Goal: Transaction & Acquisition: Purchase product/service

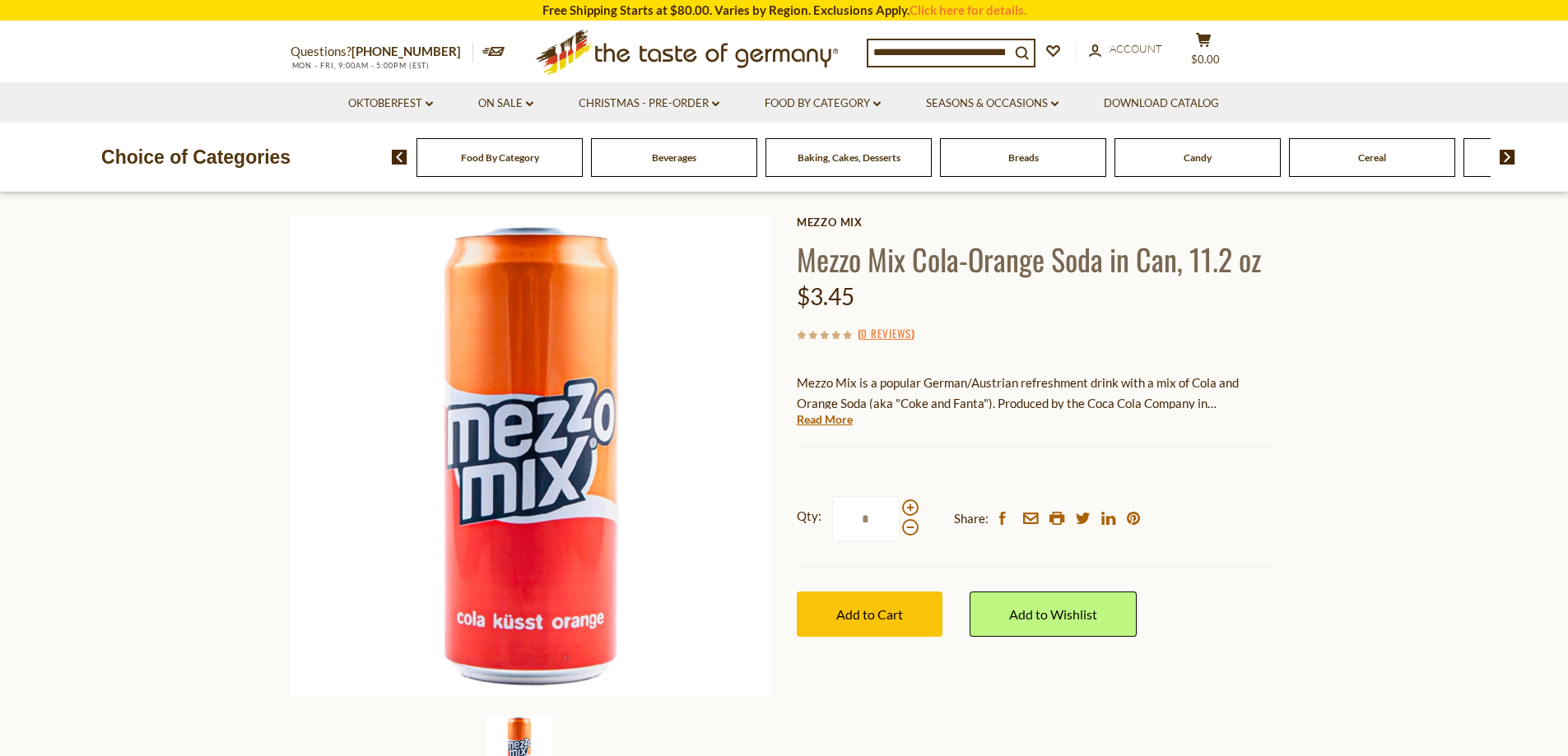
scroll to position [82, 0]
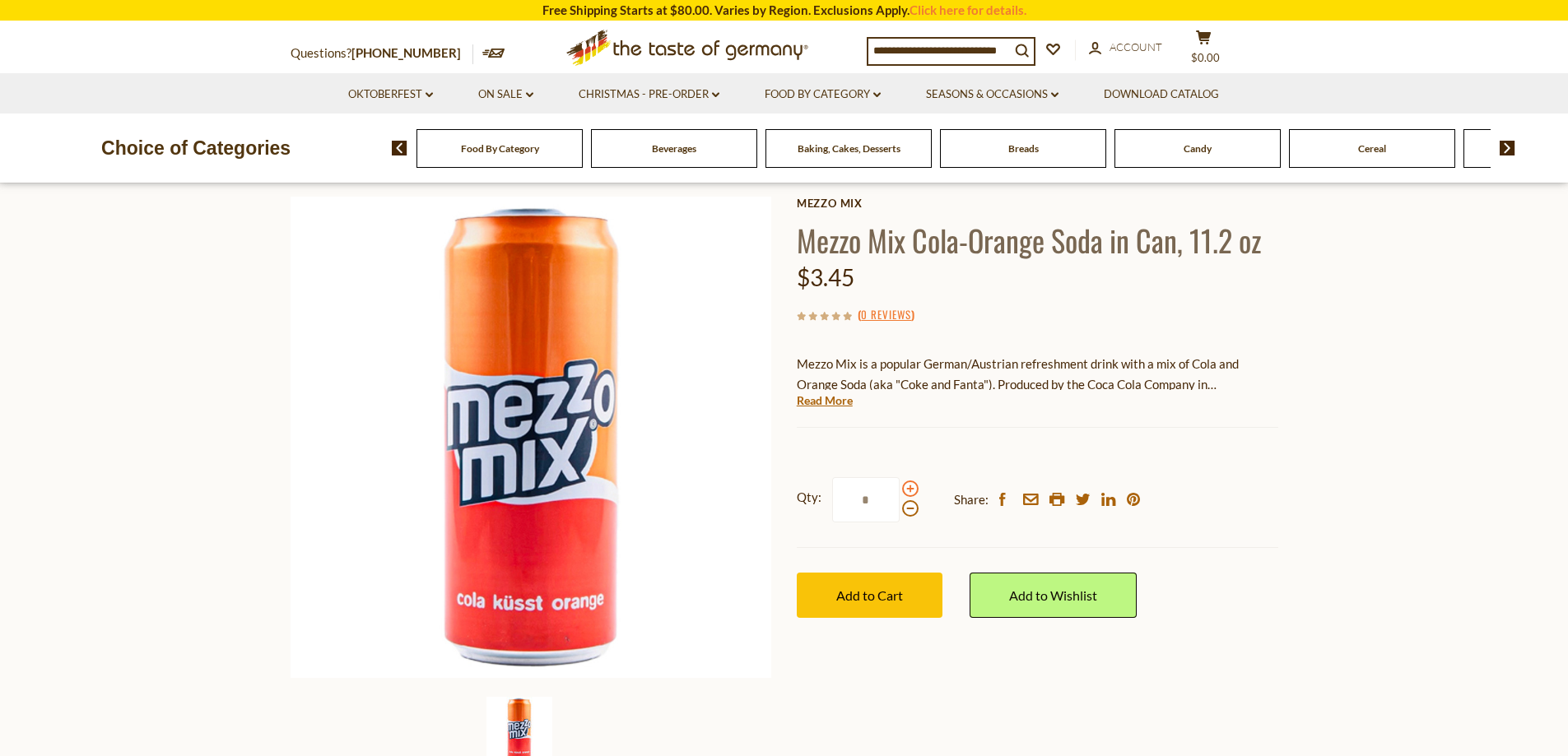
click at [908, 492] on span at bounding box center [909, 488] width 16 height 16
click at [900, 492] on input "*" at bounding box center [865, 500] width 67 height 45
click at [908, 491] on span at bounding box center [909, 488] width 16 height 16
click at [900, 491] on input "*" at bounding box center [865, 500] width 67 height 45
click at [909, 512] on span at bounding box center [909, 508] width 16 height 16
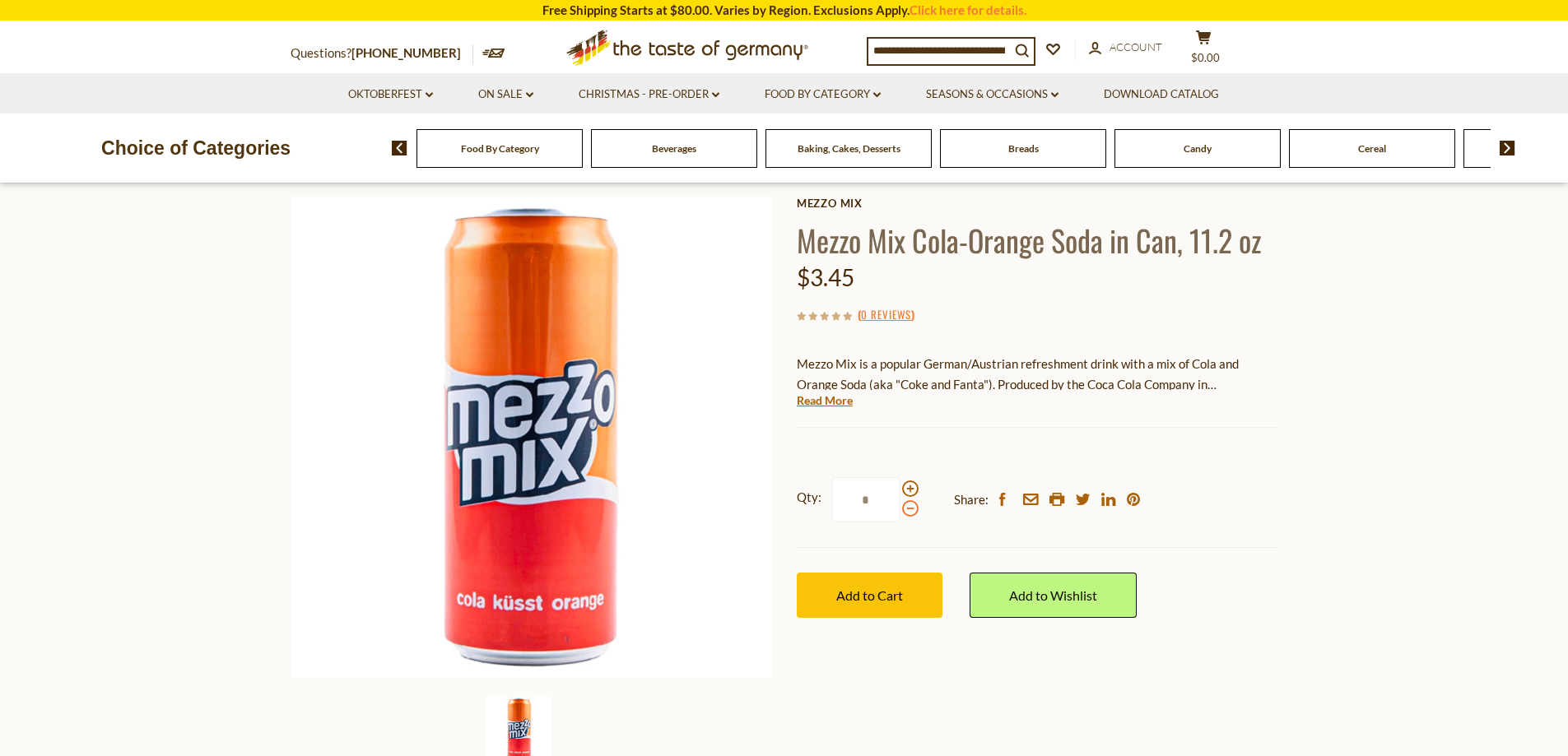
click at [900, 512] on input "*" at bounding box center [865, 500] width 67 height 45
click at [907, 511] on span at bounding box center [909, 508] width 16 height 16
click at [900, 511] on input "*" at bounding box center [865, 500] width 67 height 45
click at [907, 510] on span at bounding box center [909, 508] width 16 height 16
click at [900, 510] on input "*" at bounding box center [865, 500] width 67 height 45
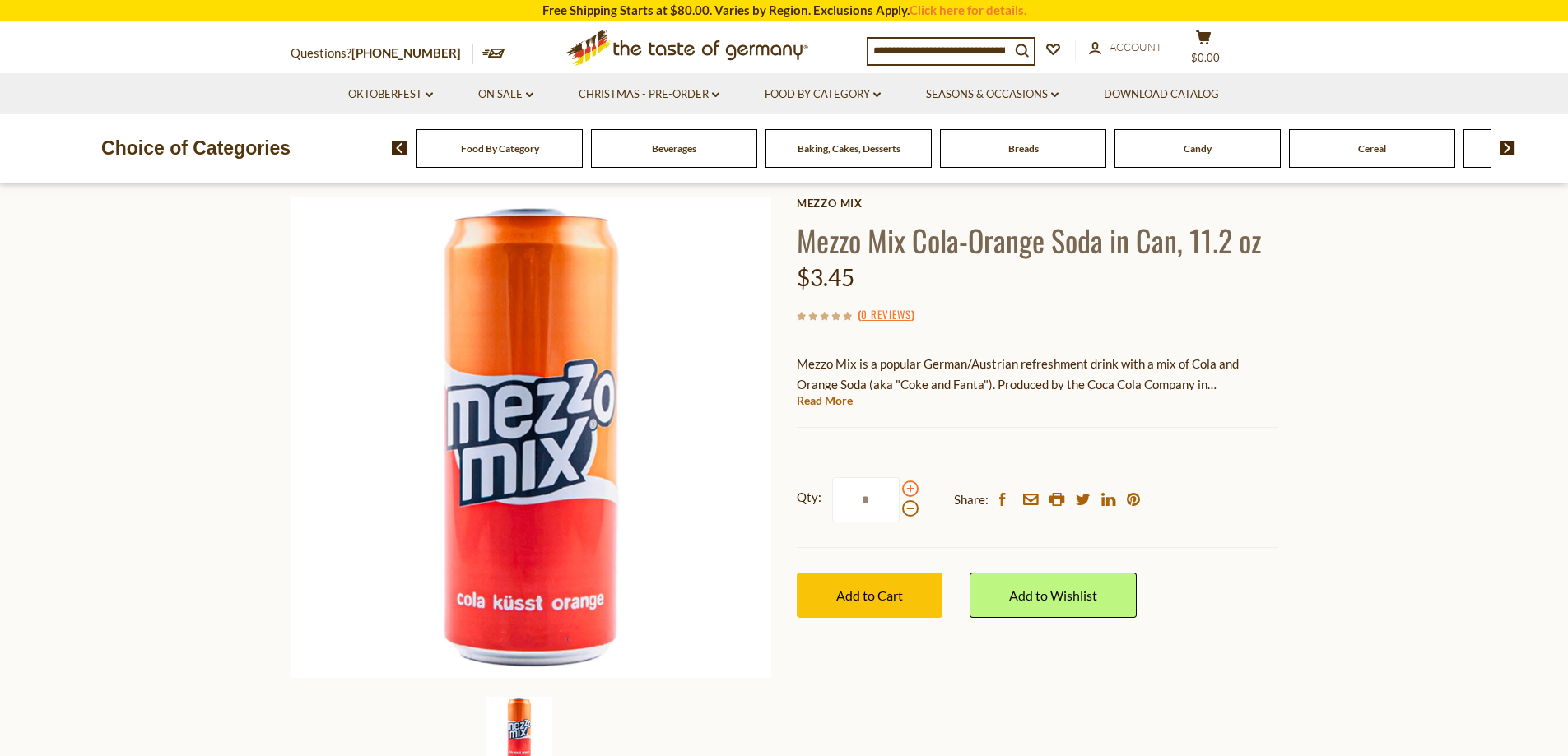
click at [909, 486] on span at bounding box center [909, 488] width 16 height 16
click at [900, 486] on input "*" at bounding box center [865, 500] width 67 height 45
click at [907, 484] on span at bounding box center [909, 488] width 16 height 16
click at [900, 484] on input "*" at bounding box center [865, 500] width 67 height 45
click at [911, 515] on span at bounding box center [909, 508] width 16 height 16
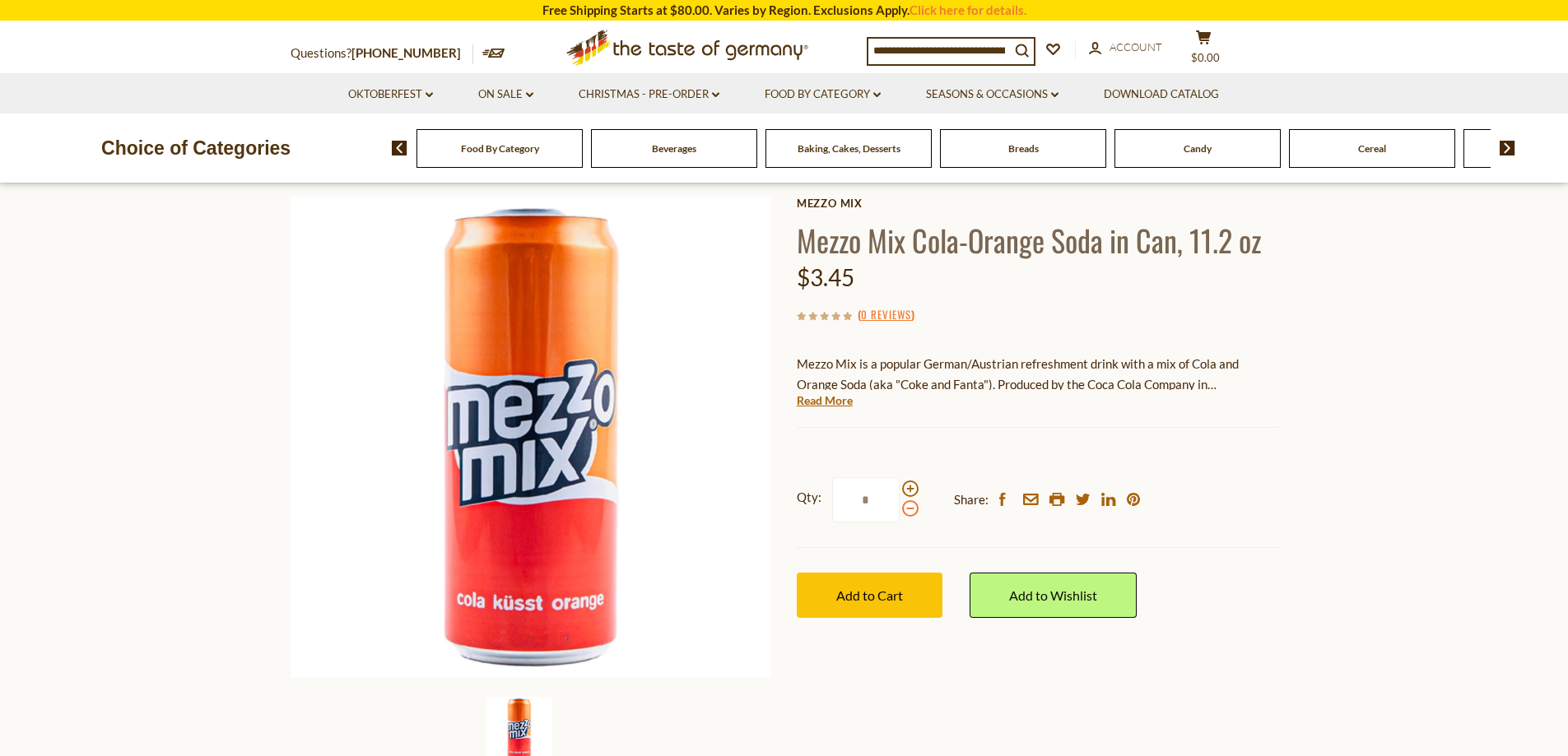
click at [900, 515] on input "*" at bounding box center [865, 500] width 67 height 45
click at [911, 515] on span at bounding box center [909, 508] width 16 height 16
click at [900, 515] on input "*" at bounding box center [865, 500] width 67 height 45
click at [910, 515] on span at bounding box center [909, 508] width 16 height 16
click at [900, 515] on input "*" at bounding box center [865, 500] width 67 height 45
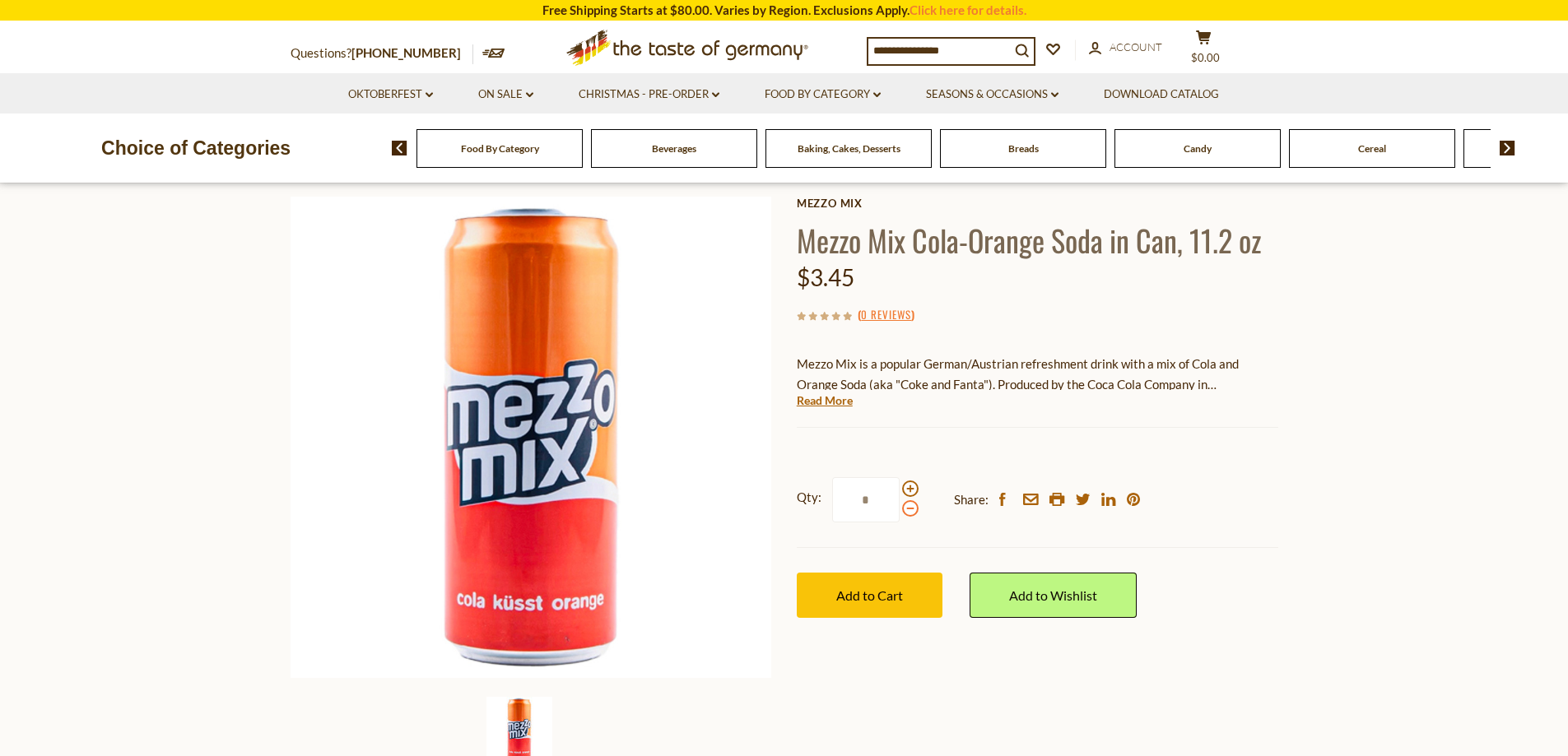
click at [910, 514] on span at bounding box center [909, 508] width 16 height 16
click at [900, 514] on input "*" at bounding box center [865, 500] width 67 height 45
click at [911, 487] on span at bounding box center [909, 488] width 16 height 16
click at [900, 487] on input "*" at bounding box center [865, 500] width 67 height 45
click at [888, 500] on input "*" at bounding box center [865, 500] width 67 height 45
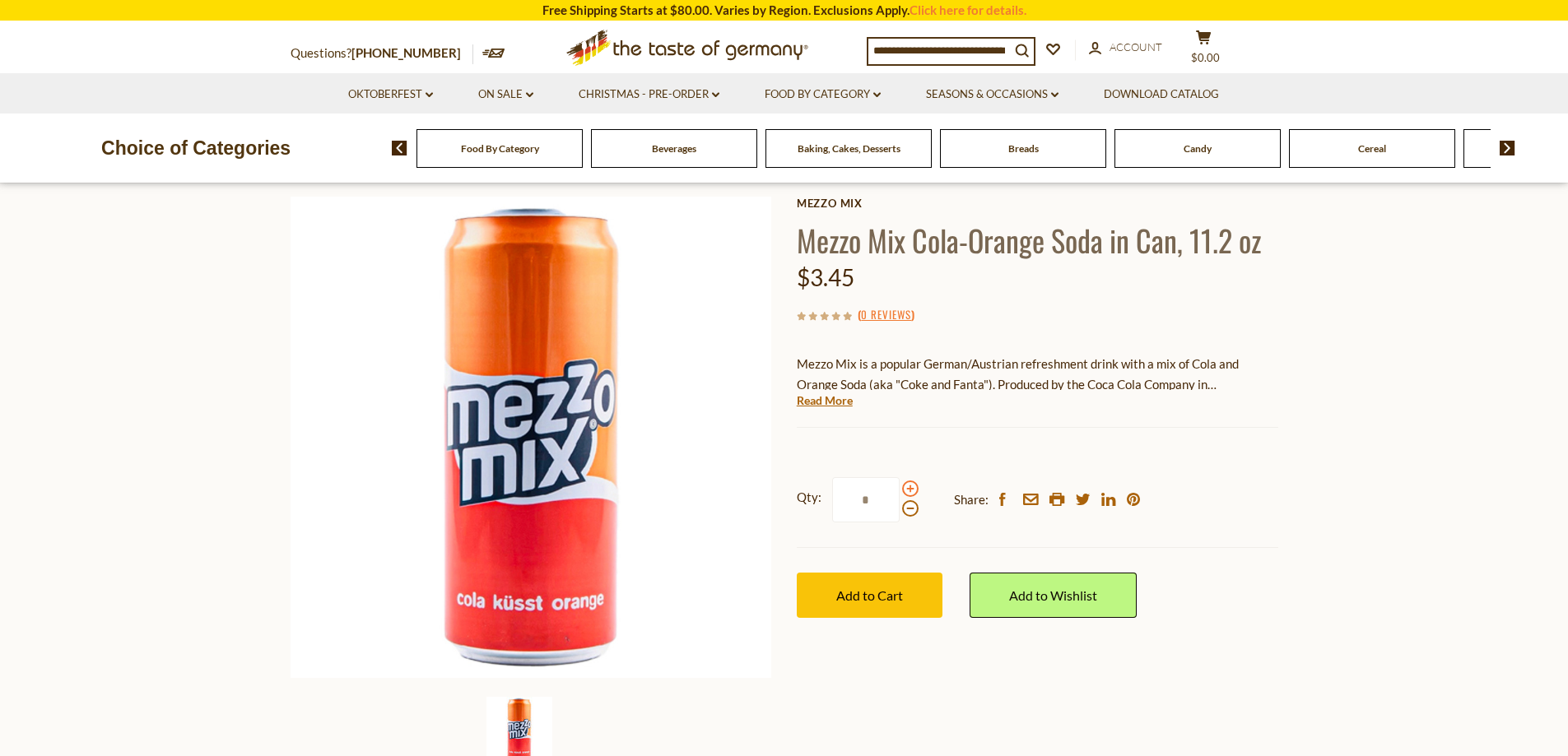
click at [902, 491] on div at bounding box center [909, 499] width 16 height 36
click at [900, 491] on input "*" at bounding box center [865, 500] width 67 height 45
click at [909, 490] on span at bounding box center [909, 488] width 16 height 16
click at [900, 490] on input "*" at bounding box center [865, 500] width 67 height 45
click at [914, 490] on span at bounding box center [909, 488] width 16 height 16
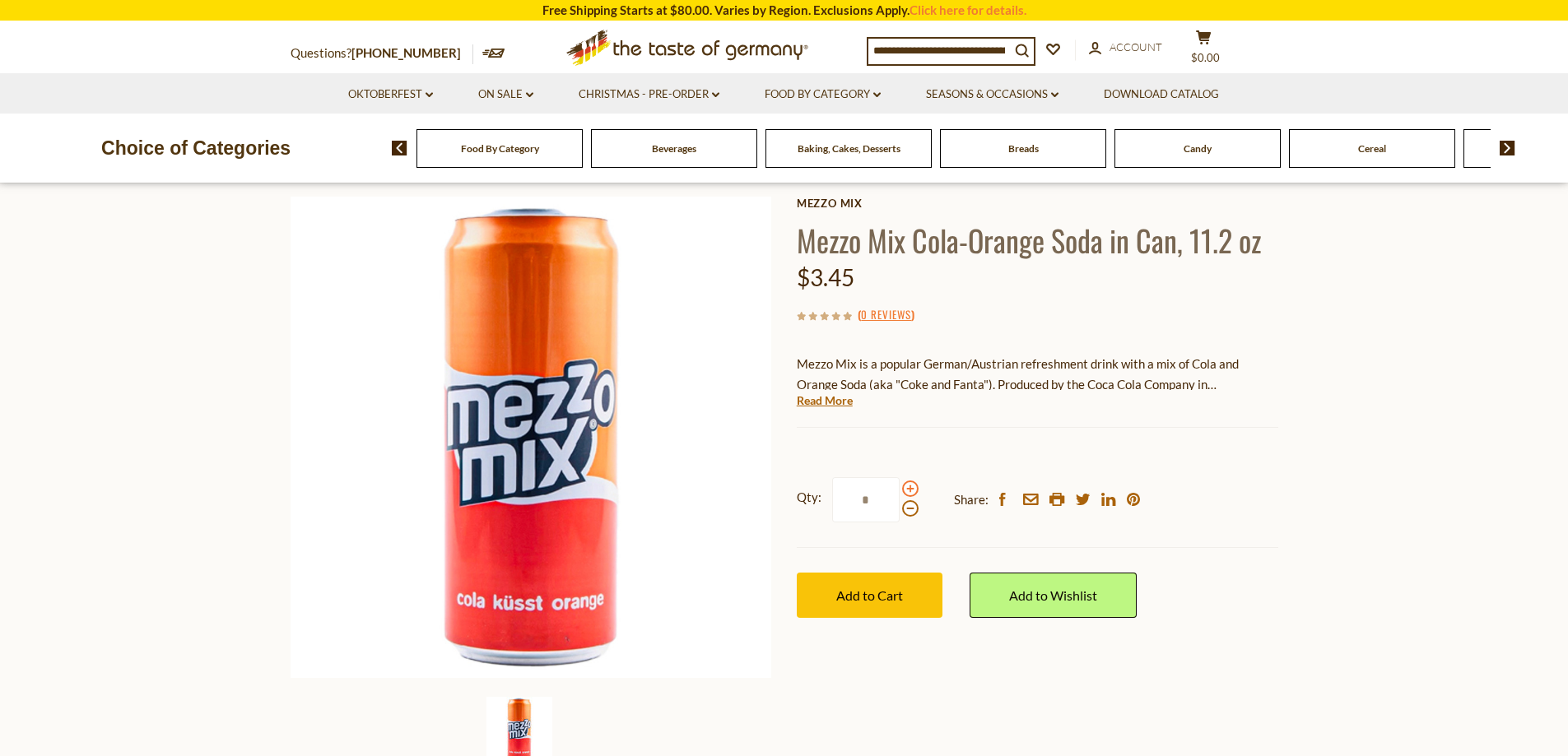
click at [900, 490] on input "*" at bounding box center [865, 500] width 67 height 45
type input "*"
click at [862, 602] on span "Add to Cart" at bounding box center [869, 595] width 67 height 15
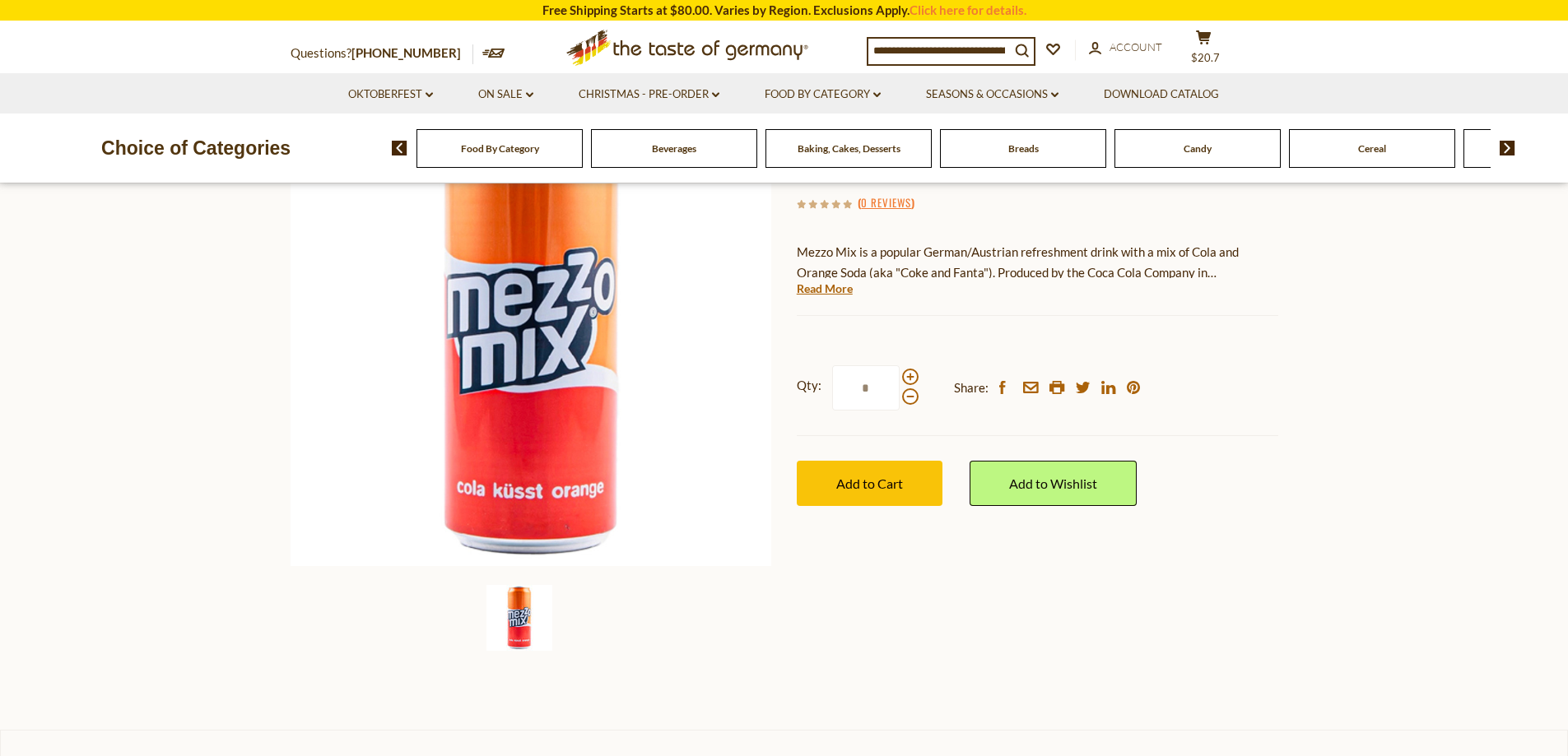
scroll to position [0, 0]
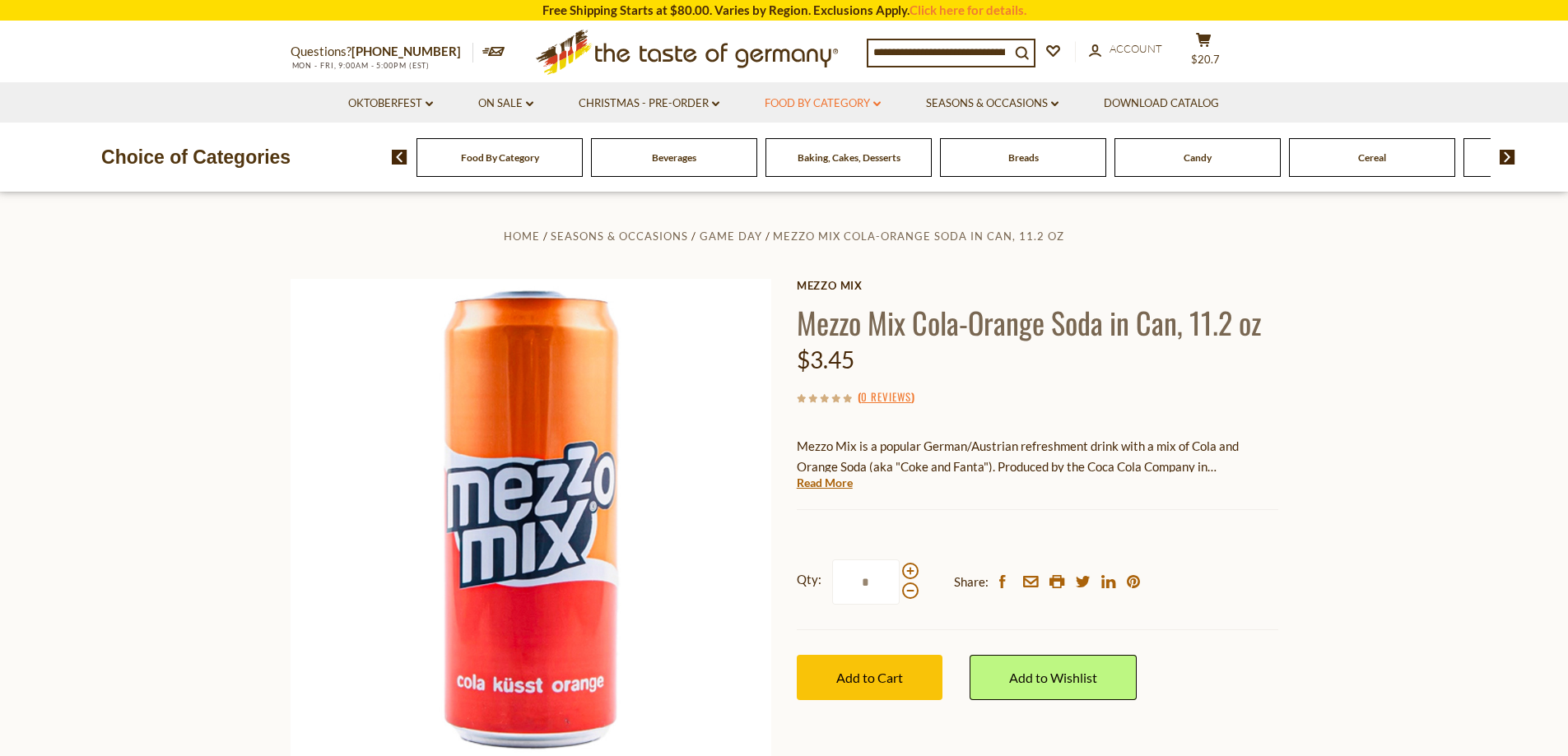
click at [864, 106] on link "Food By Category dropdown_arrow" at bounding box center [822, 103] width 116 height 18
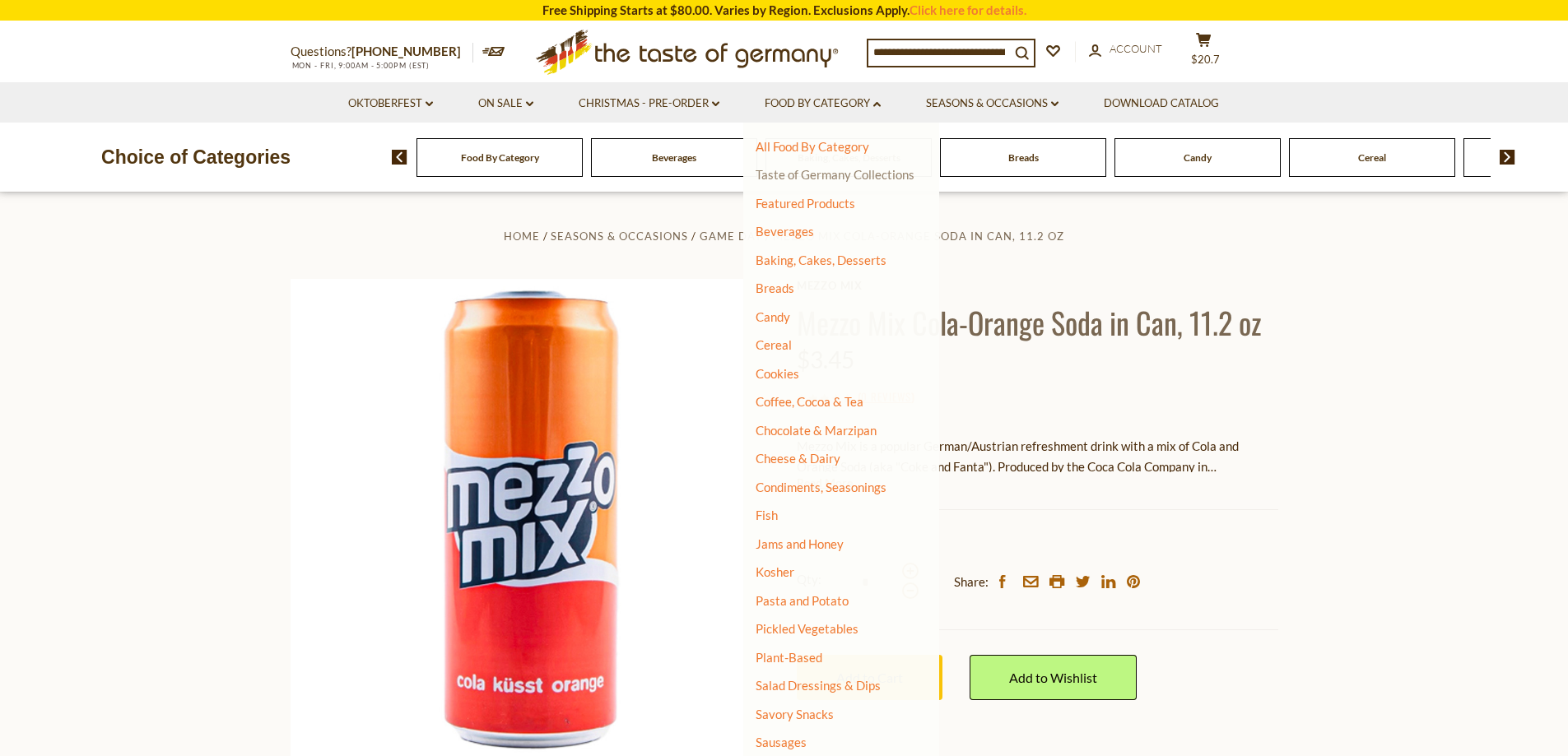
click at [876, 176] on link "Taste of Germany Collections" at bounding box center [835, 173] width 159 height 14
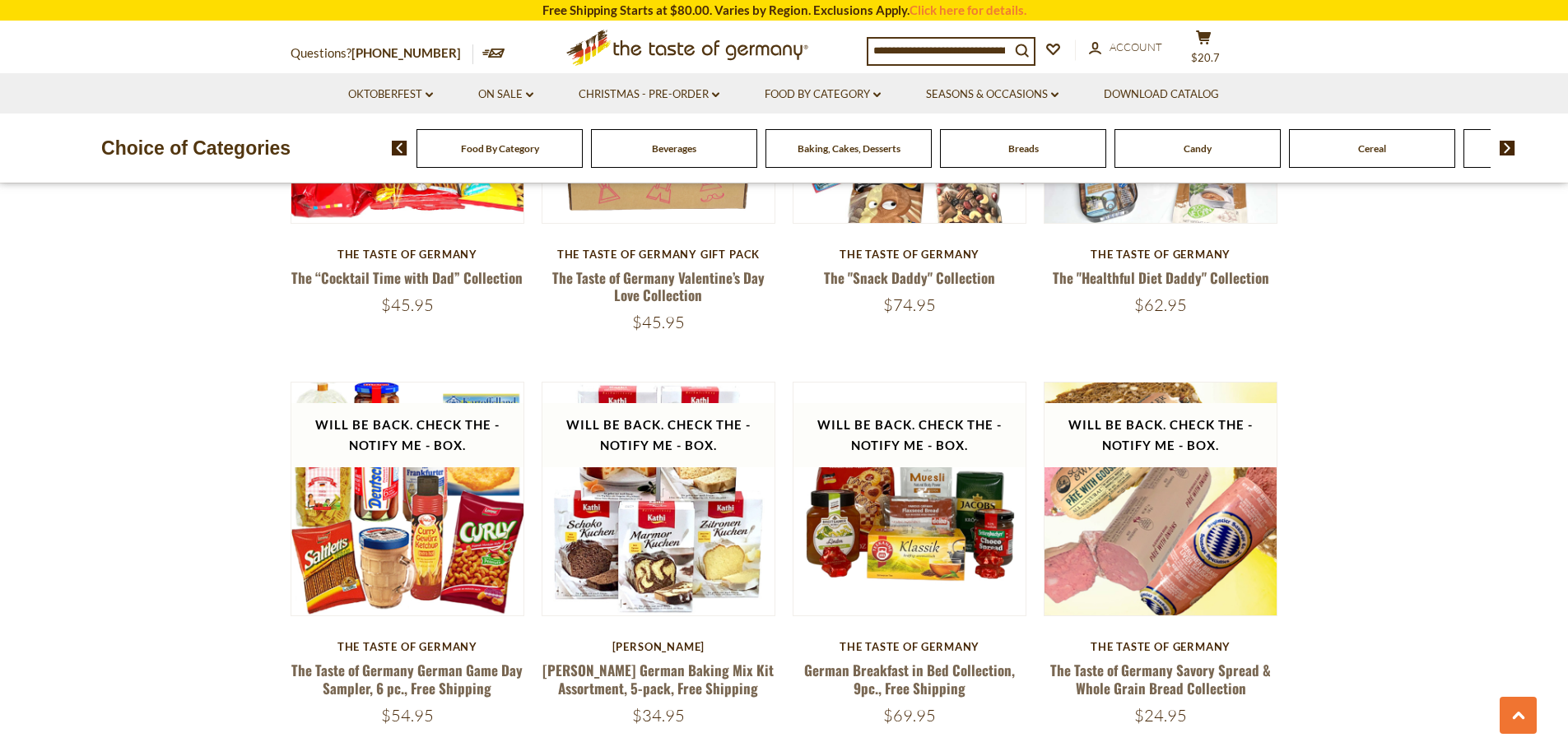
scroll to position [2057, 0]
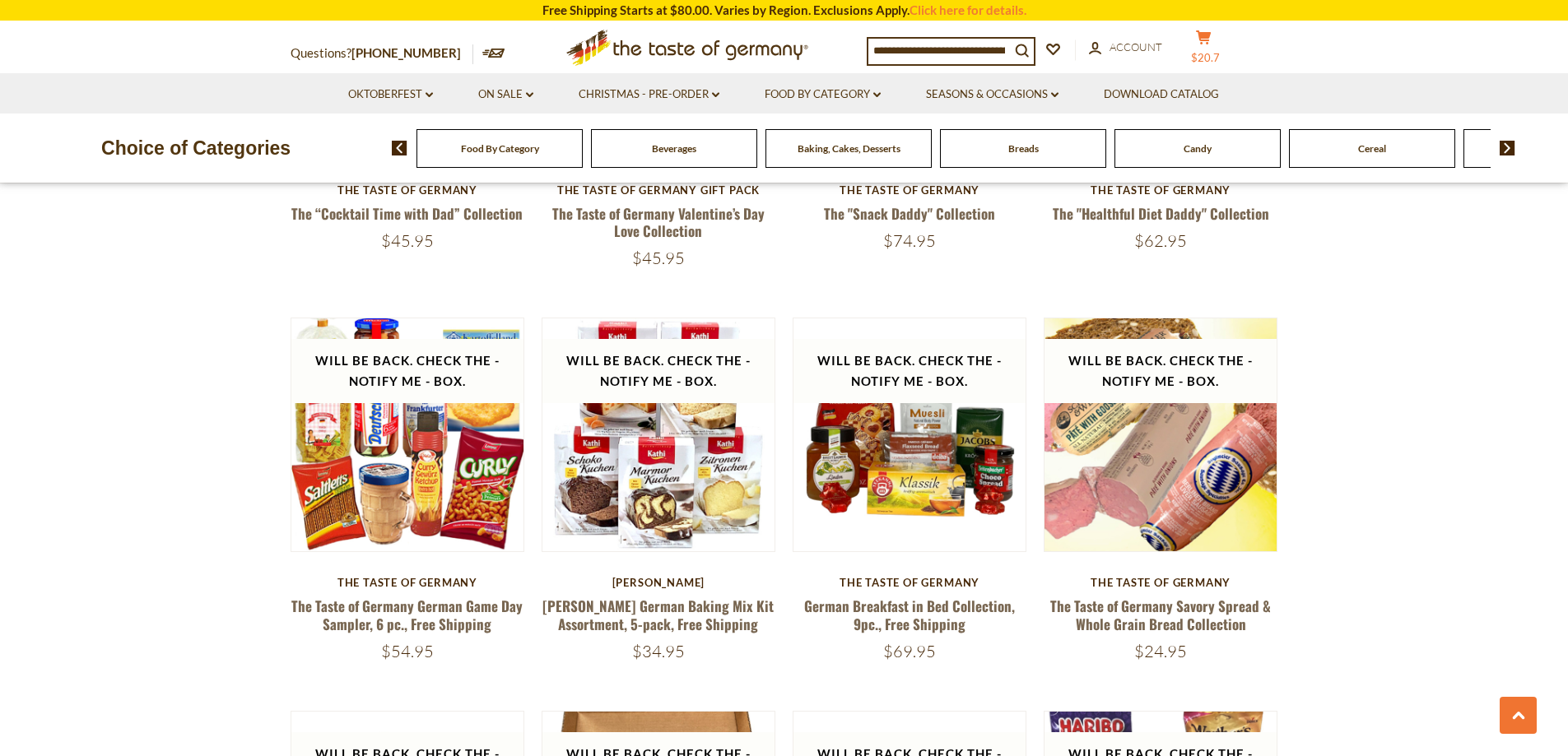
click at [1205, 52] on button "cart $20.7" at bounding box center [1204, 50] width 50 height 41
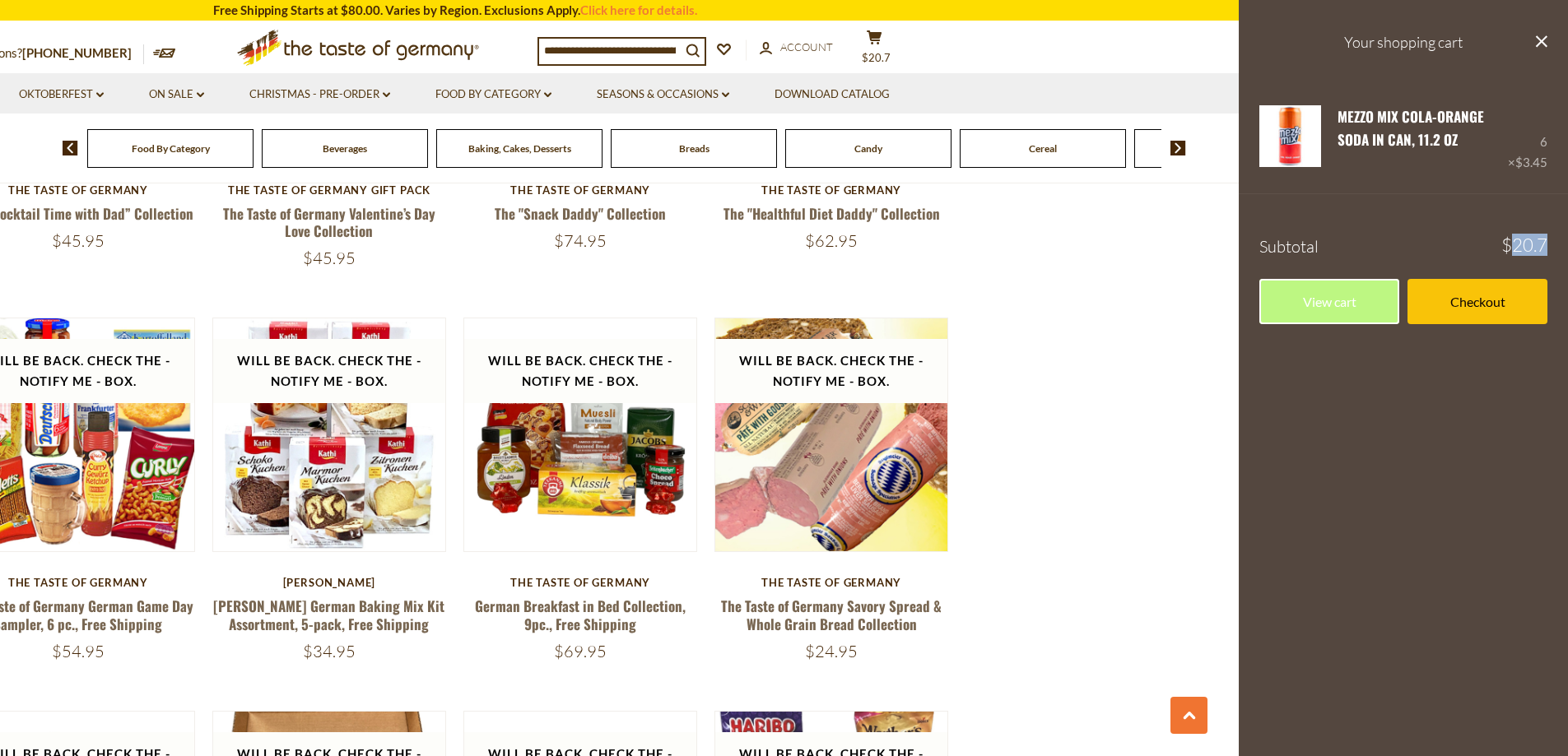
drag, startPoint x: 1512, startPoint y: 243, endPoint x: 1543, endPoint y: 246, distance: 31.1
click at [1543, 246] on span "$20.7" at bounding box center [1524, 245] width 46 height 18
click at [1198, 242] on section "**********" at bounding box center [455, 54] width 1568 height 3836
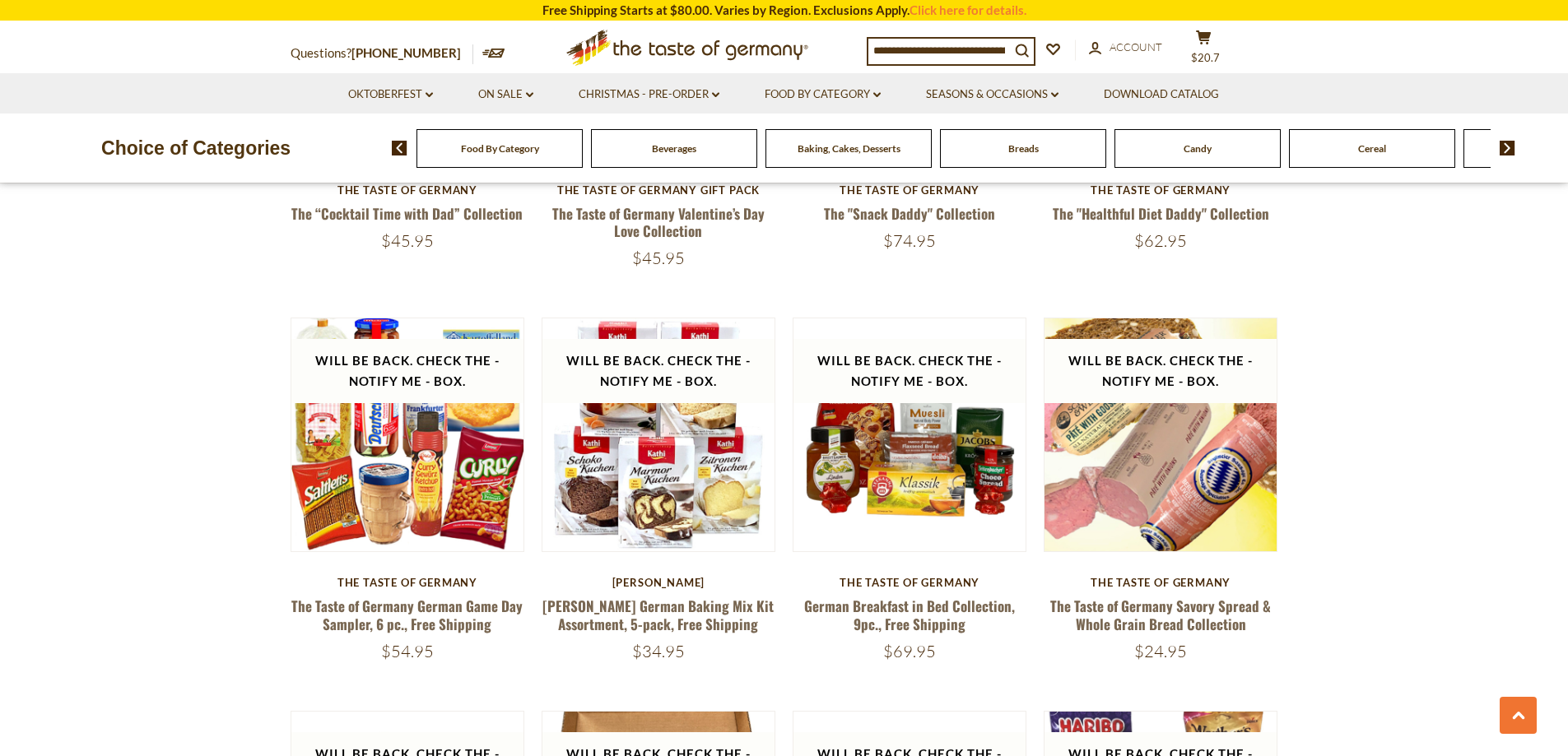
click at [630, 168] on div "Choice of Categories Food By Category Beverages Baking, Cakes, Desserts Breads …" at bounding box center [784, 148] width 1568 height 69
click at [662, 151] on span "Beverages" at bounding box center [674, 148] width 44 height 12
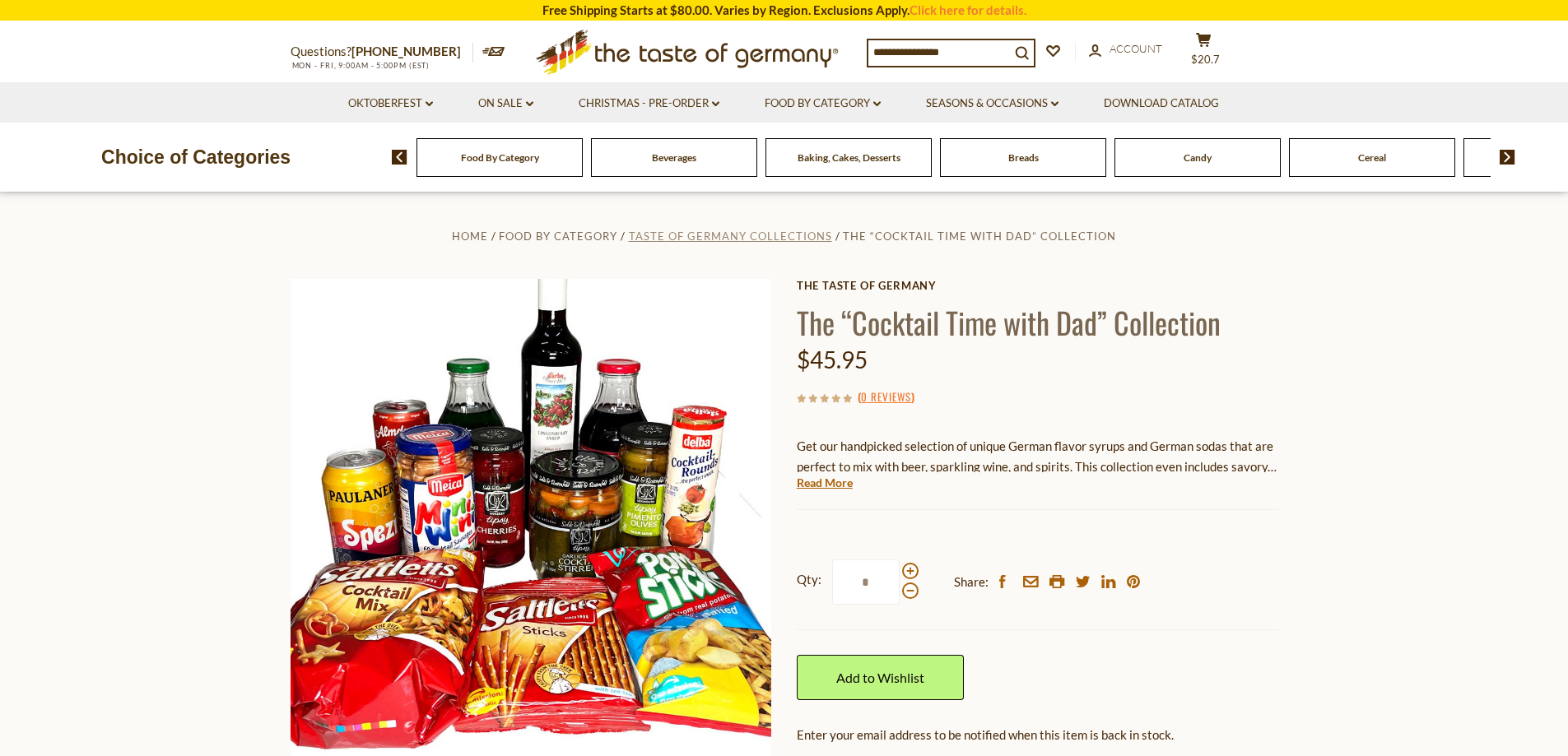
click at [794, 239] on span "Taste of Germany Collections" at bounding box center [730, 236] width 203 height 13
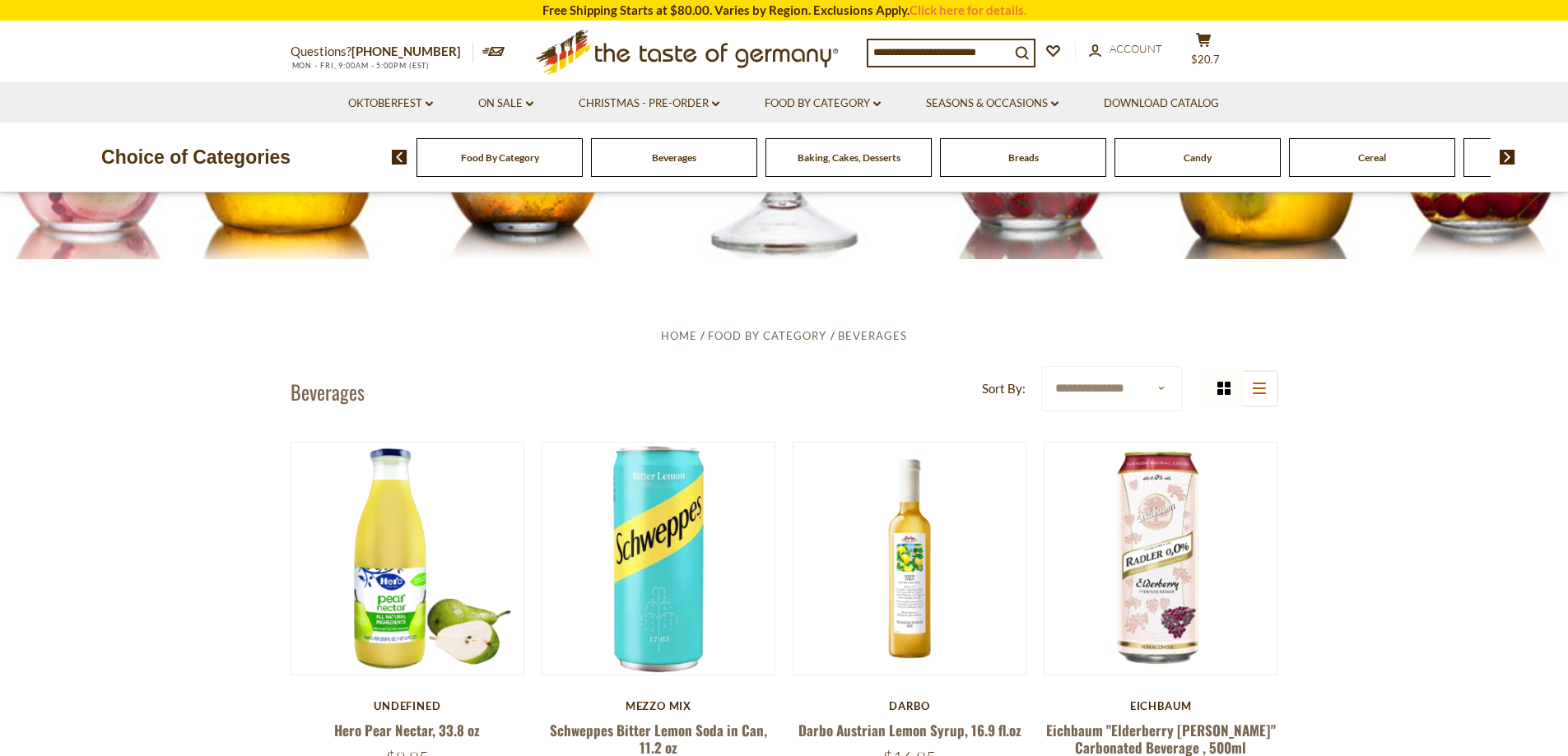
scroll to position [329, 0]
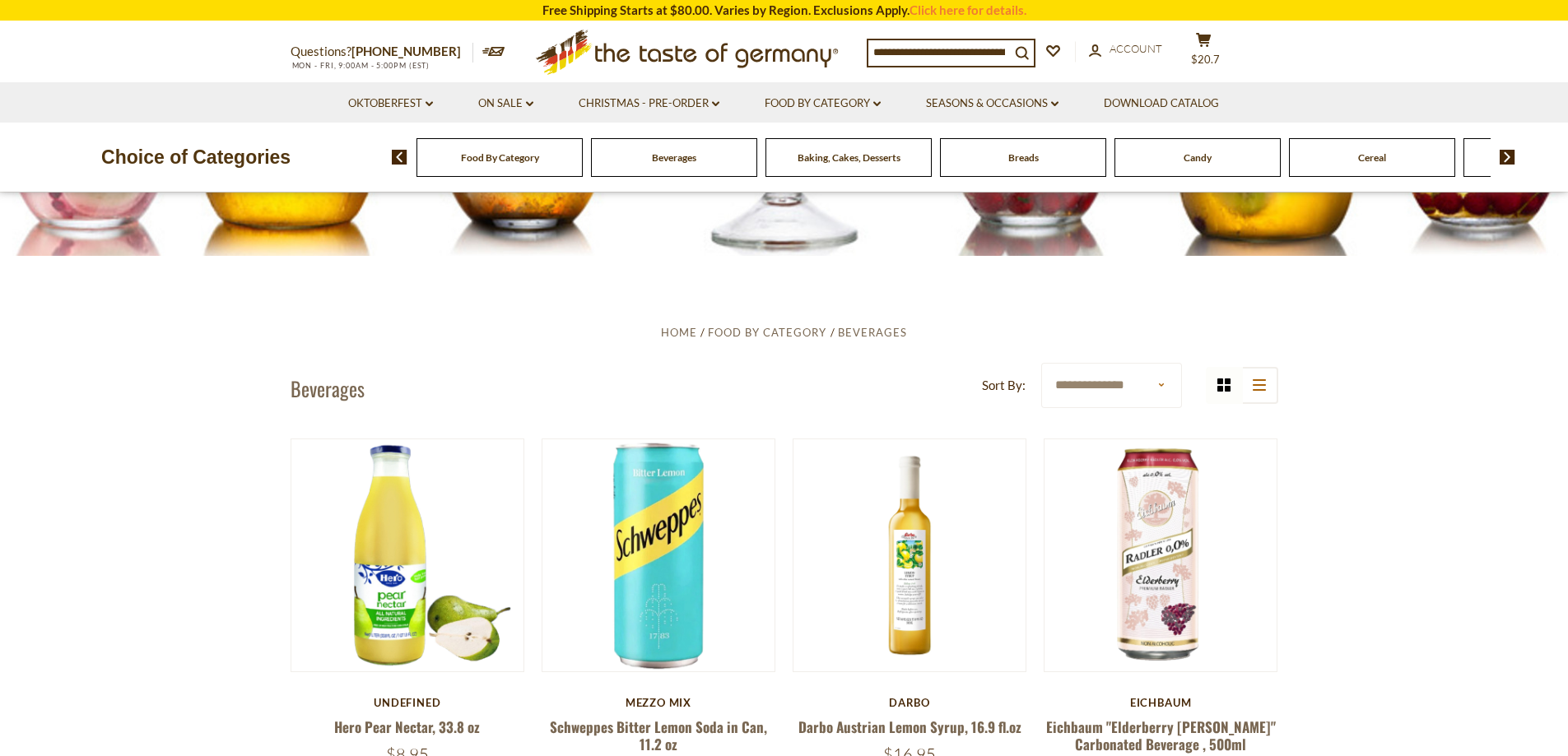
click at [1168, 389] on select "**********" at bounding box center [1110, 385] width 141 height 45
click at [1162, 388] on select "**********" at bounding box center [1110, 385] width 141 height 45
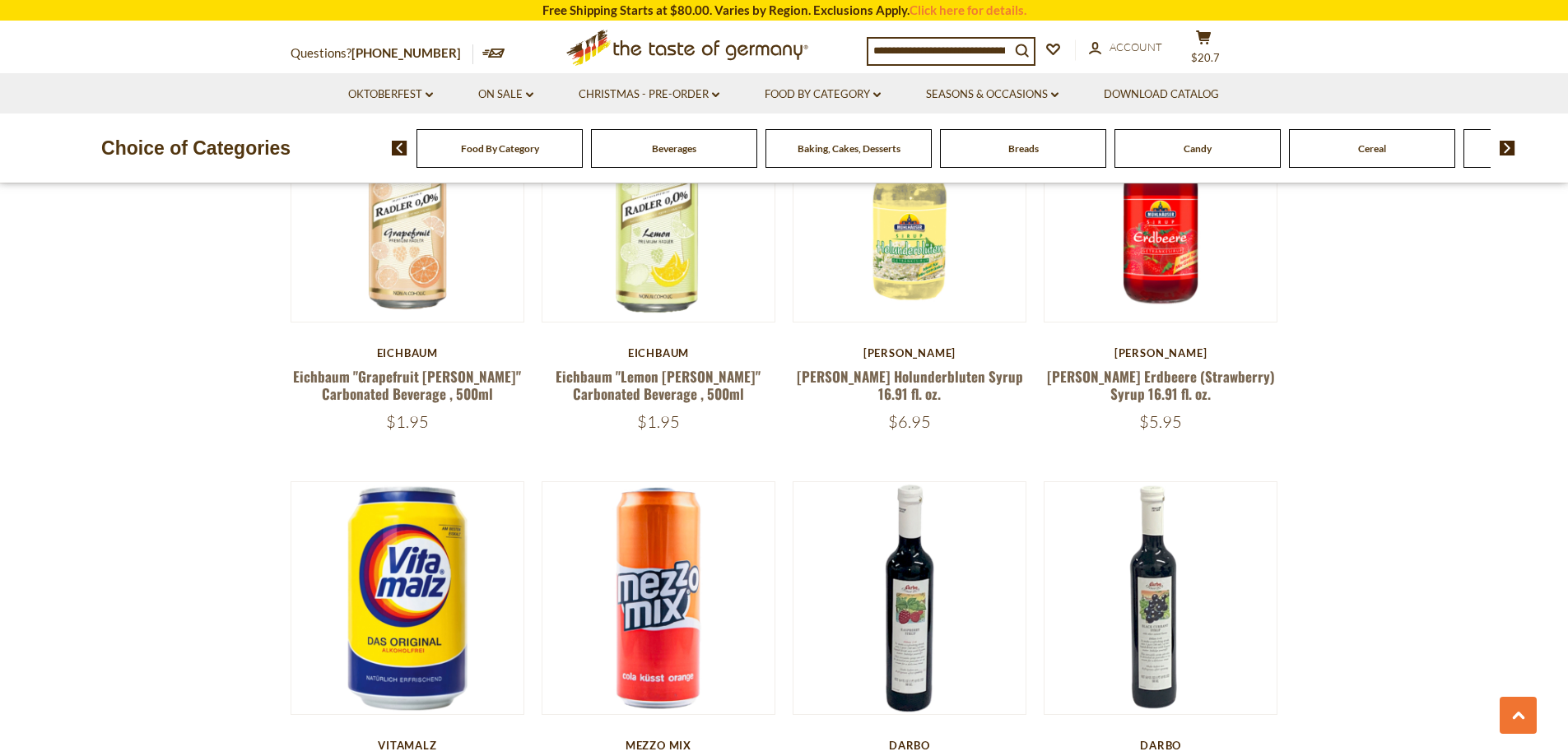
scroll to position [1316, 0]
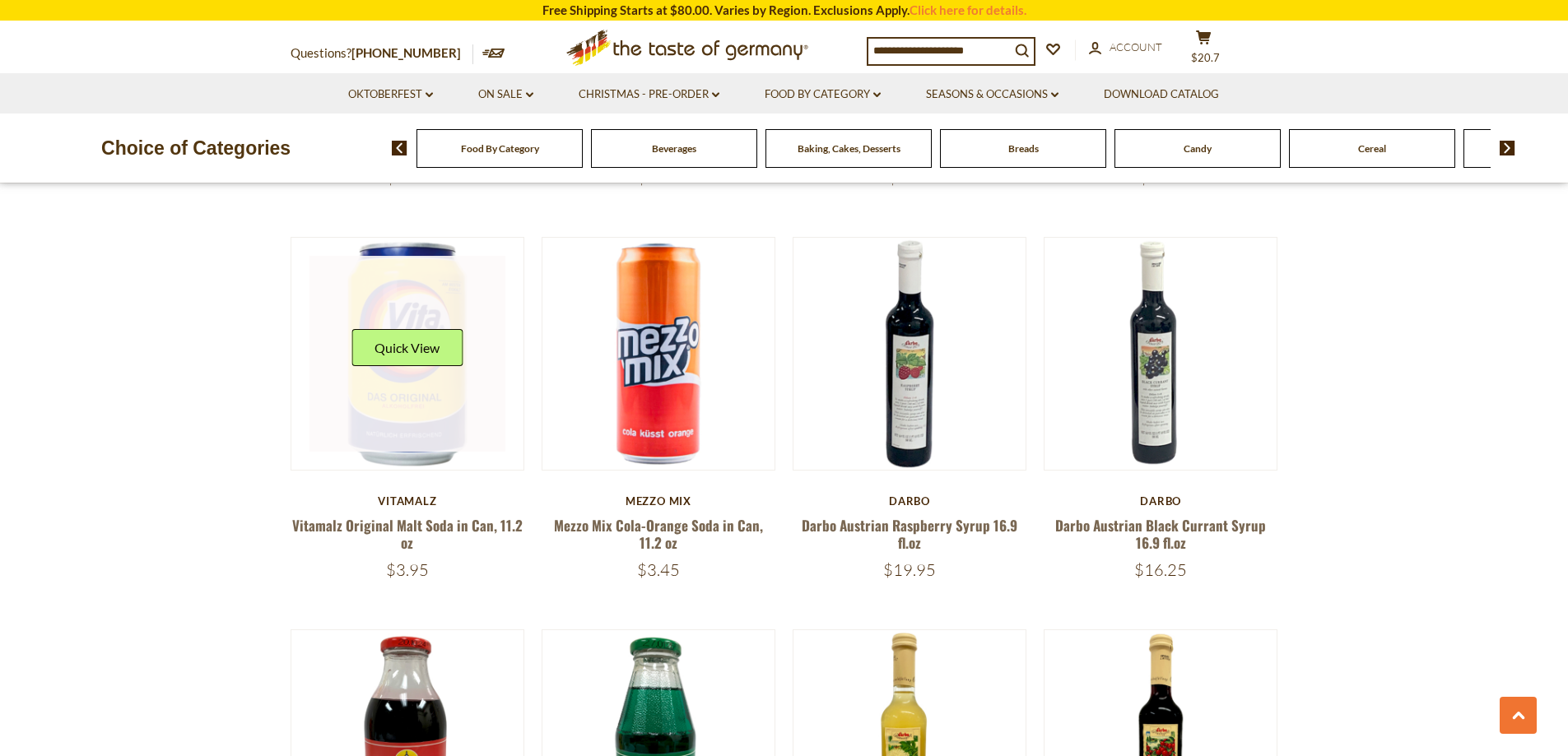
click at [394, 398] on link at bounding box center [407, 353] width 196 height 196
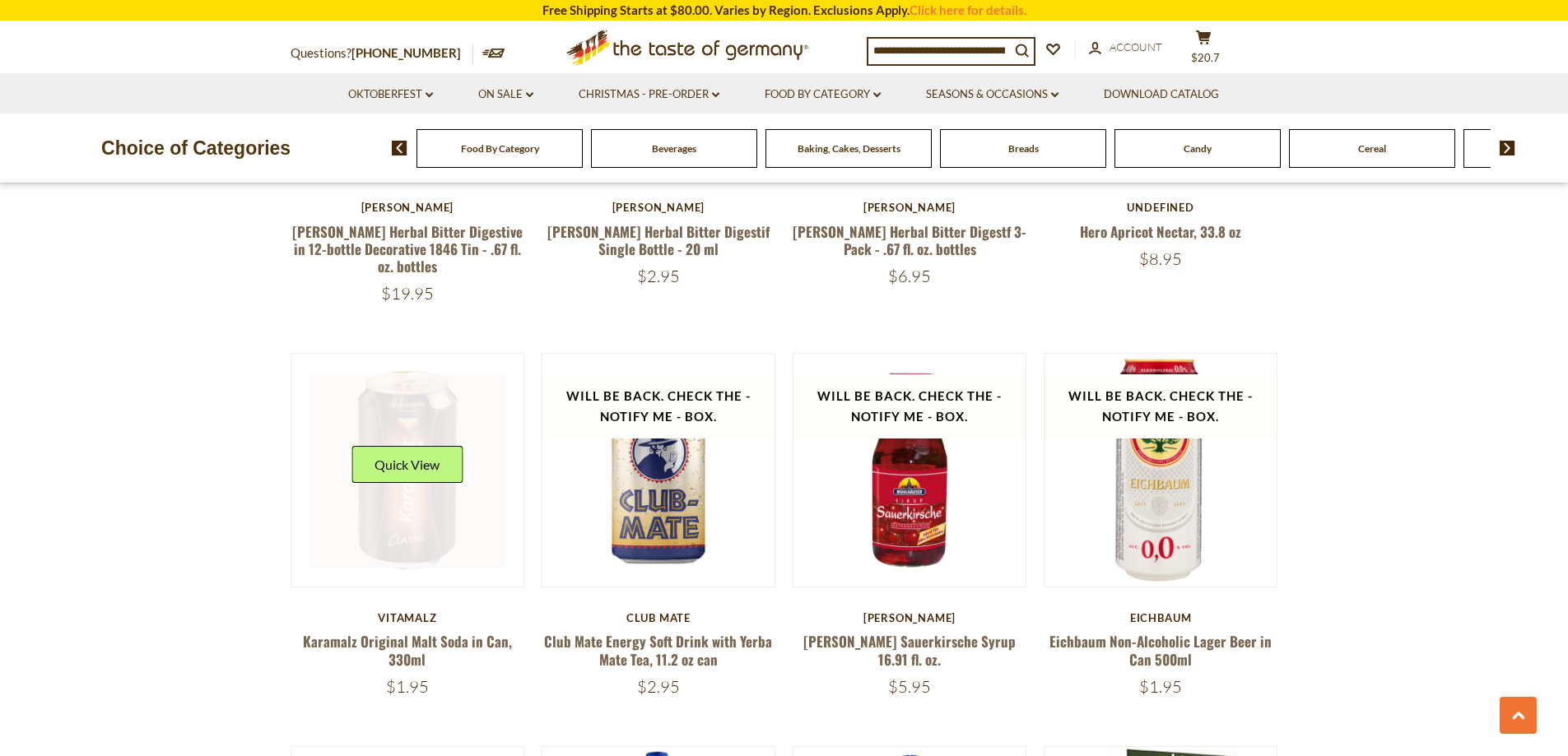
scroll to position [2550, 0]
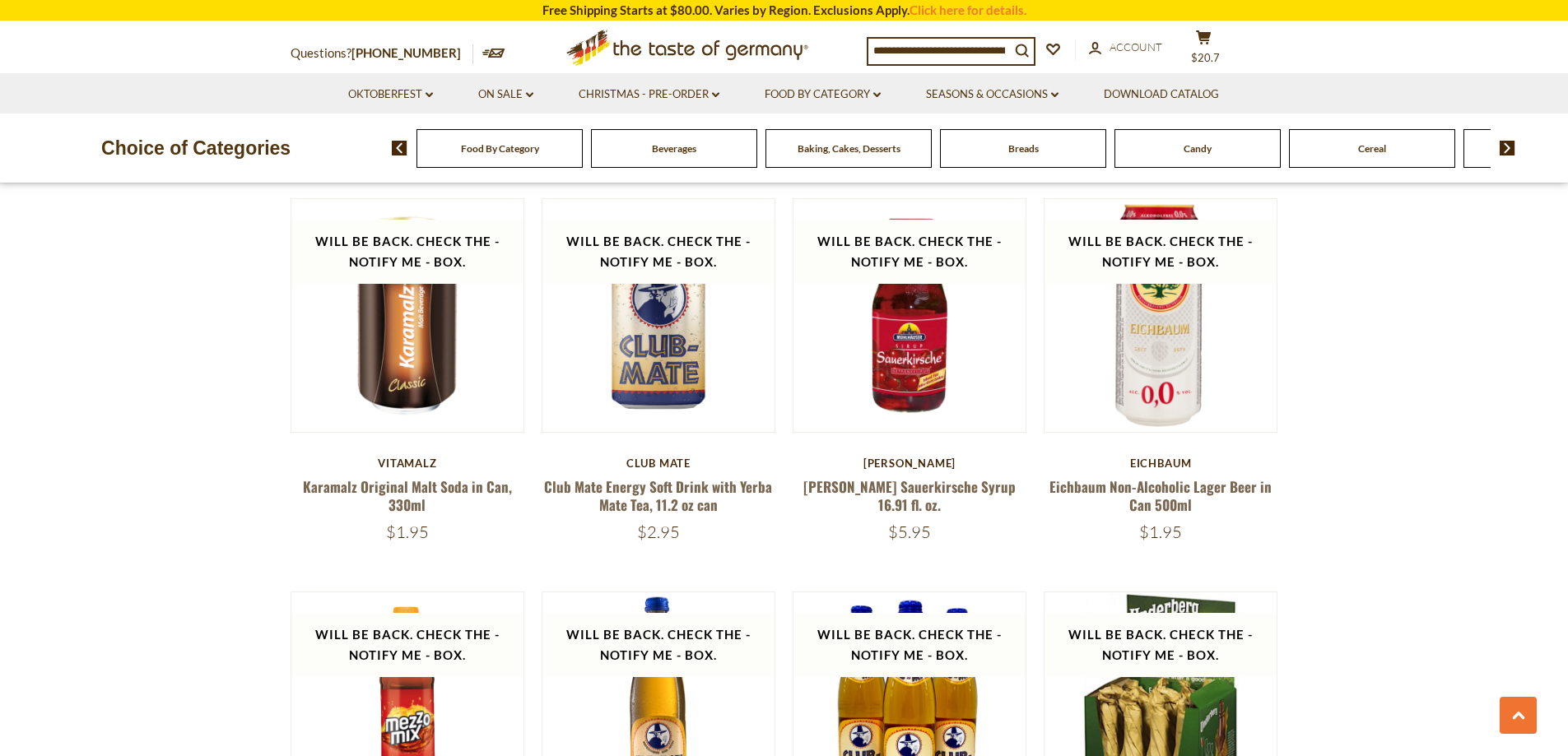
drag, startPoint x: 399, startPoint y: 537, endPoint x: 448, endPoint y: 537, distance: 49.0
click at [448, 534] on div "$1.95" at bounding box center [407, 531] width 235 height 20
click at [447, 538] on div "$1.95" at bounding box center [407, 531] width 235 height 20
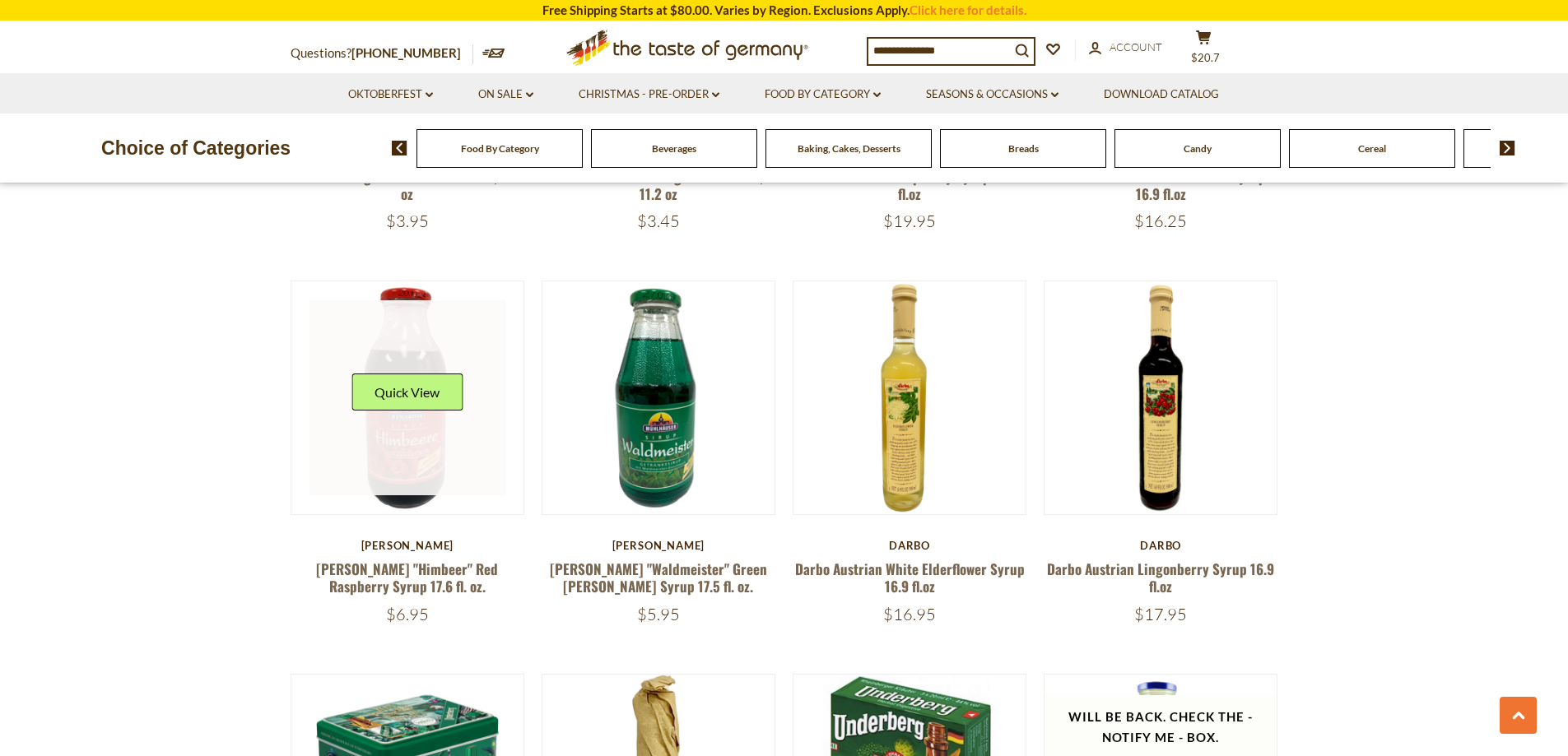
scroll to position [1398, 0]
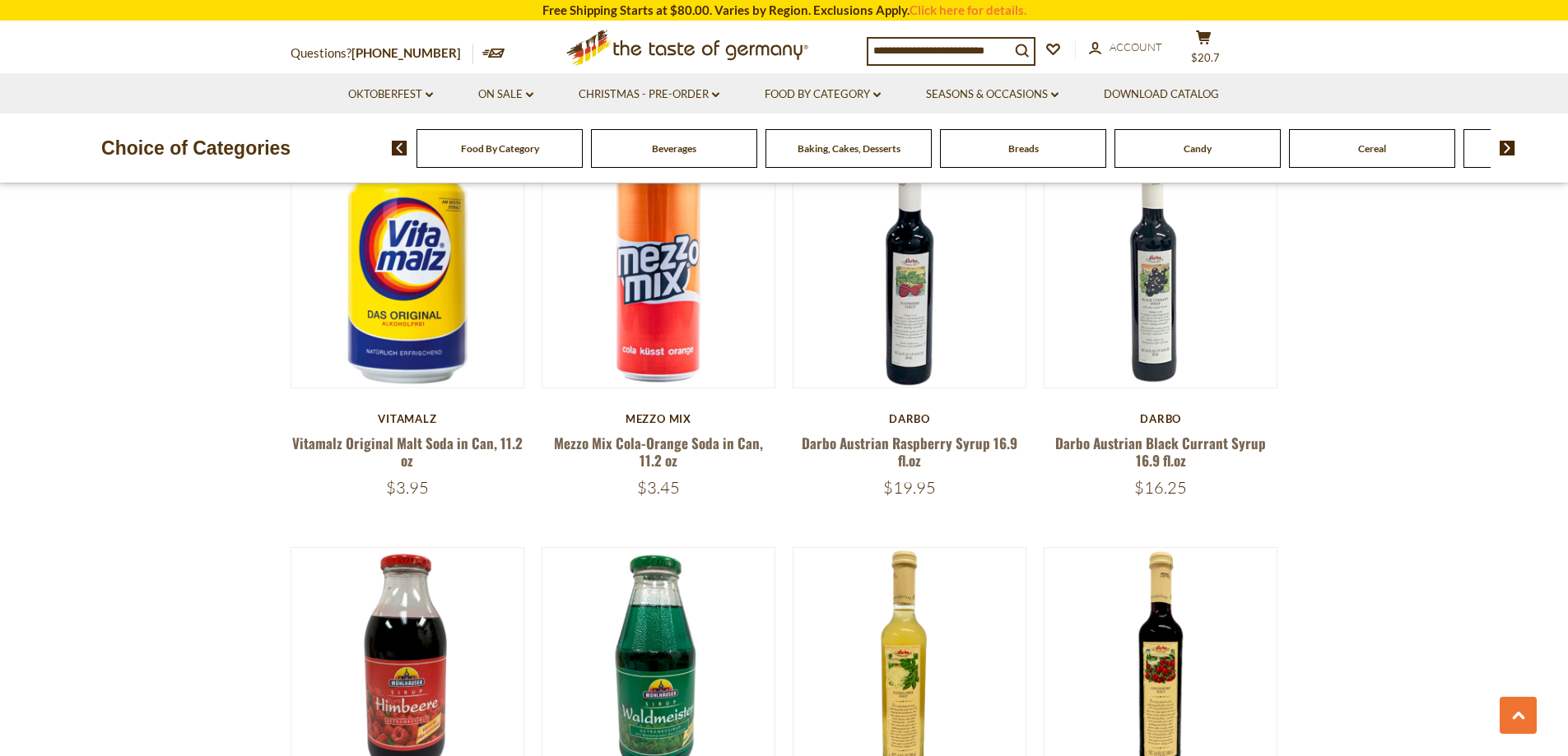
drag, startPoint x: 396, startPoint y: 489, endPoint x: 432, endPoint y: 492, distance: 36.1
click at [432, 492] on div "$3.95" at bounding box center [407, 487] width 235 height 20
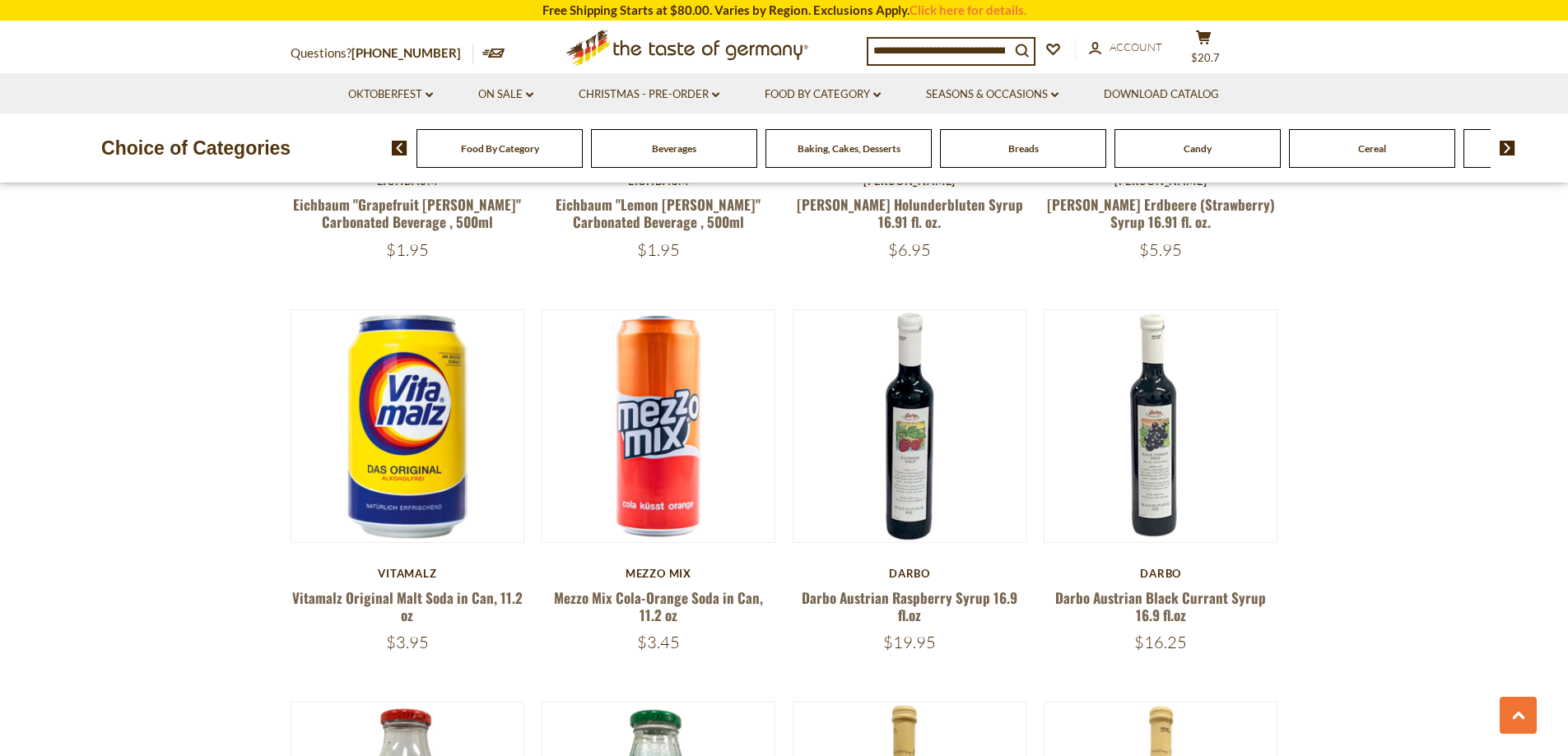
scroll to position [1234, 0]
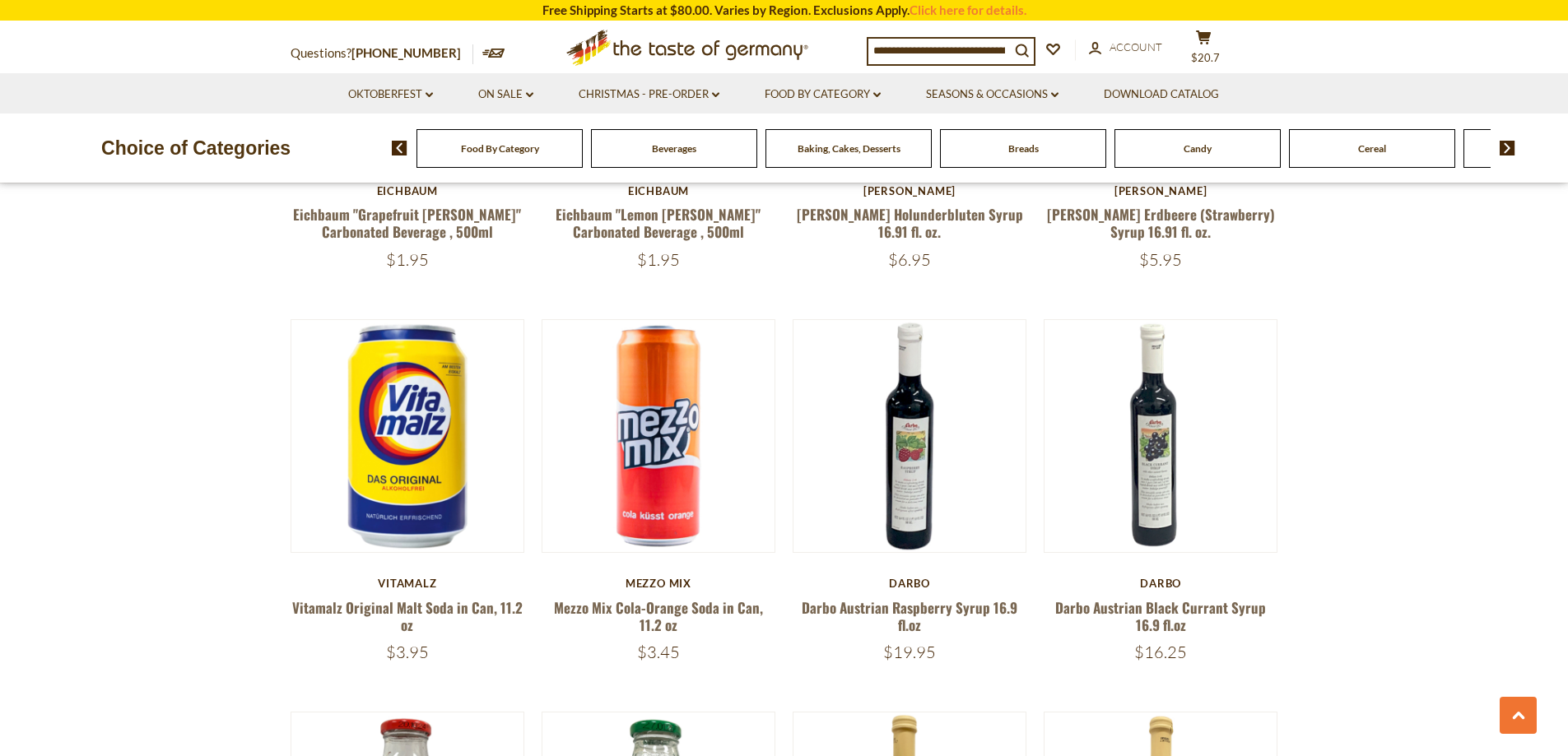
click at [466, 629] on h5 "Vitamalz Original Malt Soda in Can, 11.2 oz" at bounding box center [407, 616] width 235 height 35
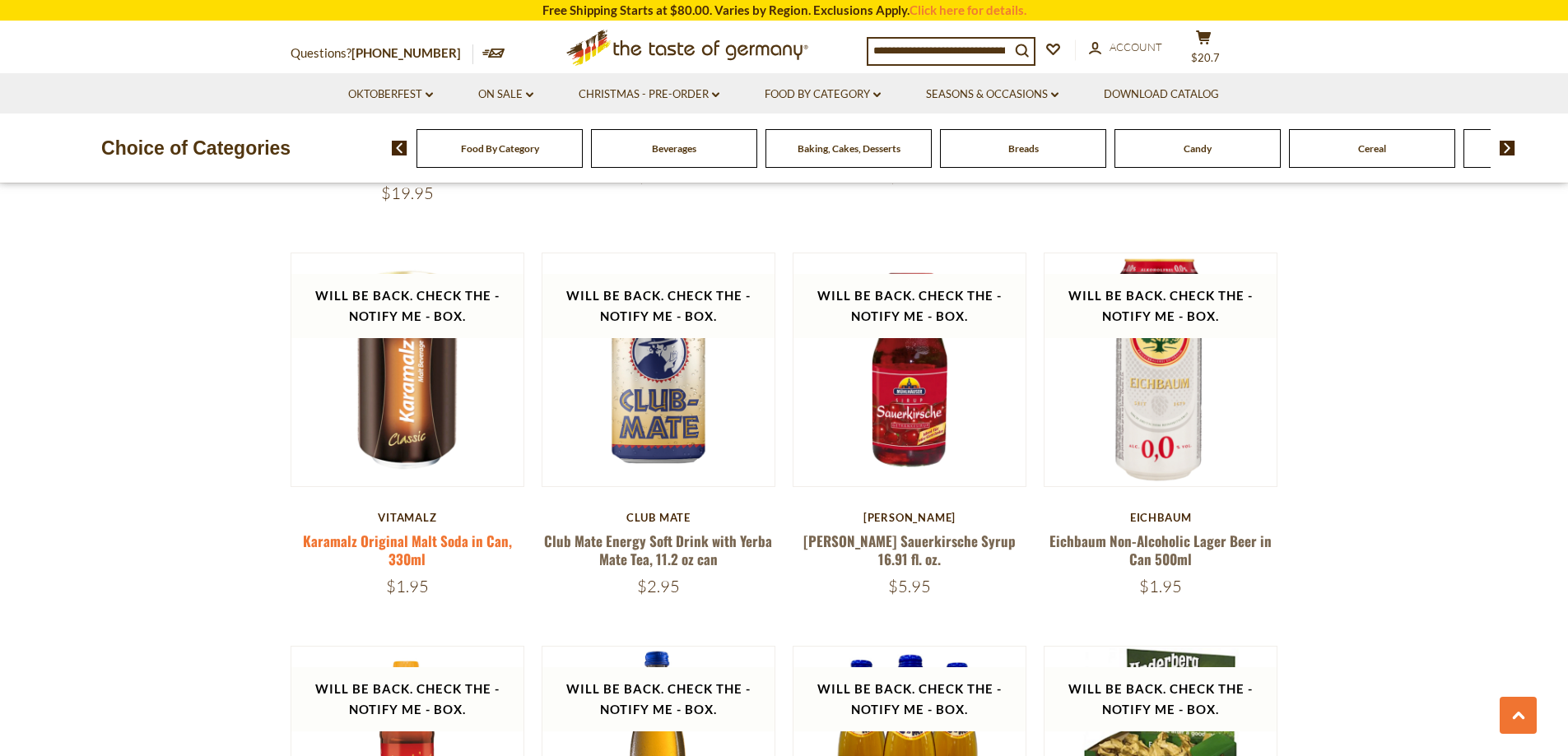
scroll to position [2468, 0]
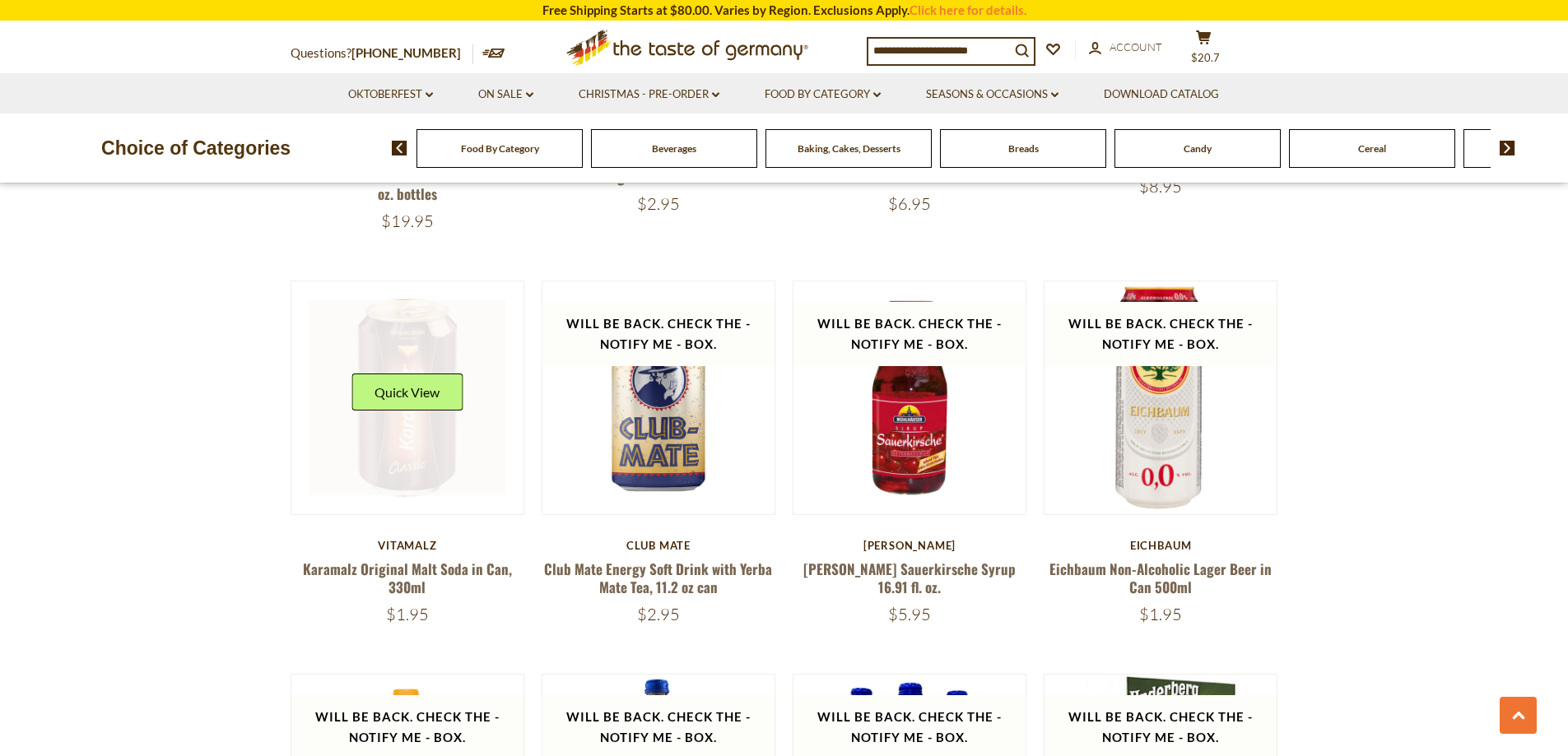
click at [436, 431] on link at bounding box center [407, 398] width 196 height 196
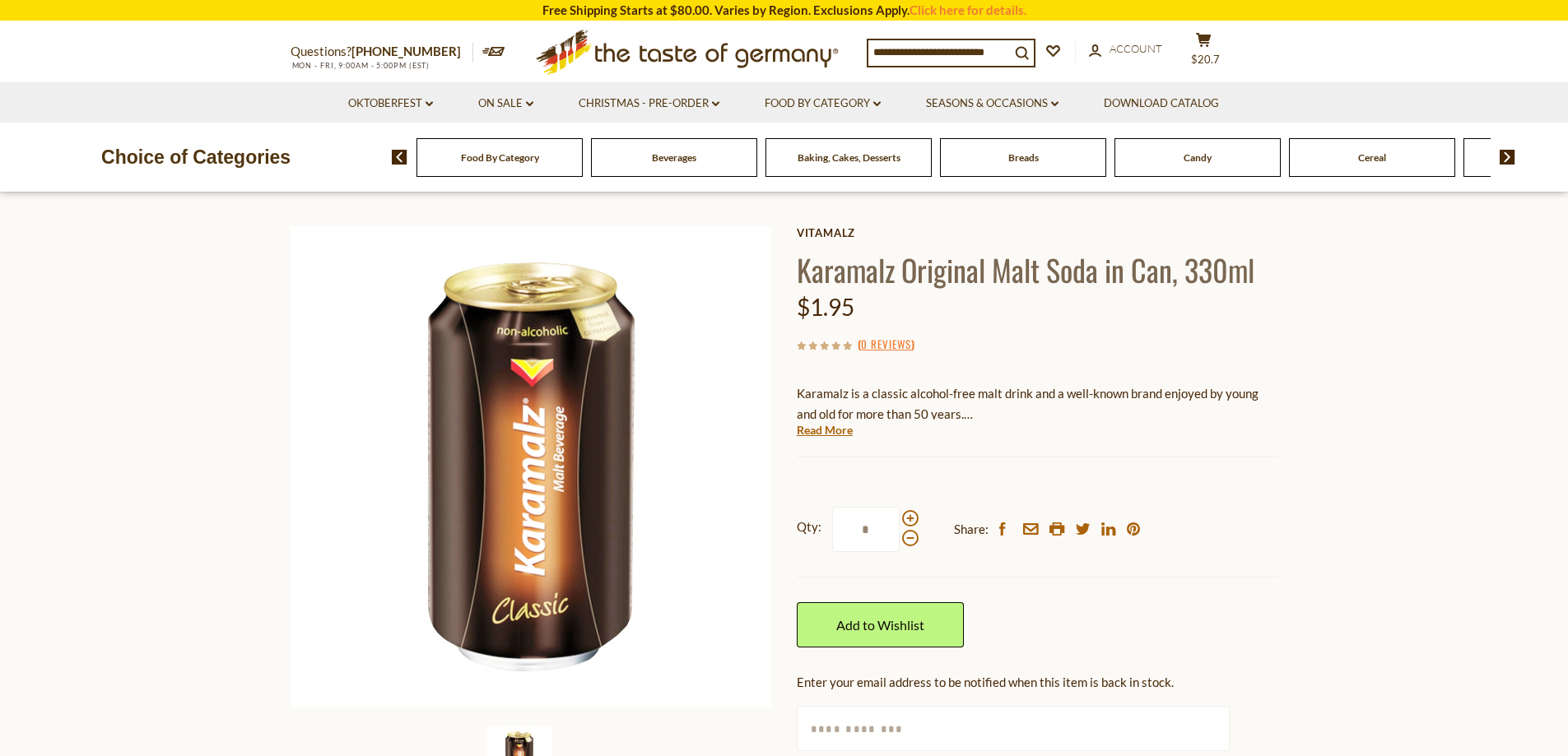
scroll to position [82, 0]
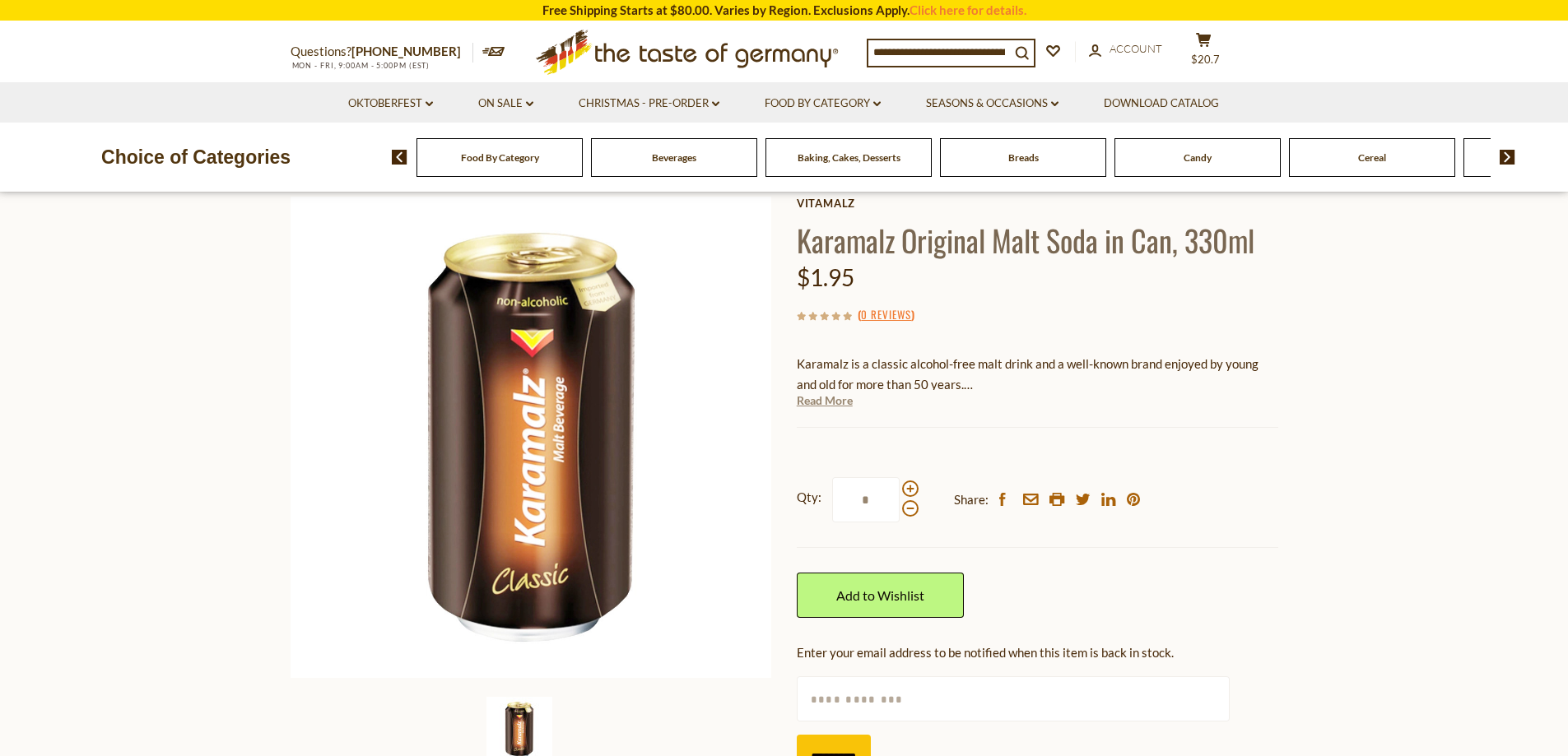
click at [818, 402] on link "Read More" at bounding box center [824, 400] width 56 height 16
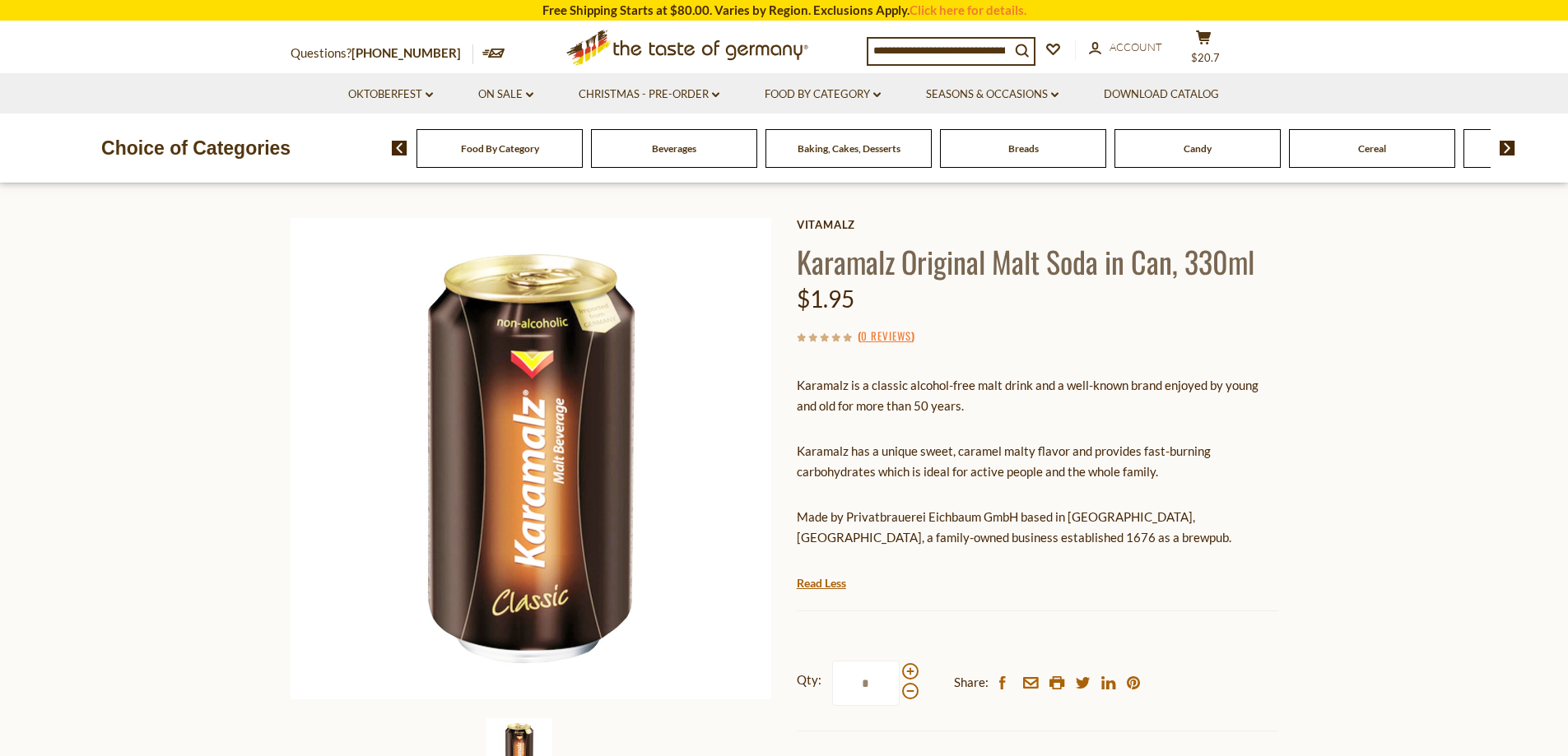
scroll to position [0, 0]
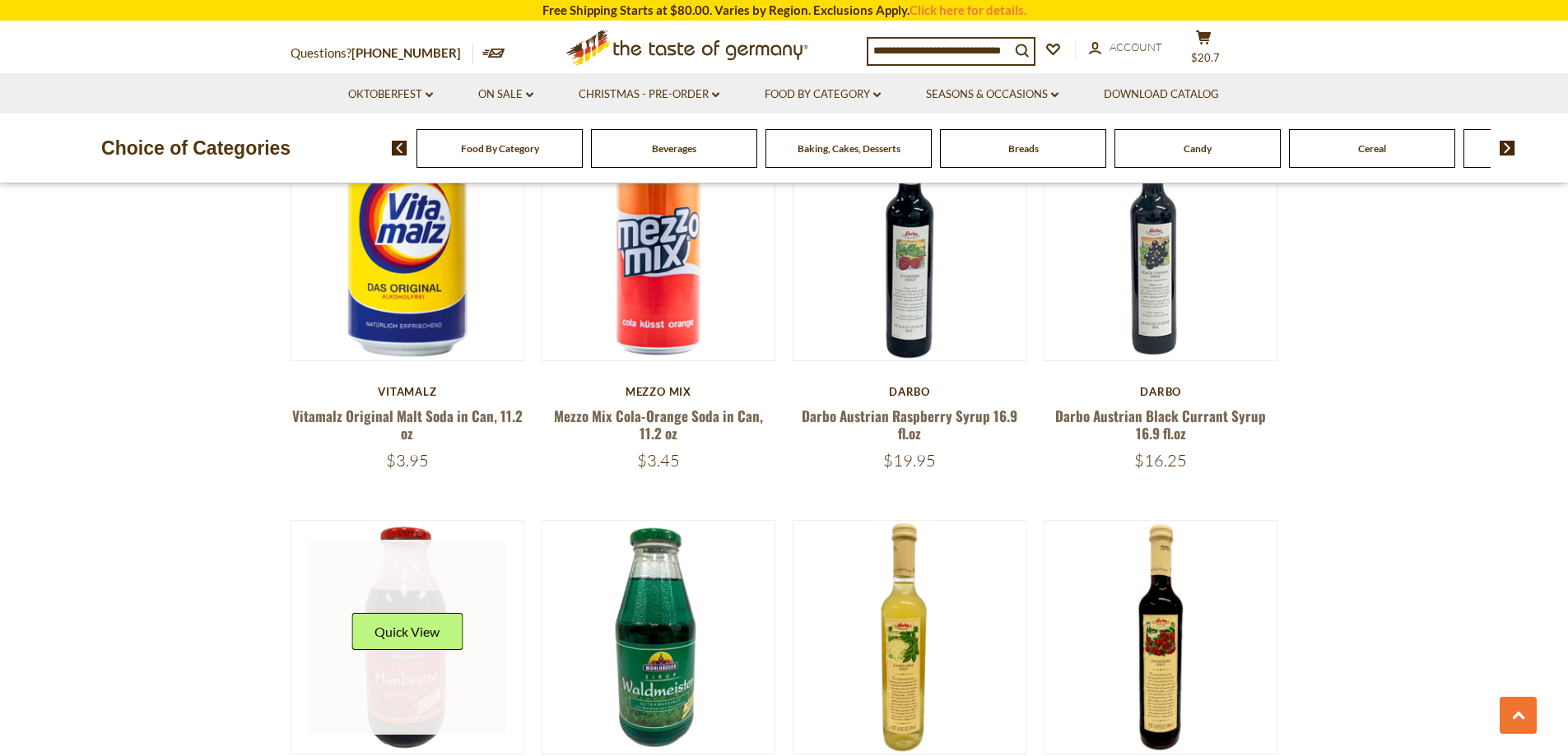
scroll to position [1234, 0]
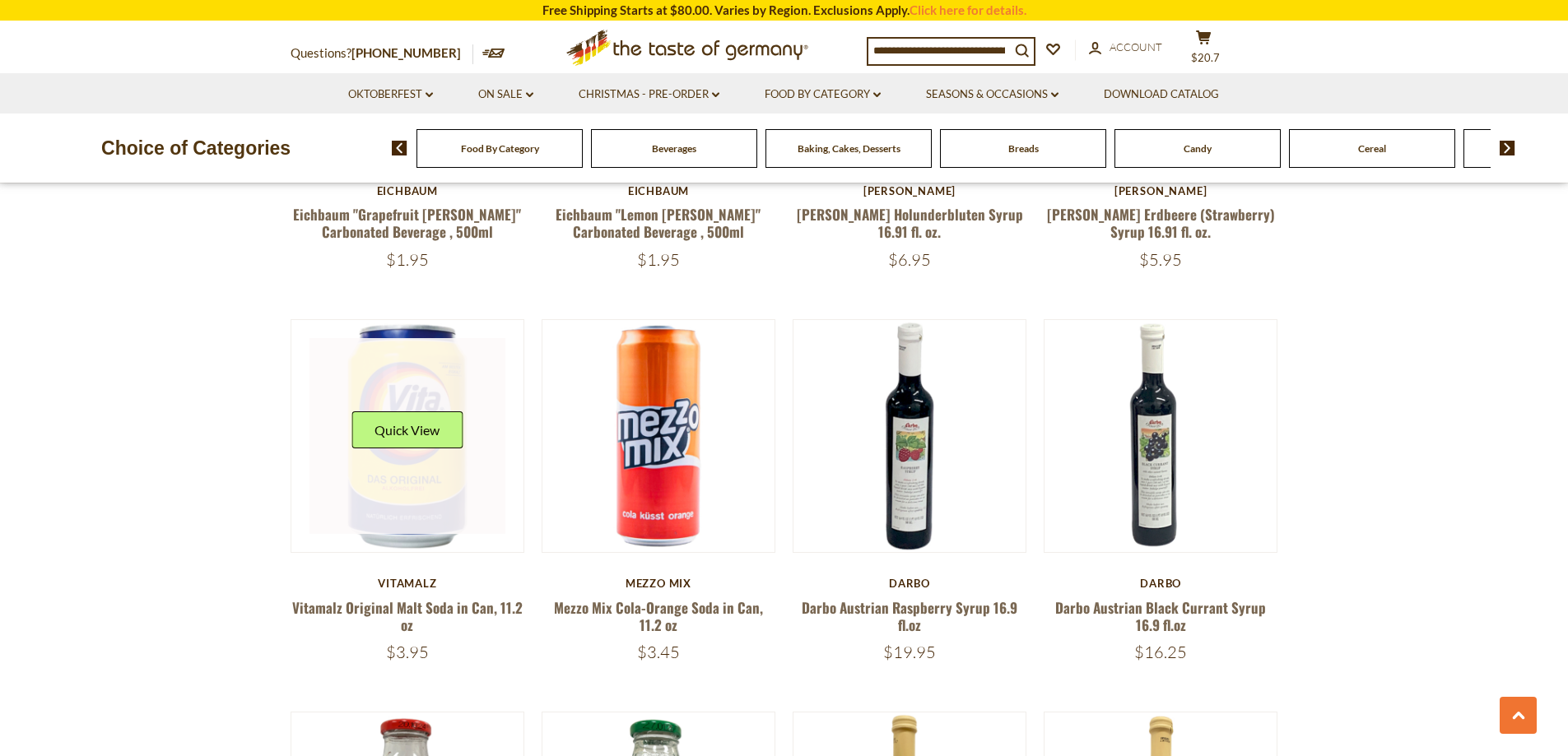
click at [438, 483] on link at bounding box center [407, 435] width 196 height 196
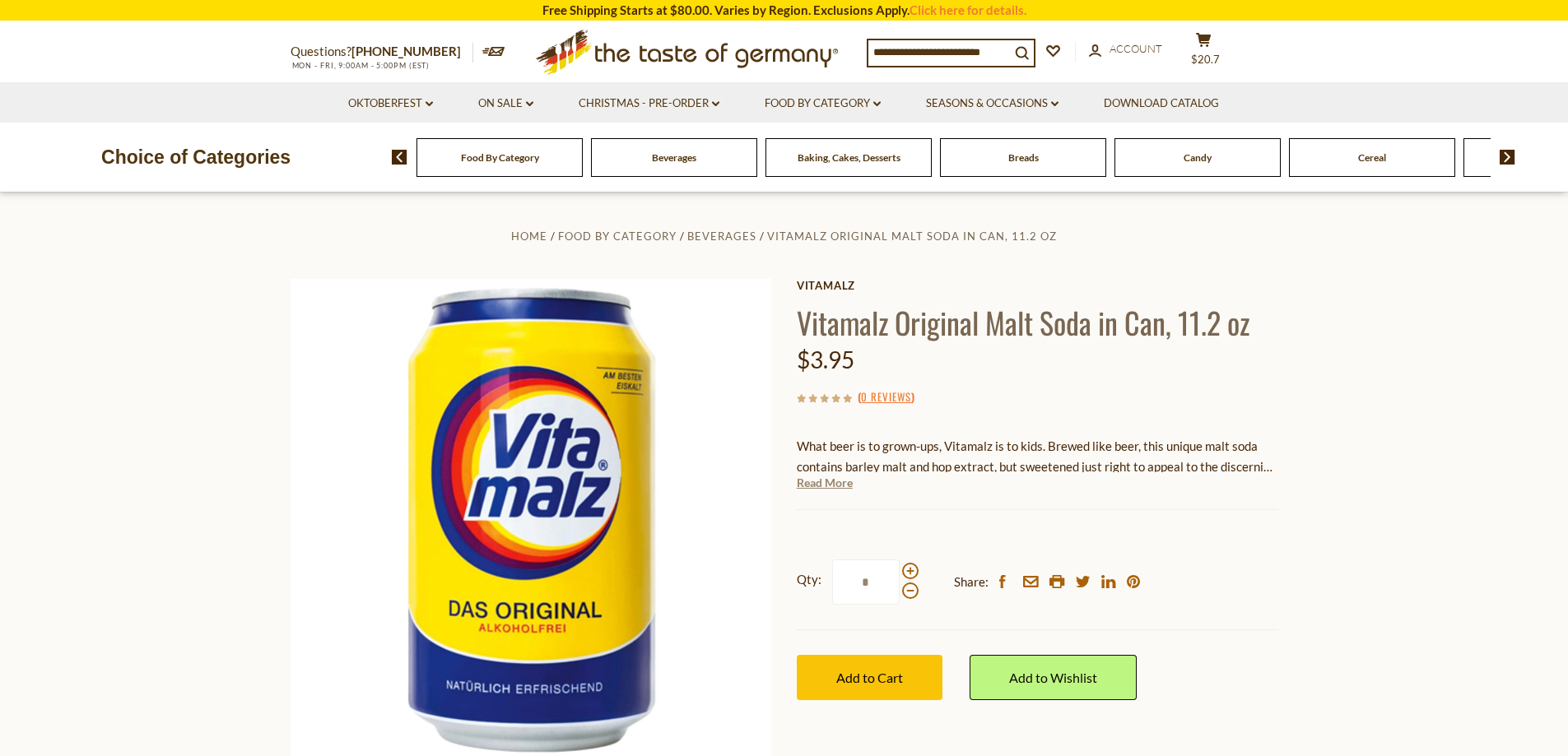
click at [849, 488] on link "Read More" at bounding box center [824, 482] width 56 height 16
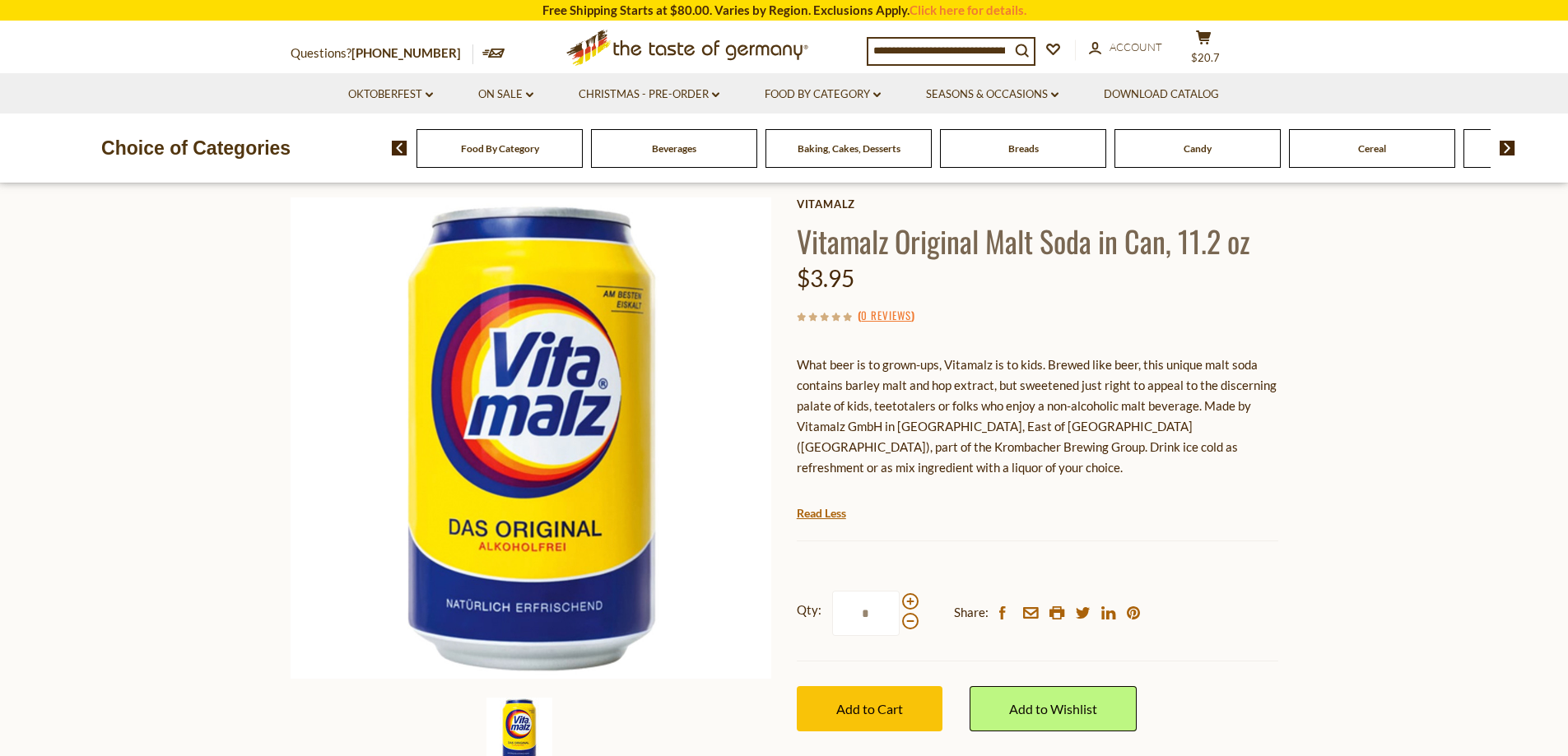
scroll to position [82, 0]
click at [911, 603] on span at bounding box center [909, 600] width 16 height 16
click at [900, 603] on input "*" at bounding box center [865, 611] width 67 height 45
click at [911, 603] on span at bounding box center [909, 600] width 16 height 16
click at [900, 603] on input "*" at bounding box center [865, 611] width 67 height 45
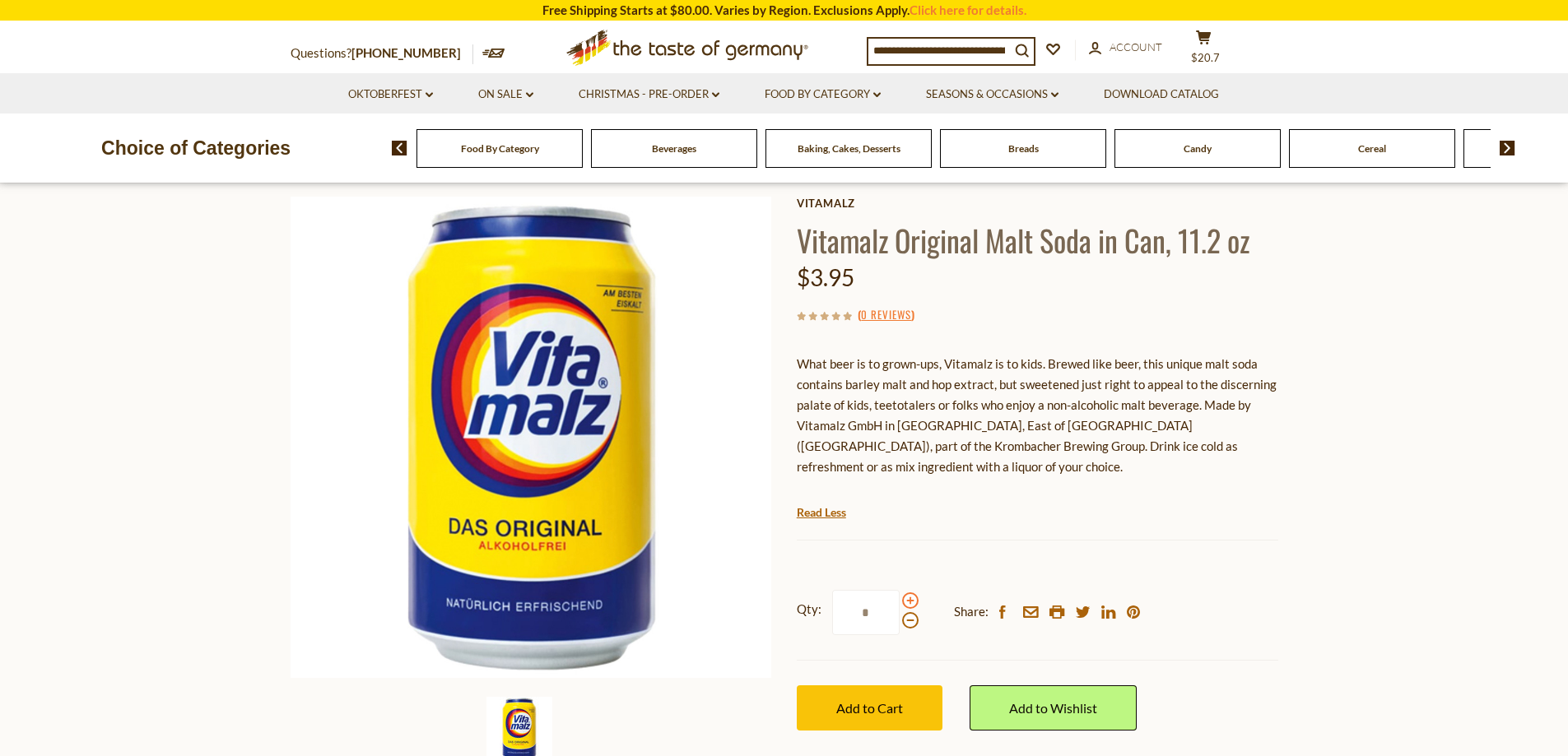
click at [911, 594] on span at bounding box center [909, 600] width 16 height 16
click at [900, 594] on input "*" at bounding box center [865, 611] width 67 height 45
click at [871, 614] on input "*" at bounding box center [865, 611] width 67 height 45
drag, startPoint x: 871, startPoint y: 614, endPoint x: 843, endPoint y: 611, distance: 28.2
click at [843, 611] on input "*" at bounding box center [865, 611] width 67 height 45
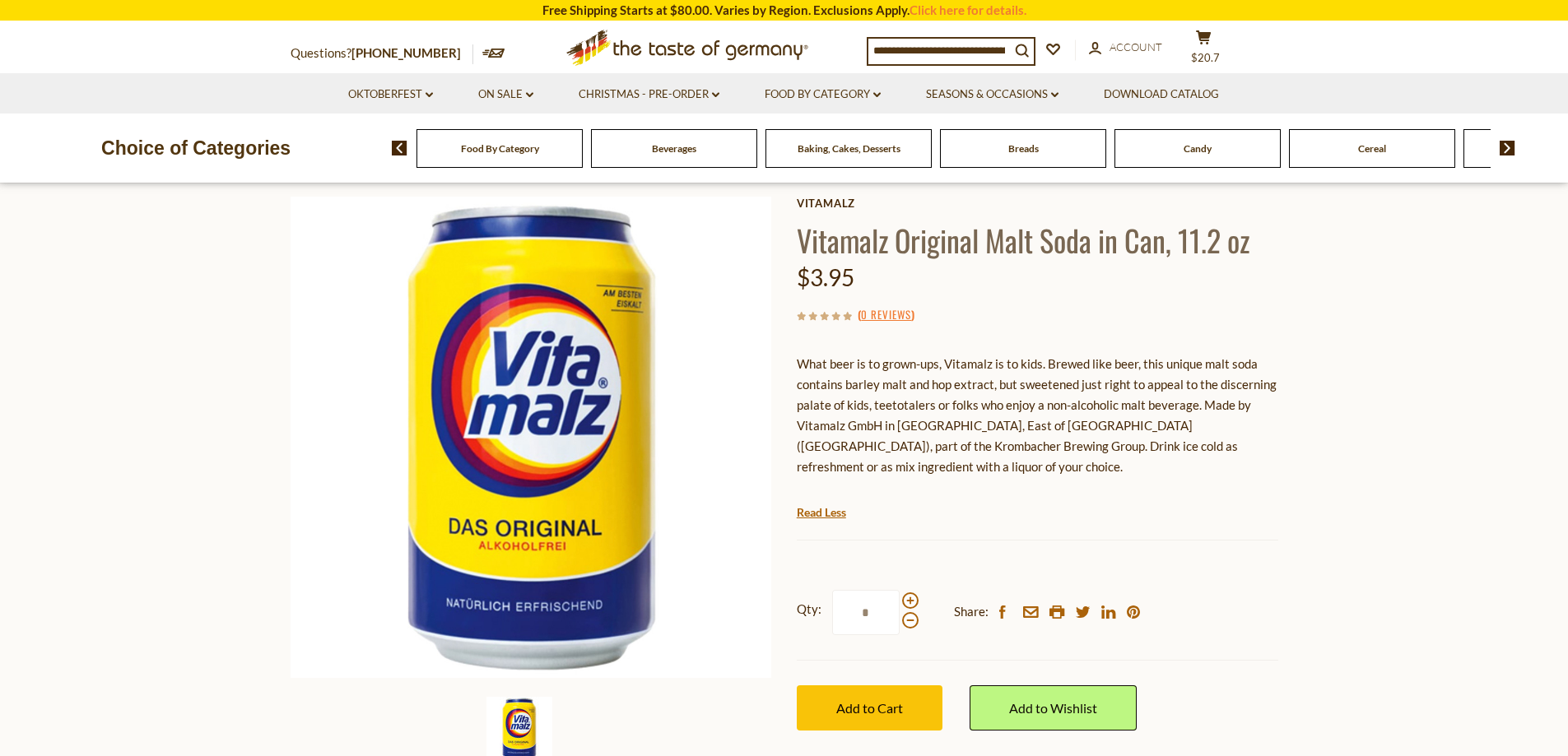
type input "*"
click at [885, 682] on div "Qty: * Share: facebook email printer twitter linkedin pinterest Add to Cart" at bounding box center [1037, 660] width 482 height 190
click at [889, 712] on span "Add to Cart" at bounding box center [869, 708] width 67 height 15
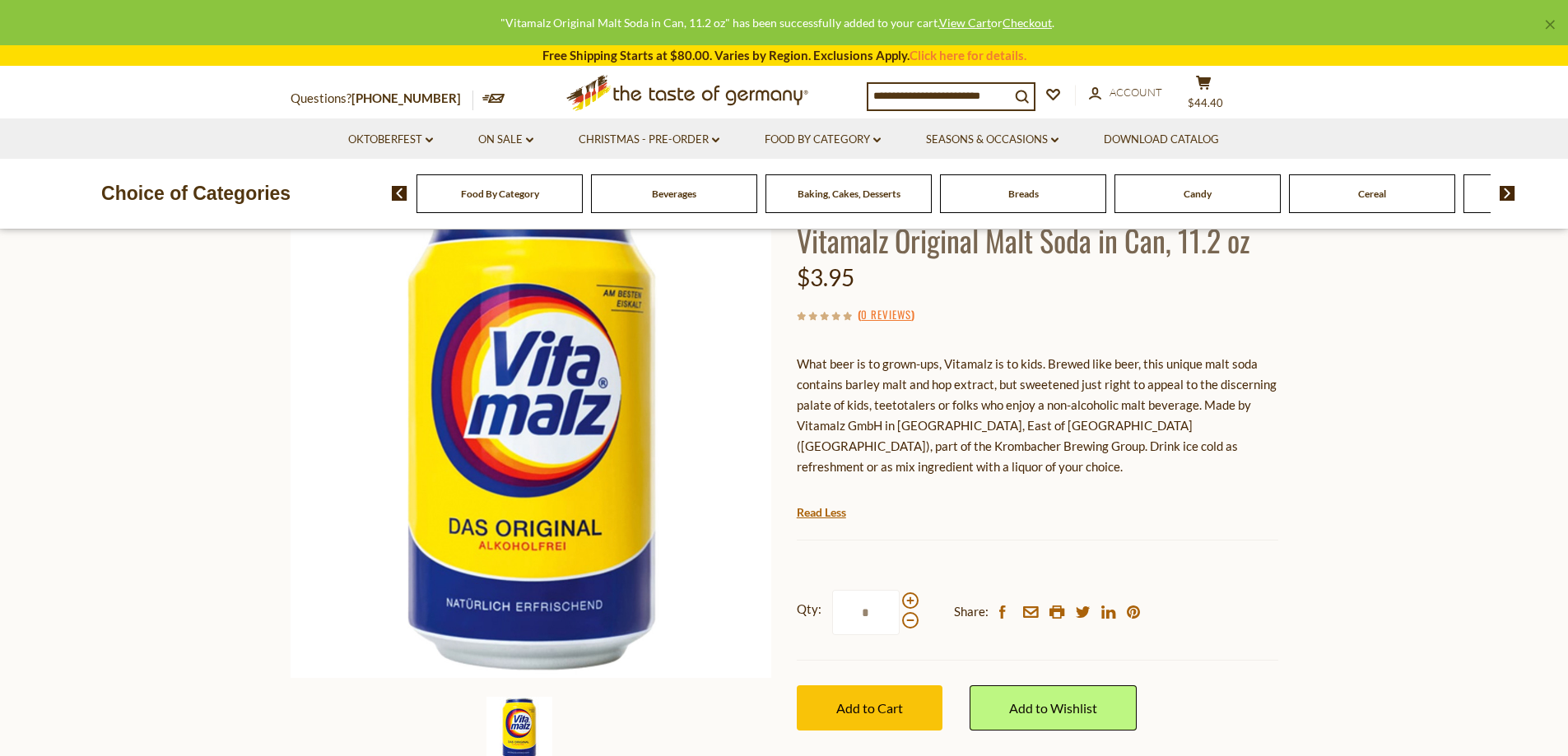
click at [944, 409] on p "What beer is to grown-ups, Vitamalz is to kids. Brewed like beer, this unique m…" at bounding box center [1037, 415] width 482 height 123
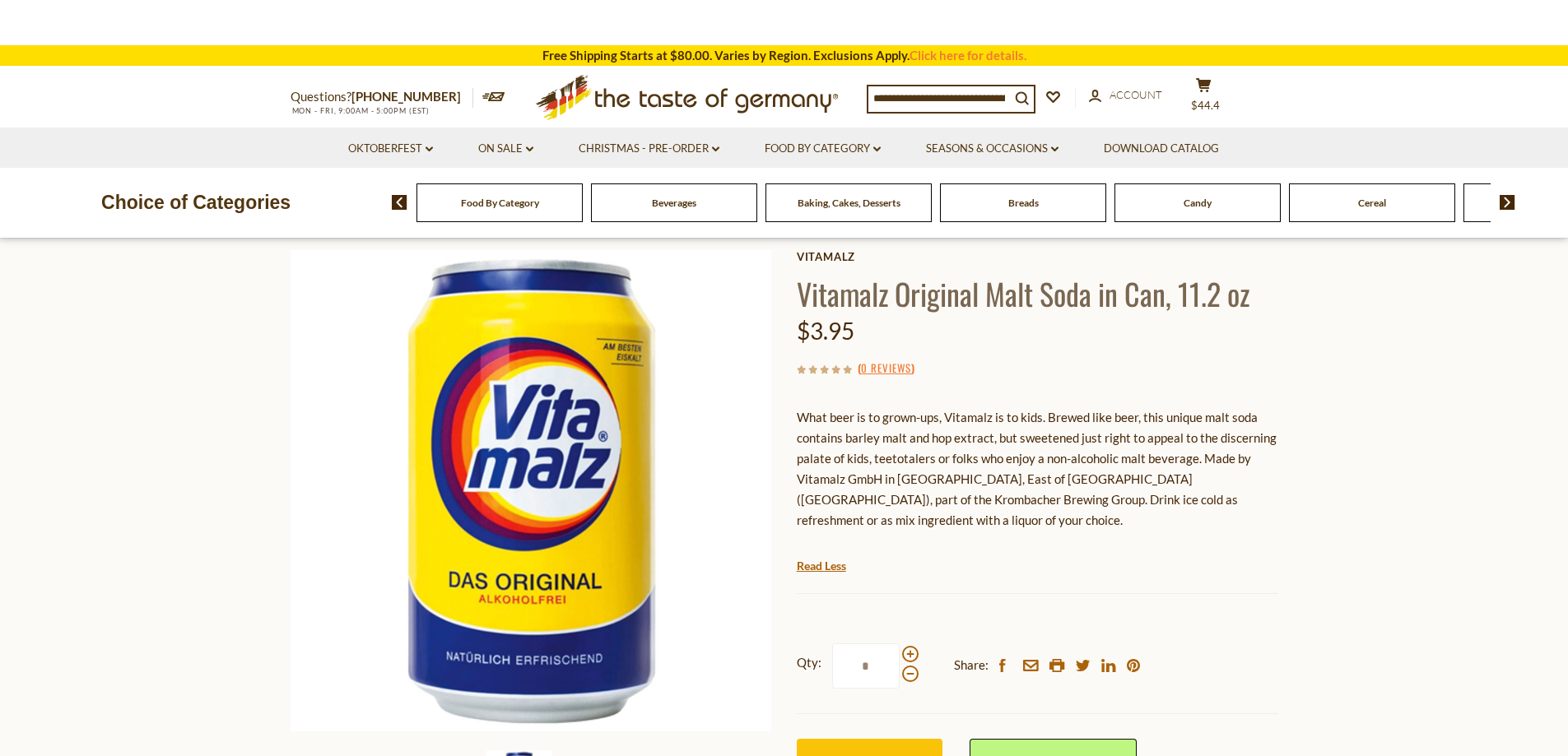
scroll to position [0, 0]
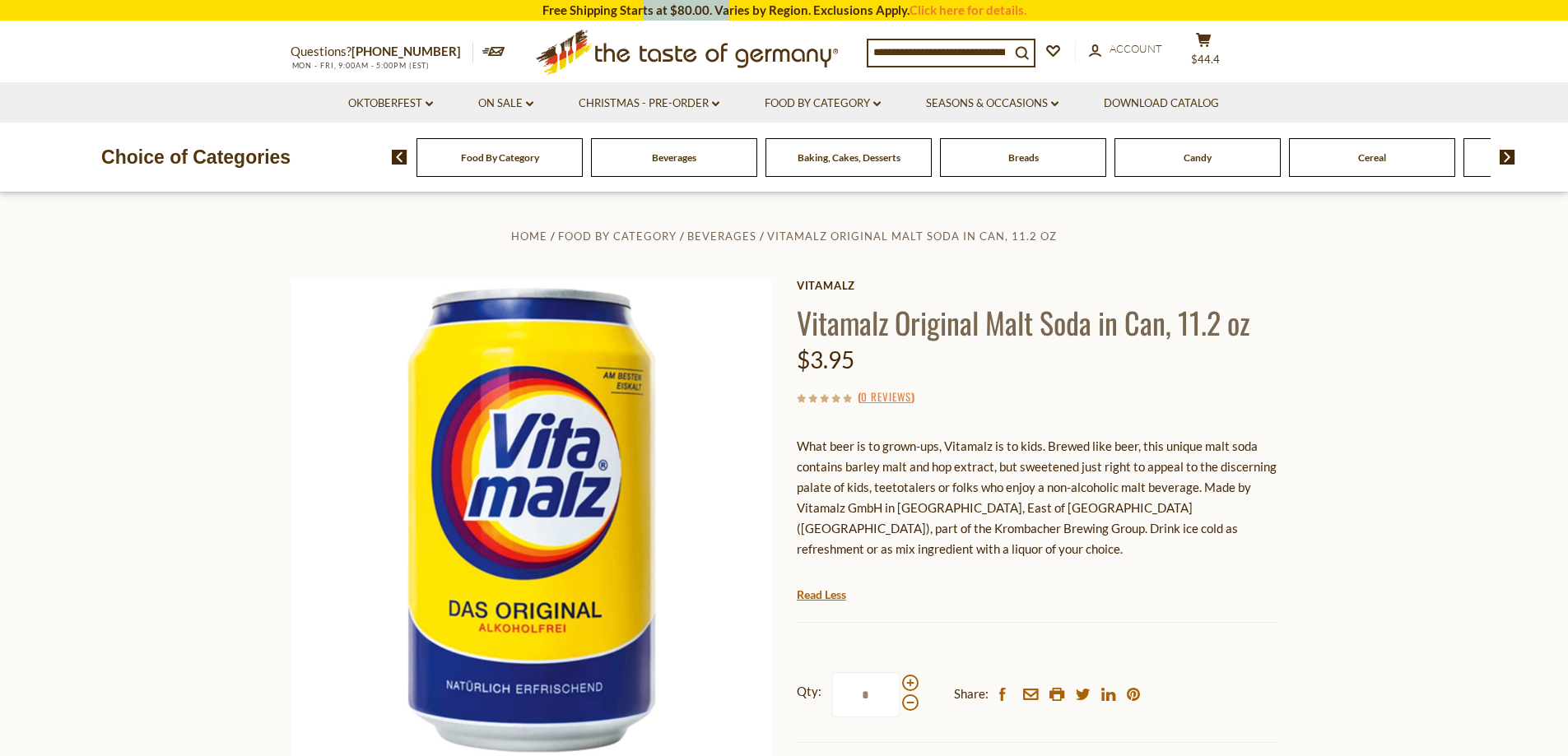
drag, startPoint x: 681, startPoint y: 11, endPoint x: 726, endPoint y: 6, distance: 45.3
click at [726, 6] on section "Free Shipping Starts at $80.00. Varies by Region. Exclusions Apply. Click here …" at bounding box center [784, 10] width 1568 height 20
click at [979, 461] on p "What beer is to grown-ups, Vitamalz is to kids. Brewed like beer, this unique m…" at bounding box center [1037, 498] width 482 height 123
click at [583, 160] on div "Beverages" at bounding box center [500, 157] width 167 height 38
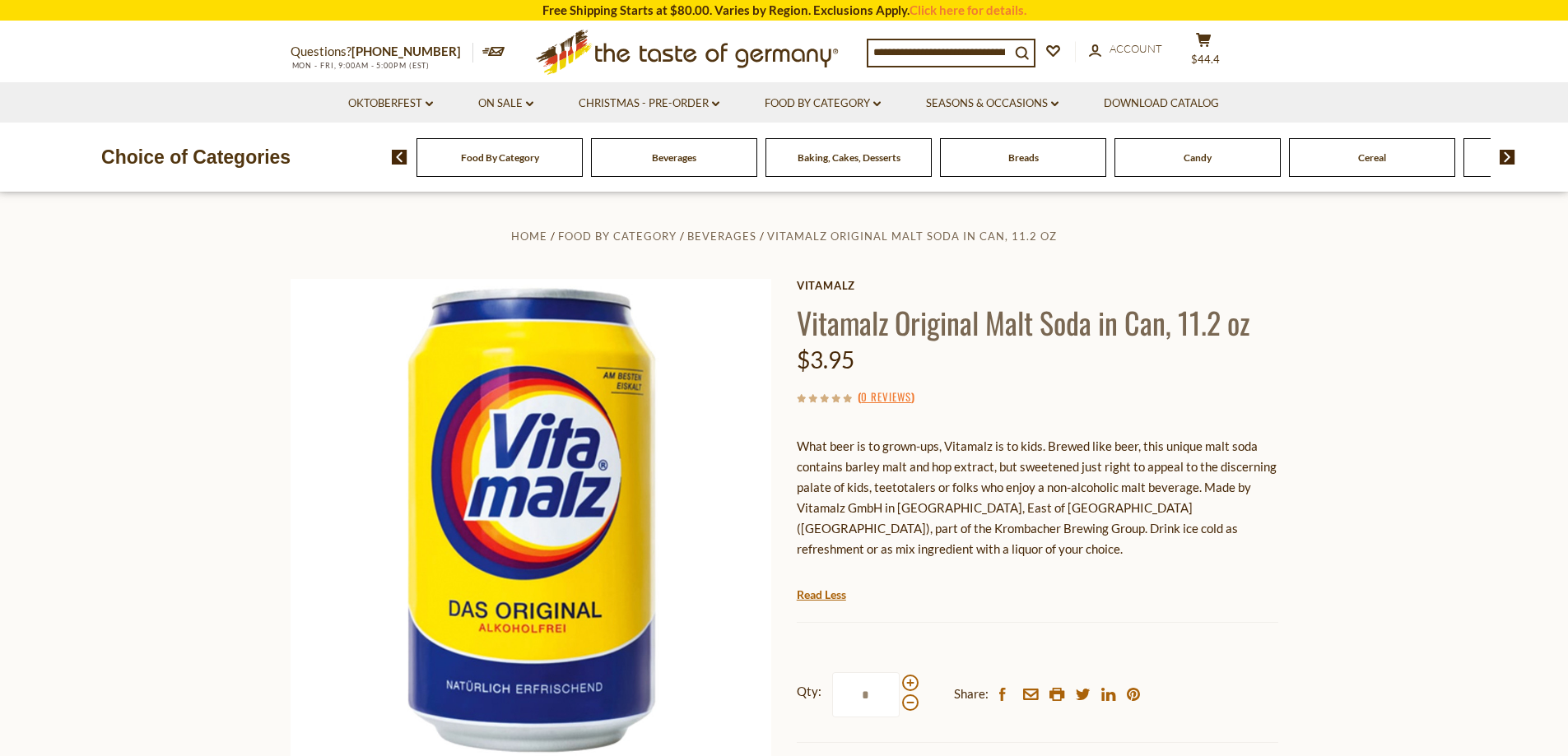
click at [583, 172] on div "Beverages" at bounding box center [500, 157] width 167 height 38
click at [688, 160] on span "Beverages" at bounding box center [674, 157] width 44 height 12
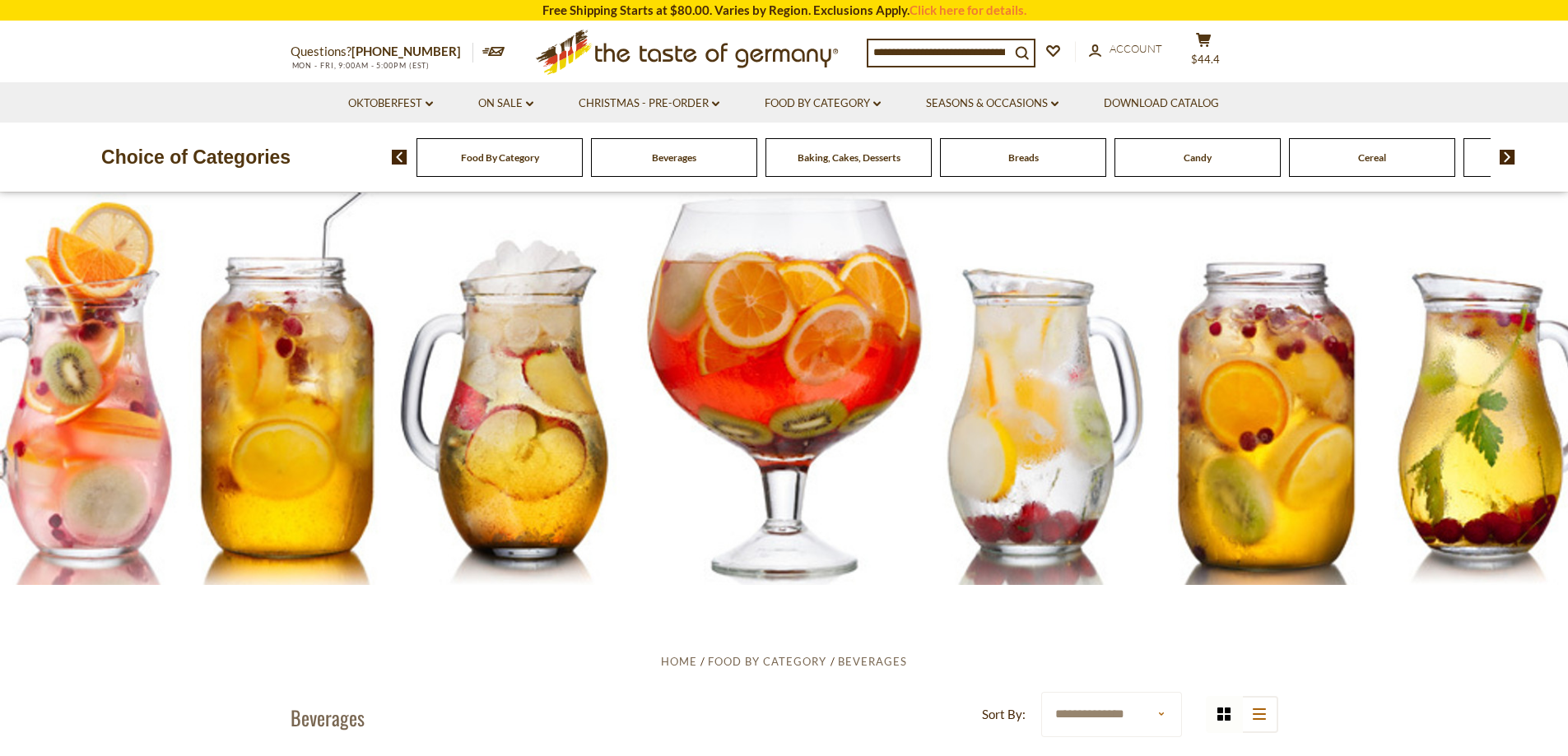
click at [1509, 161] on img at bounding box center [1507, 156] width 15 height 14
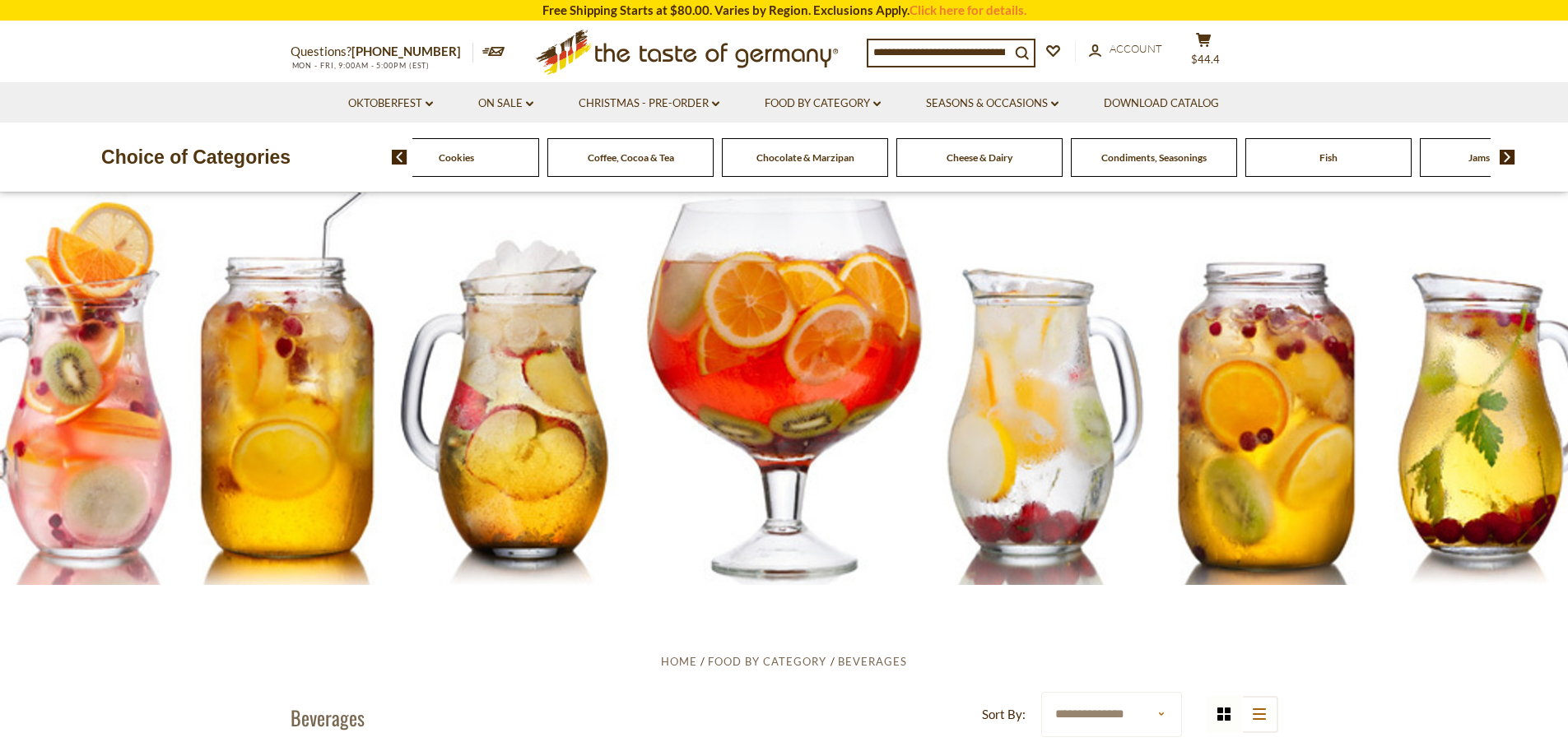
click at [1509, 161] on img at bounding box center [1507, 156] width 15 height 14
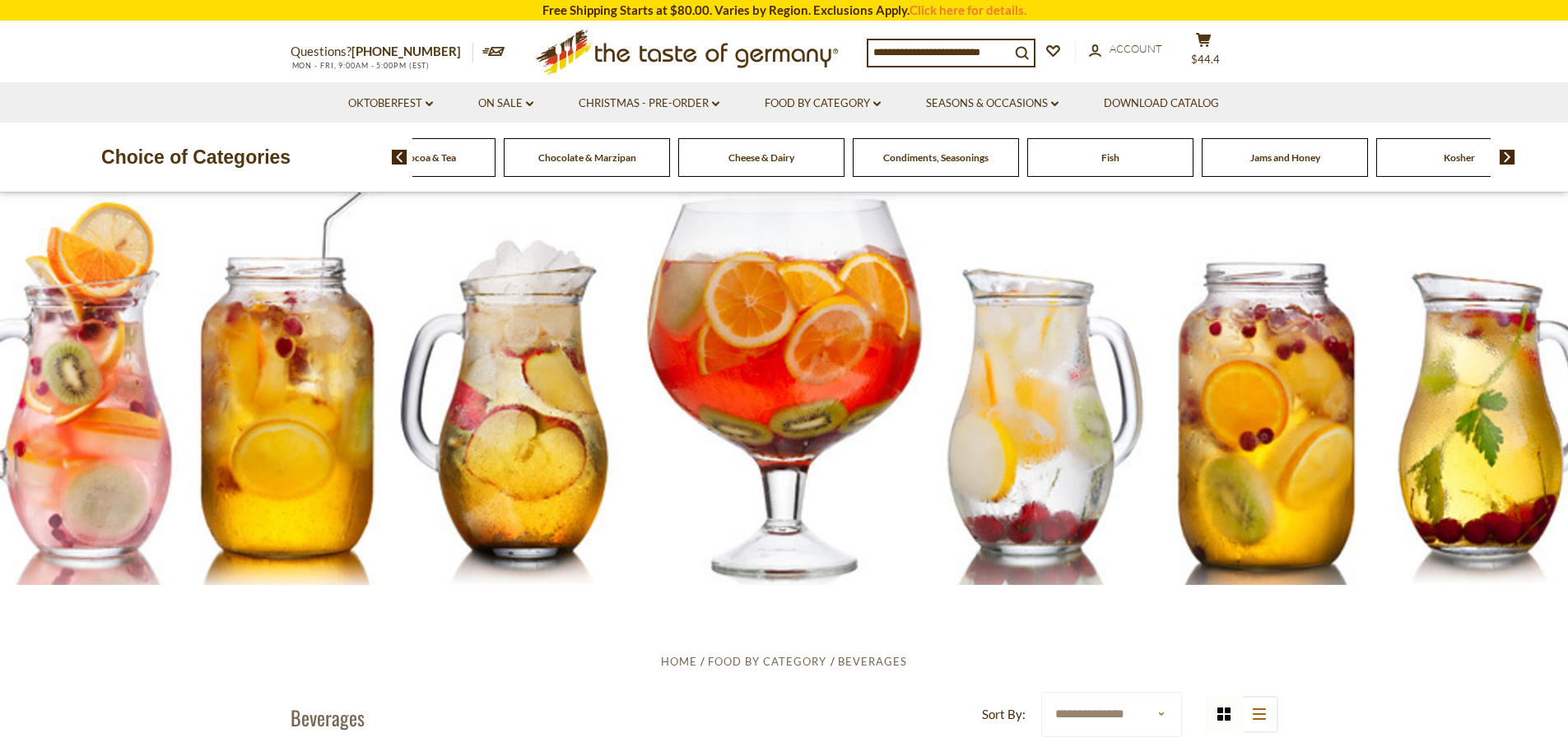
click at [609, 159] on span "Chocolate & Marzipan" at bounding box center [587, 157] width 98 height 12
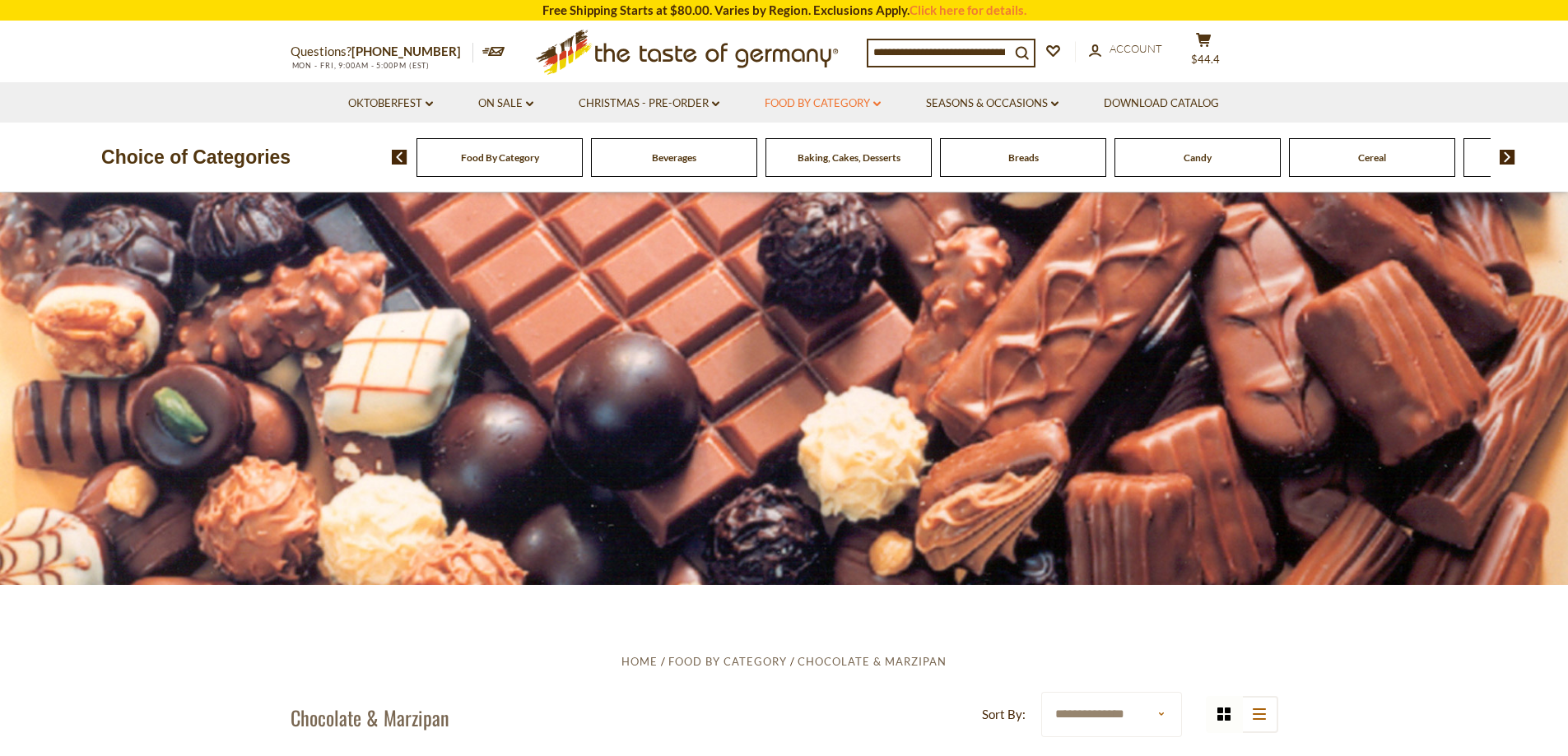
click at [871, 99] on link "Food By Category dropdown_arrow" at bounding box center [822, 103] width 116 height 18
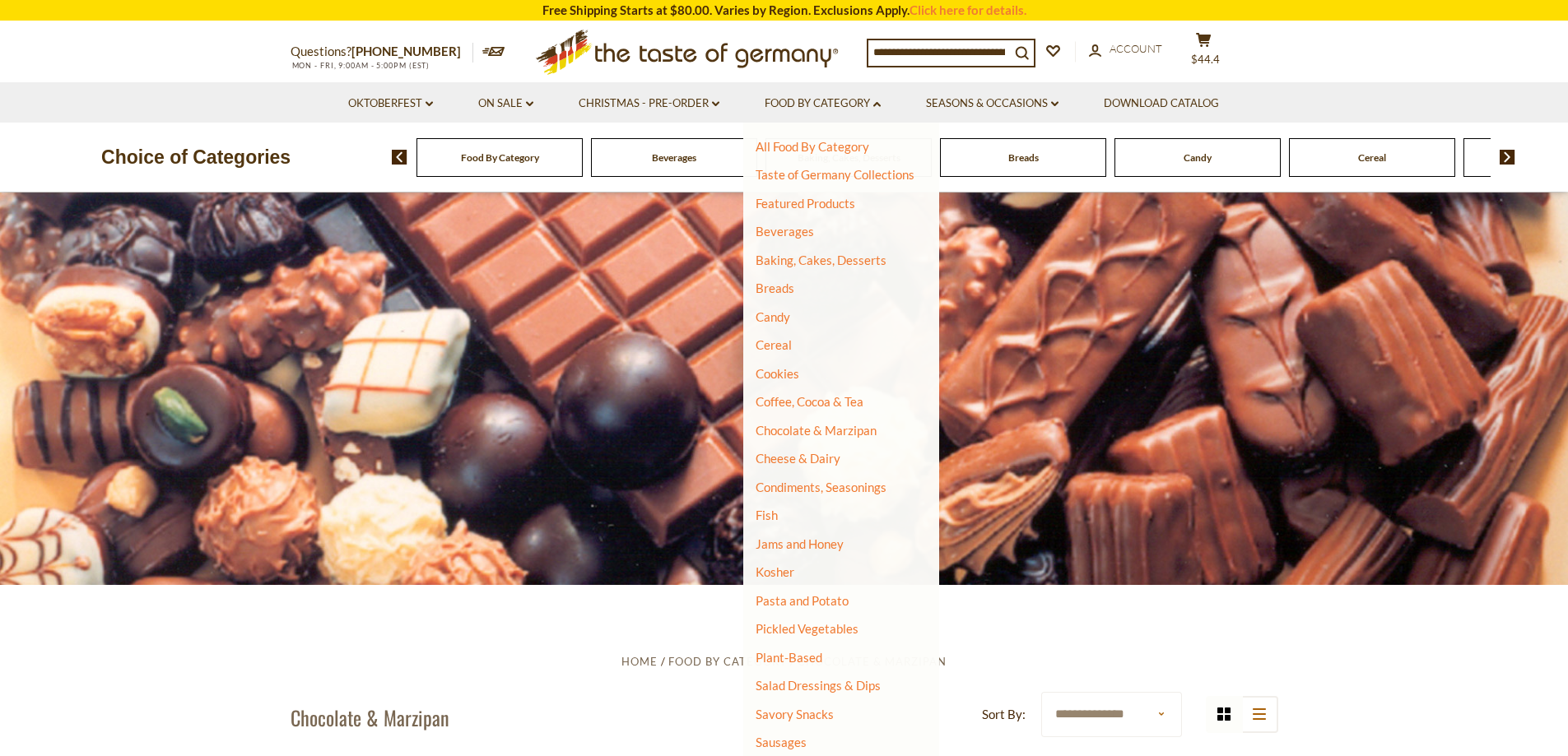
click at [1315, 56] on section "Questions? 800-881-6419 MON - FRI, 9:00AM - 5:00PM (EST) × Questions? 800-881-6…" at bounding box center [784, 52] width 1568 height 60
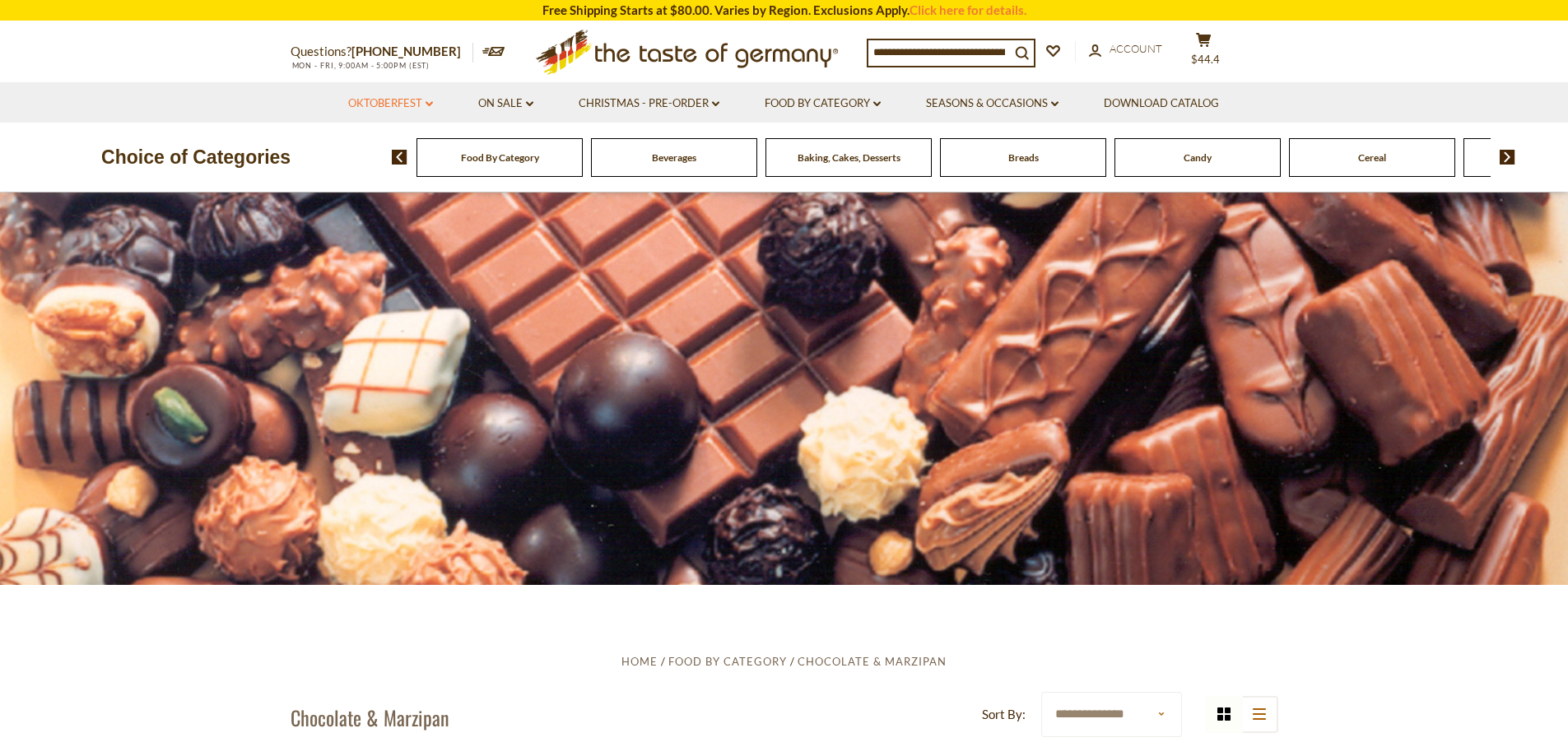
click at [425, 106] on icon "dropdown_arrow" at bounding box center [429, 104] width 8 height 6
click at [429, 104] on icon at bounding box center [429, 104] width 8 height 5
click at [1050, 100] on link "Seasons & Occasions dropdown_arrow" at bounding box center [992, 103] width 132 height 18
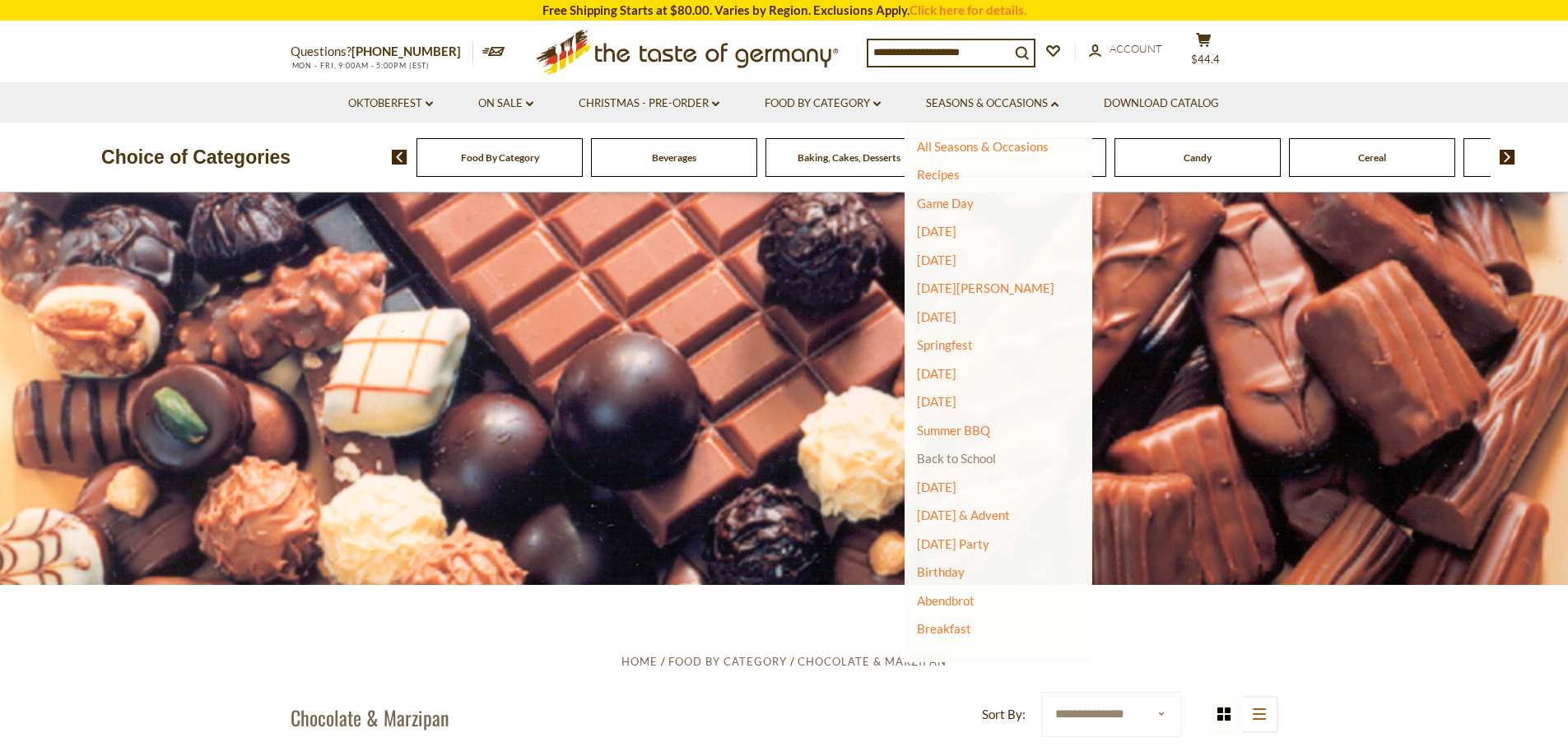
click at [976, 458] on link "Back to School" at bounding box center [956, 457] width 79 height 14
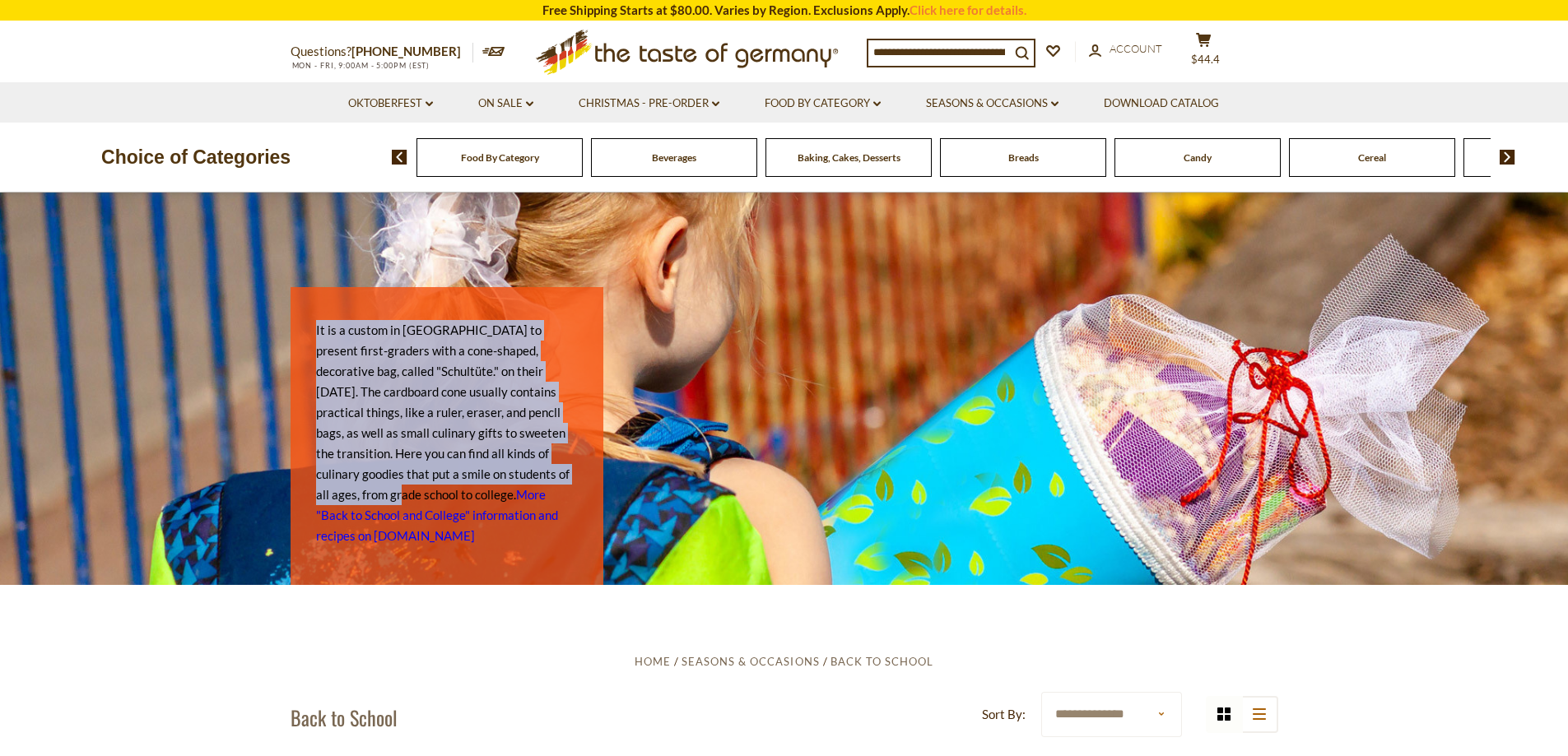
drag, startPoint x: 310, startPoint y: 326, endPoint x: 560, endPoint y: 478, distance: 292.6
click at [560, 478] on figcaption "It is a custom in [GEOGRAPHIC_DATA] to present first-graders with a cone-shaped…" at bounding box center [446, 435] width 313 height 298
click at [495, 376] on p "It is a custom in [GEOGRAPHIC_DATA] to present first-graders with a cone-shaped…" at bounding box center [446, 433] width 261 height 226
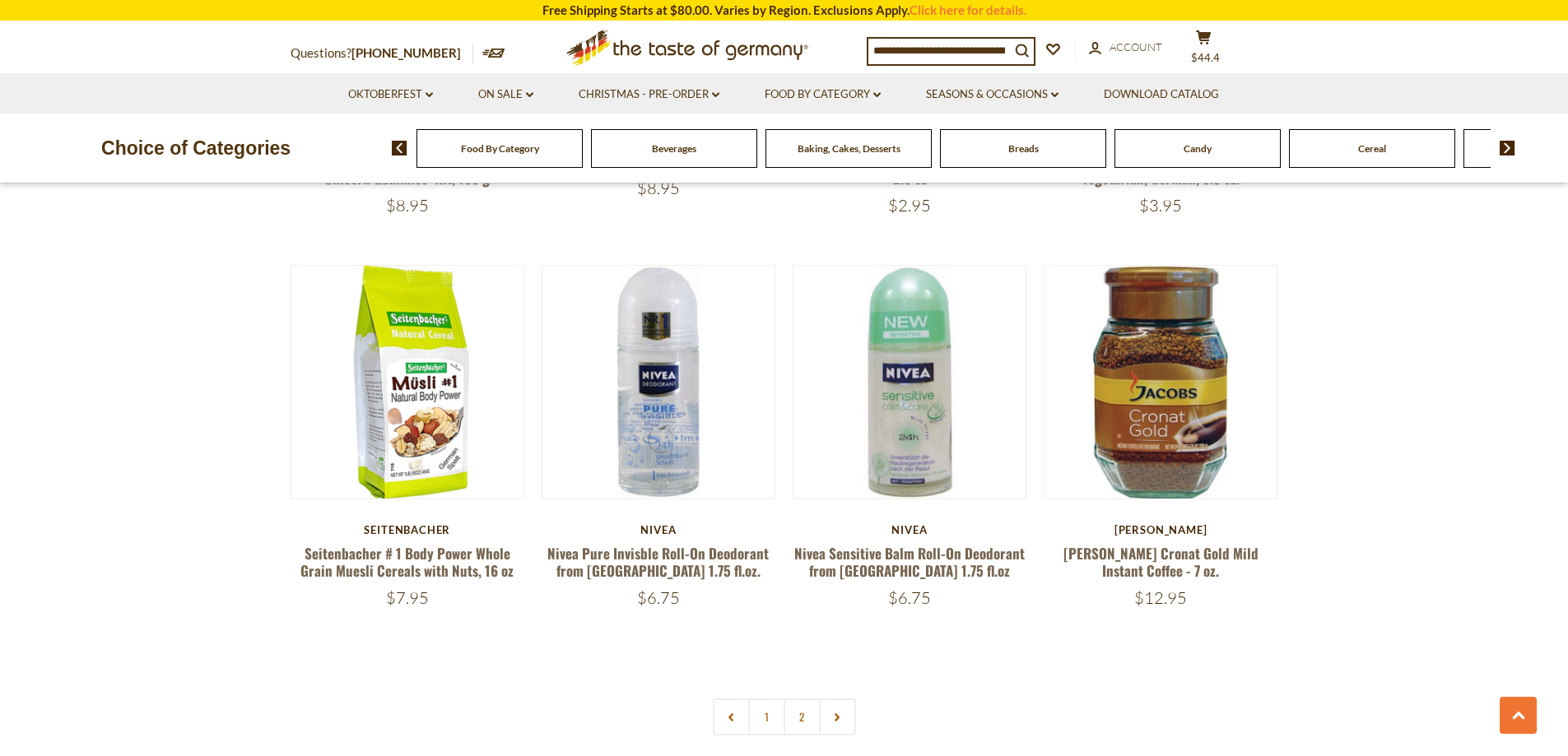
scroll to position [3784, 0]
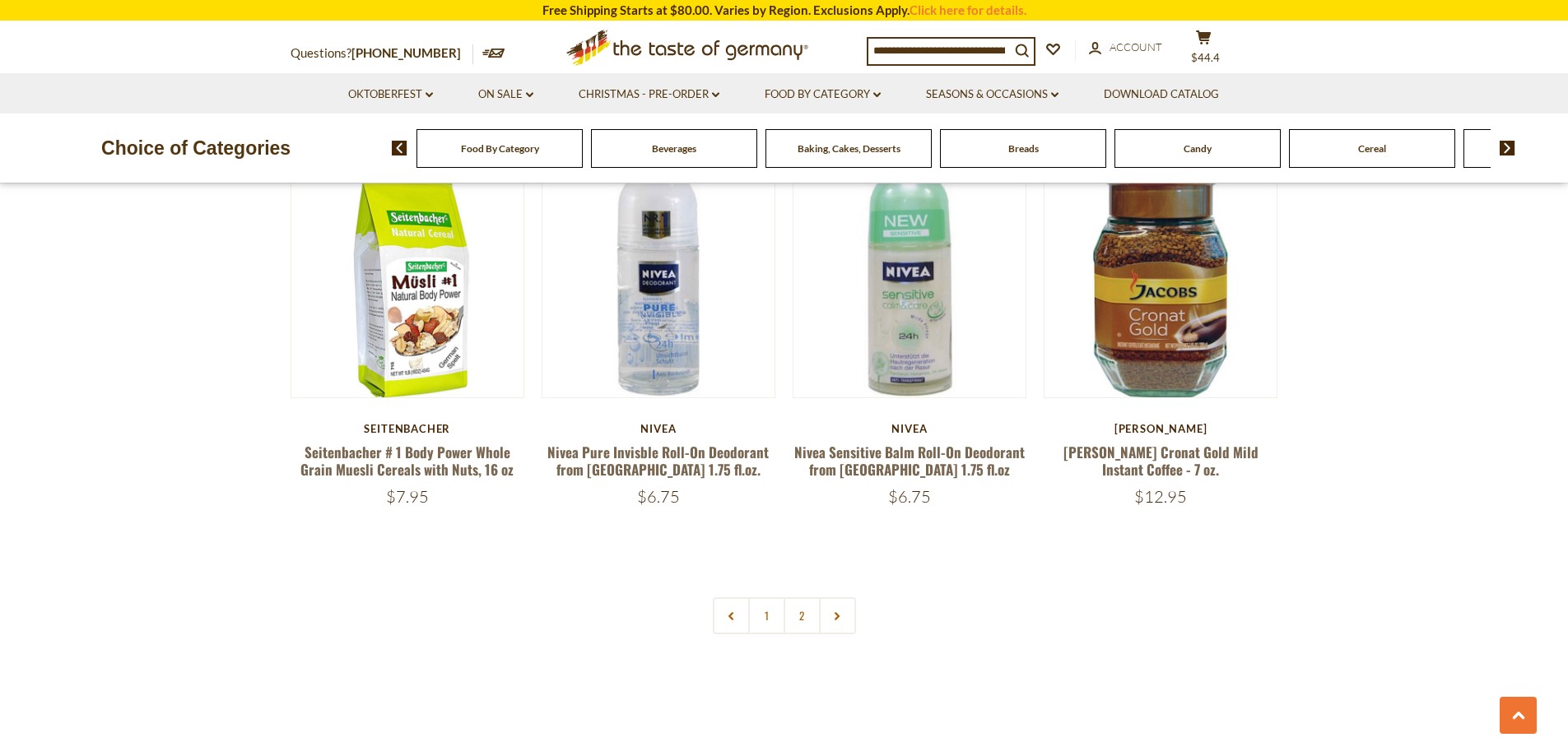
drag, startPoint x: 841, startPoint y: 599, endPoint x: 988, endPoint y: 604, distance: 147.1
click at [840, 599] on link at bounding box center [837, 615] width 37 height 37
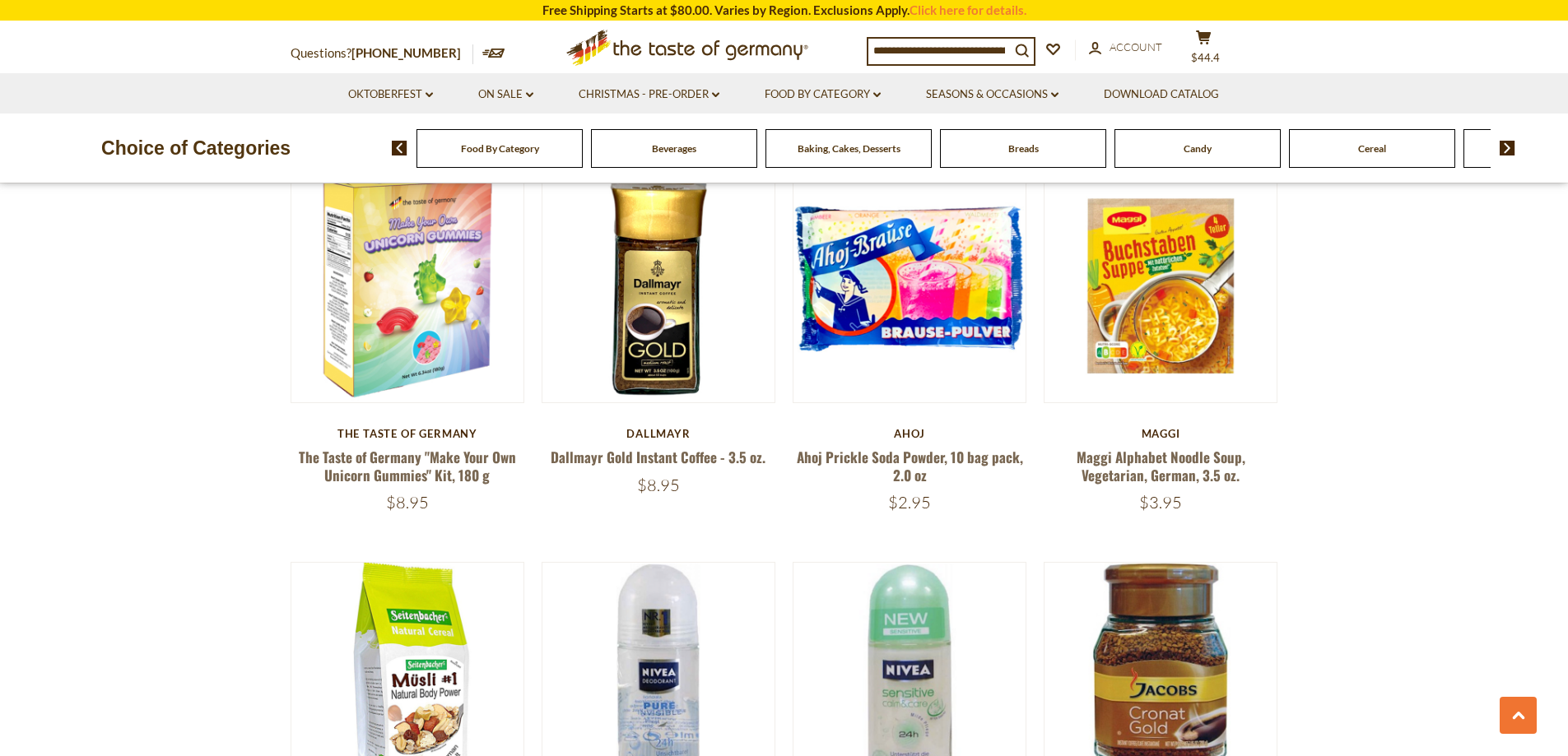
scroll to position [3702, 0]
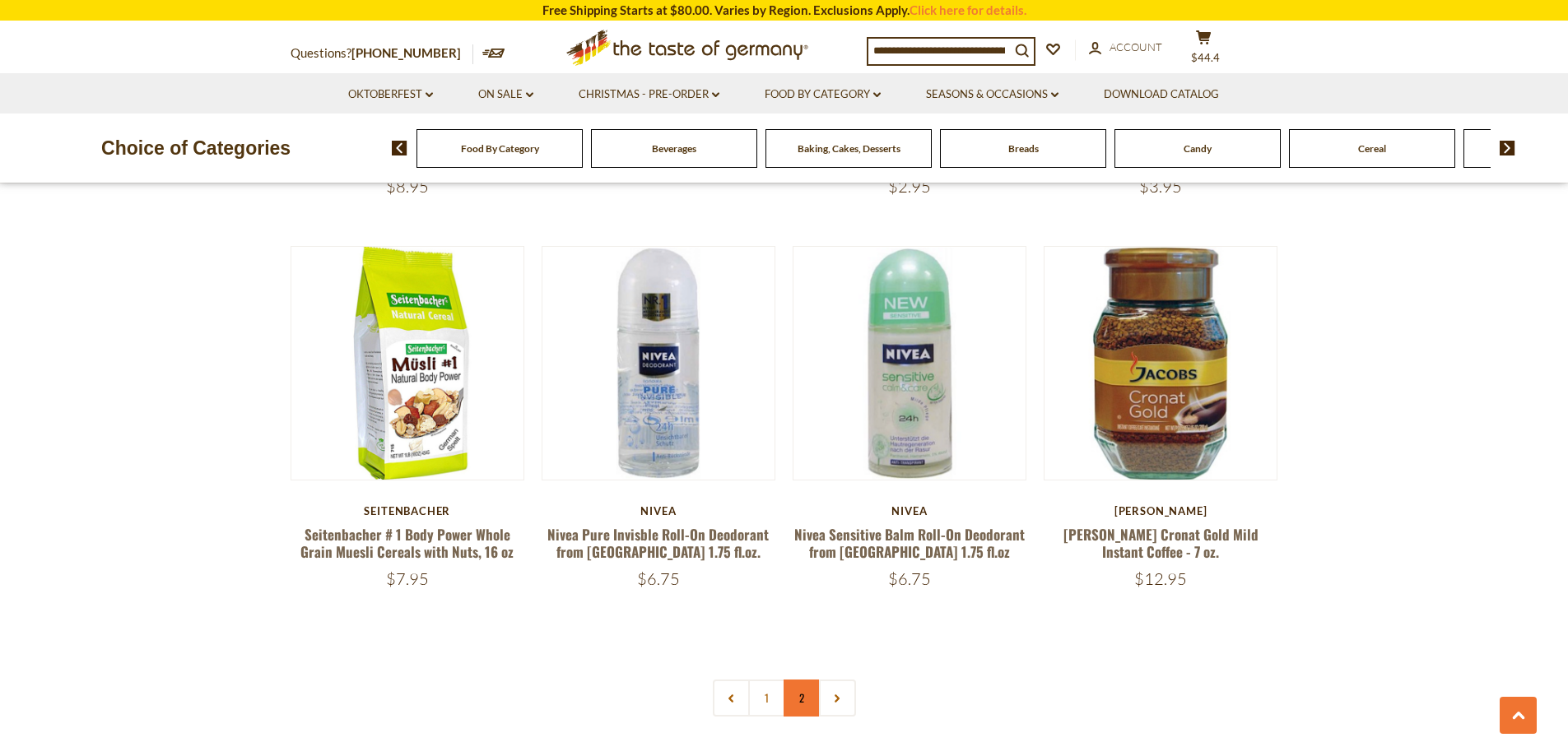
click at [795, 681] on link "2" at bounding box center [801, 698] width 37 height 37
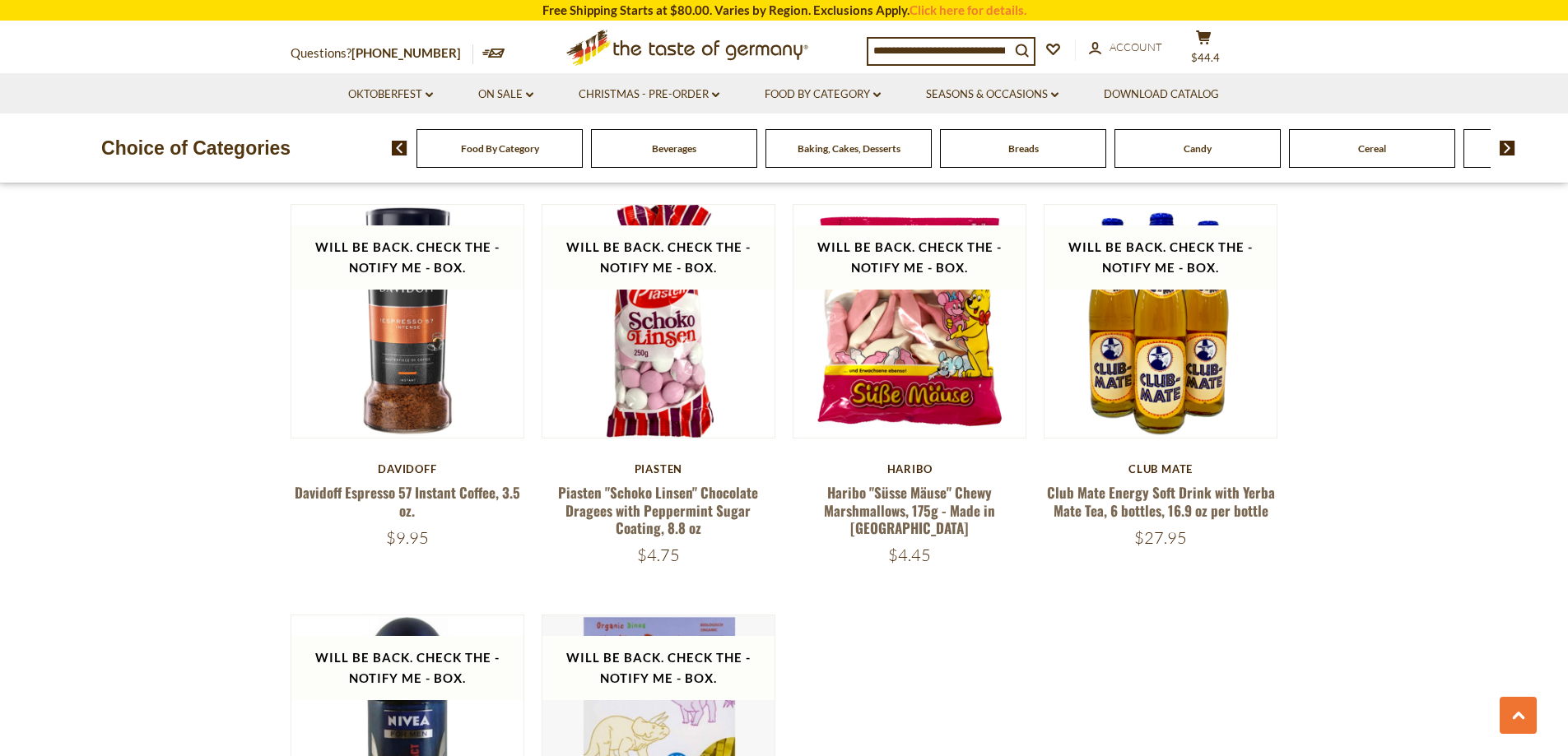
scroll to position [3324, 0]
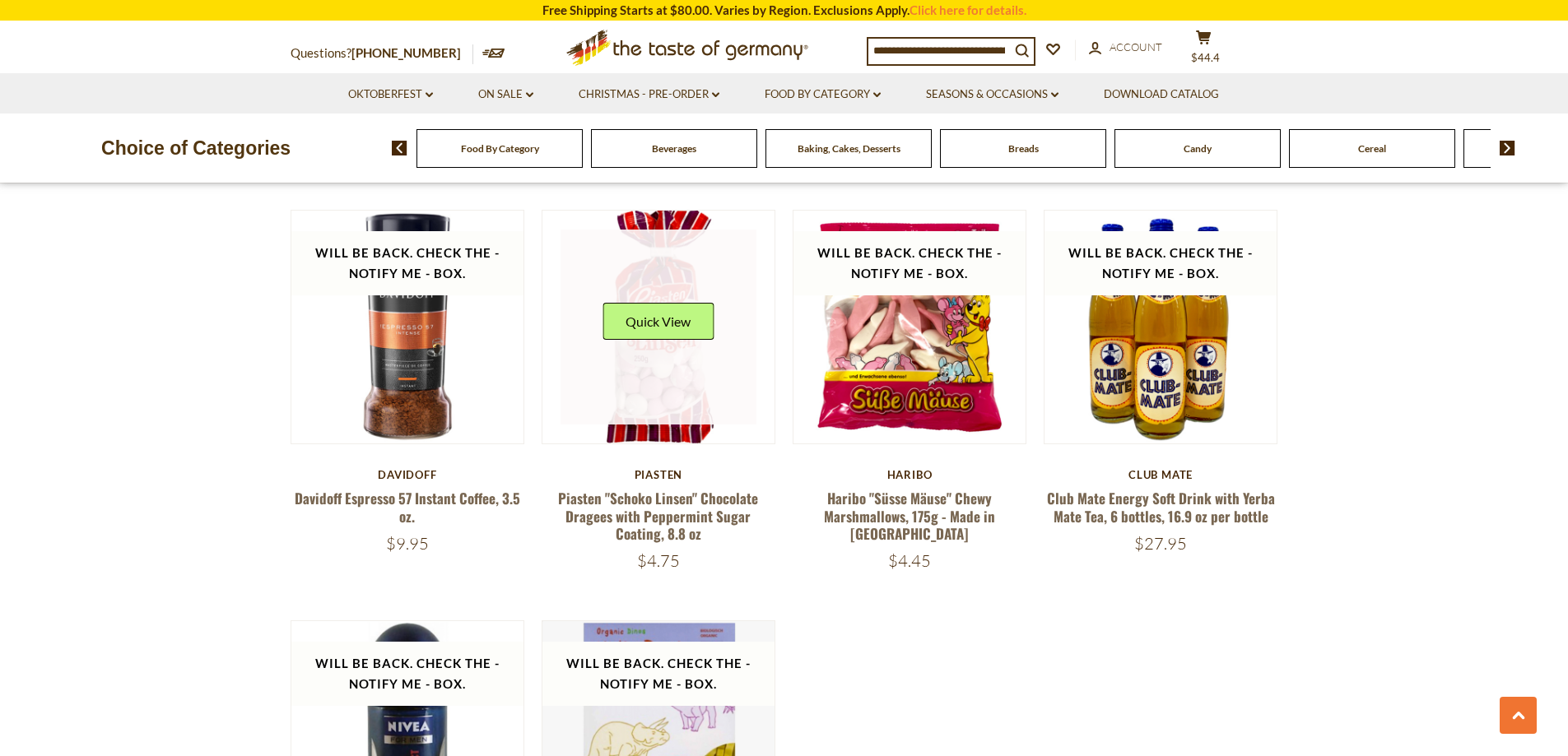
click at [654, 372] on link at bounding box center [658, 327] width 196 height 196
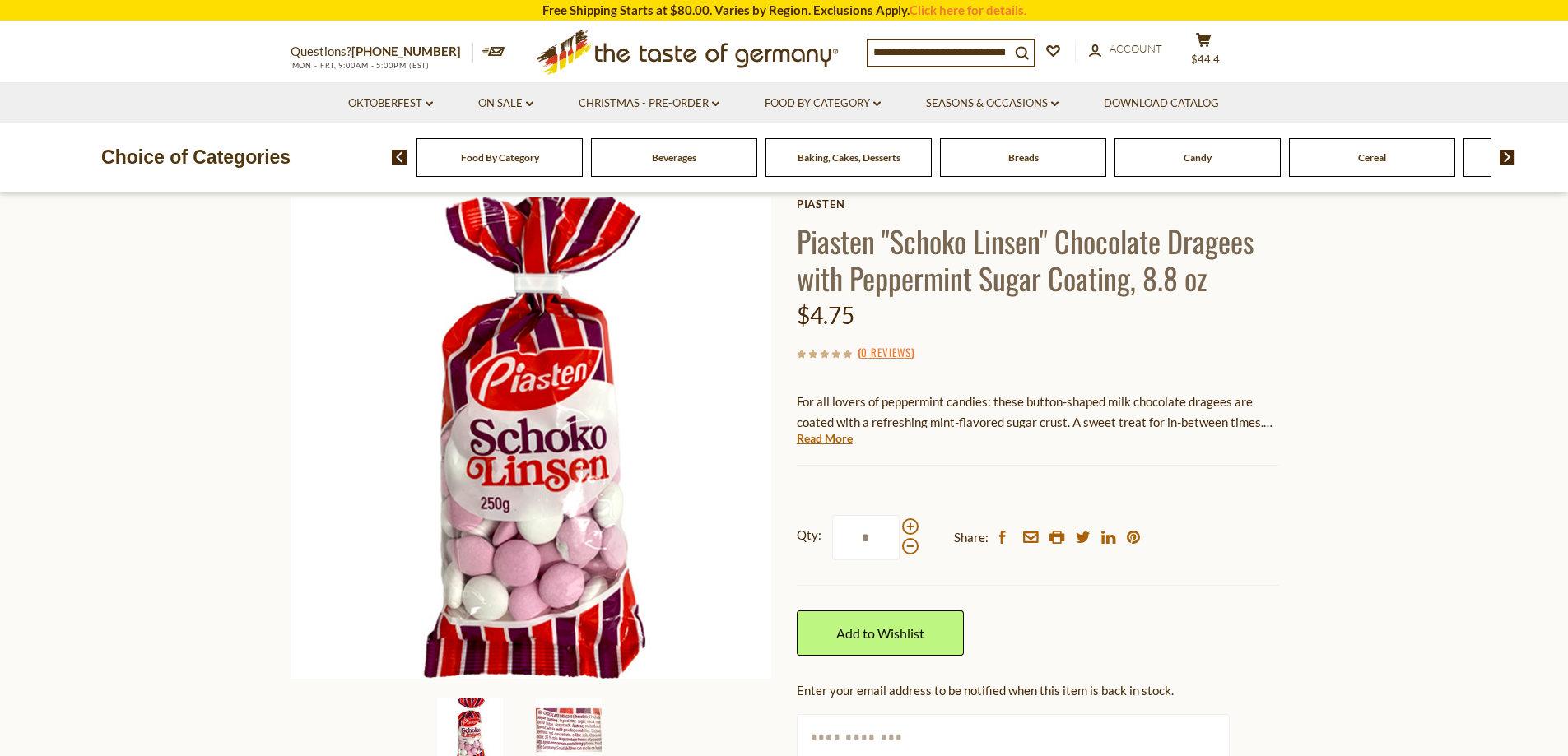
scroll to position [82, 0]
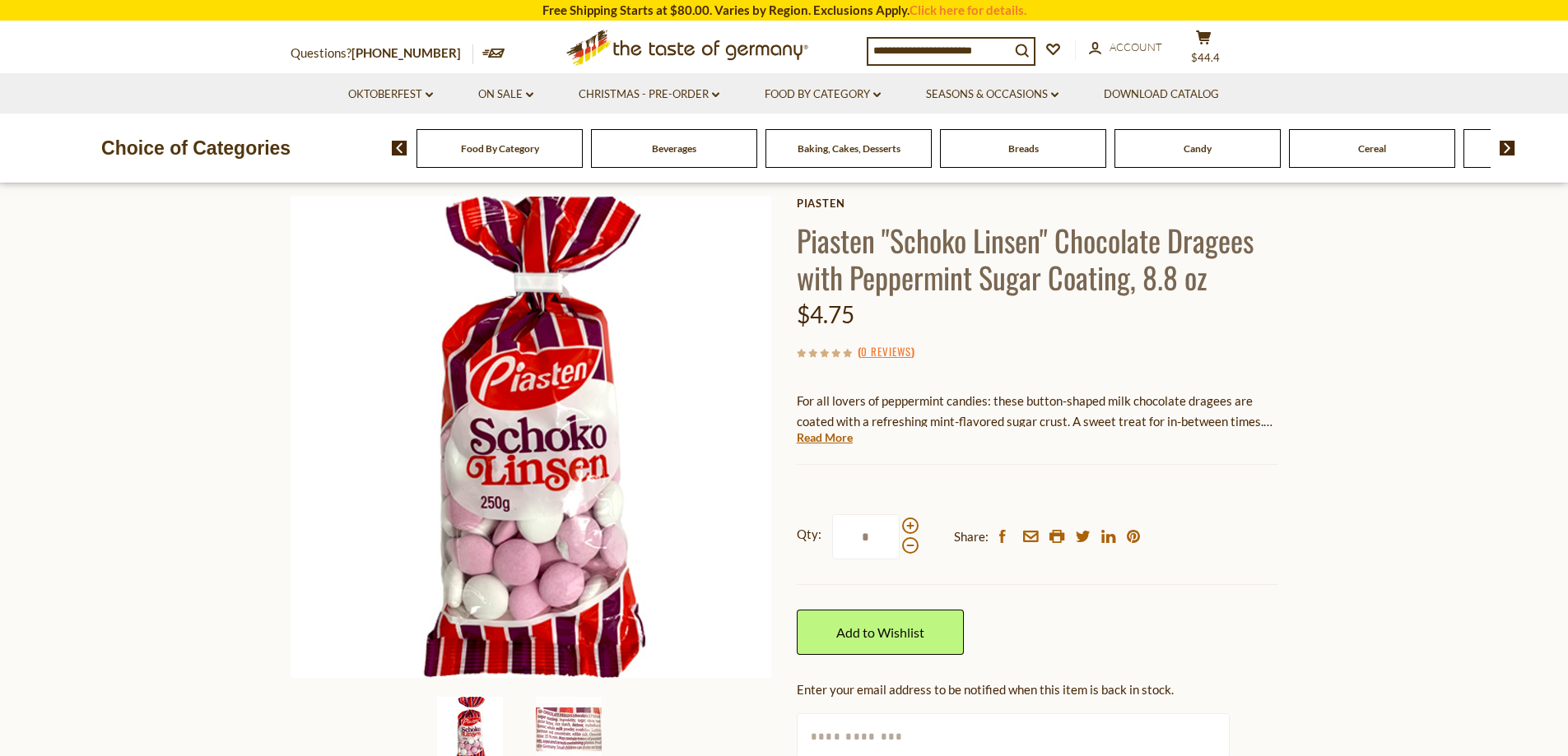
click at [818, 446] on div "Piasten Piasten "Schoko Linsen" Chocolate Dragees with Peppermint Sugar Coating…" at bounding box center [1037, 512] width 482 height 633
click at [818, 439] on link "Read More" at bounding box center [824, 437] width 56 height 16
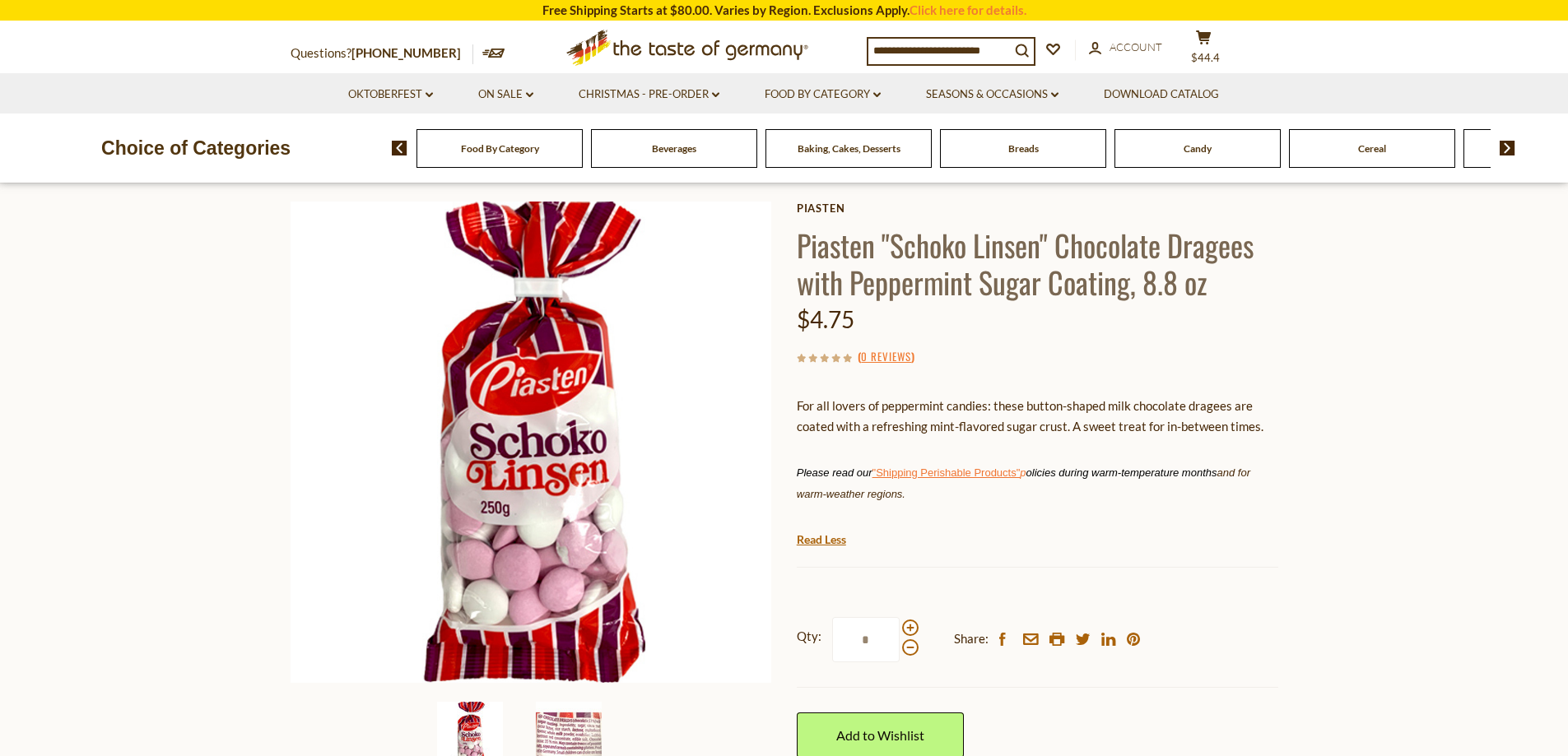
scroll to position [0, 0]
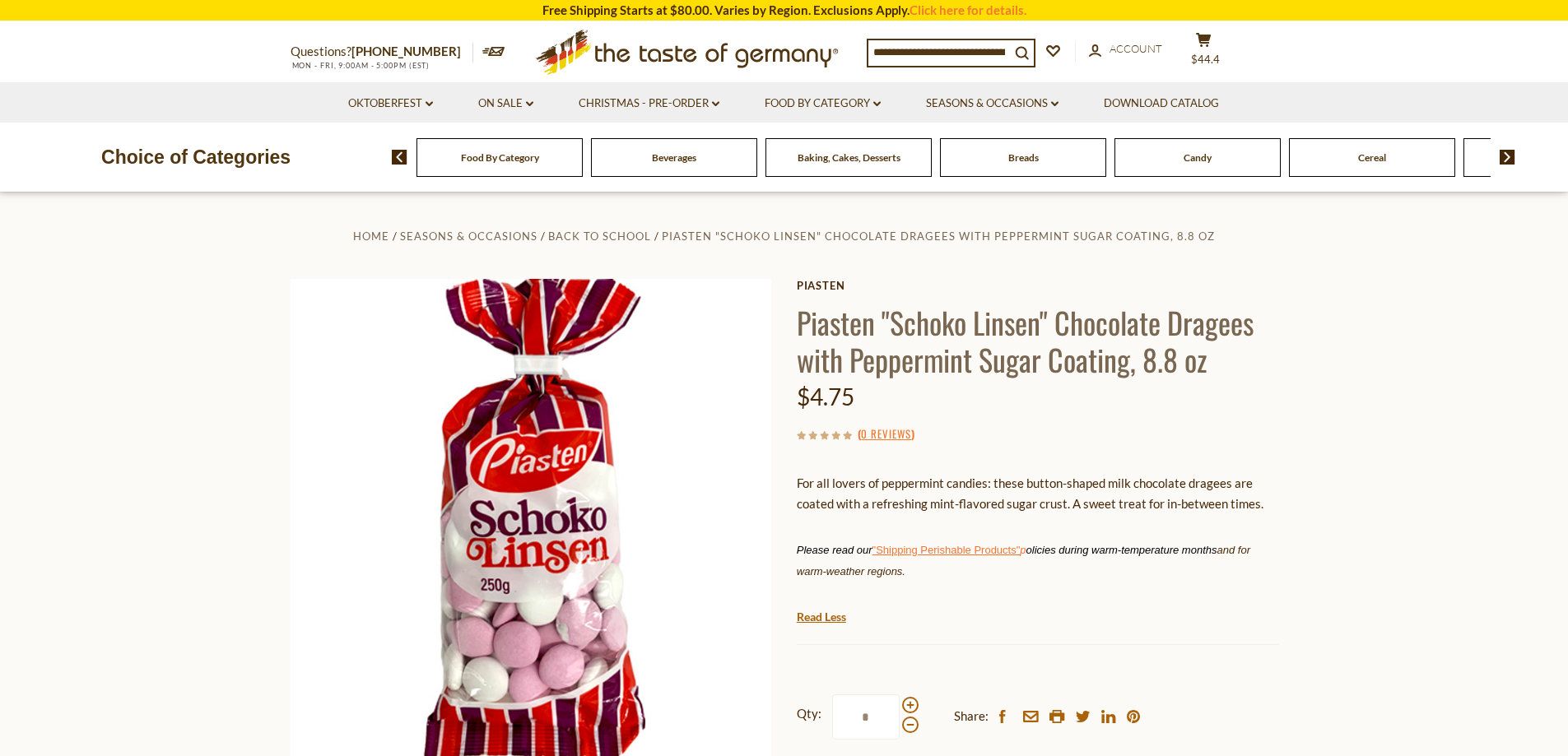
click at [583, 167] on div "Baking, Cakes, Desserts" at bounding box center [500, 157] width 167 height 38
click at [1028, 157] on span "Breads" at bounding box center [1023, 157] width 31 height 12
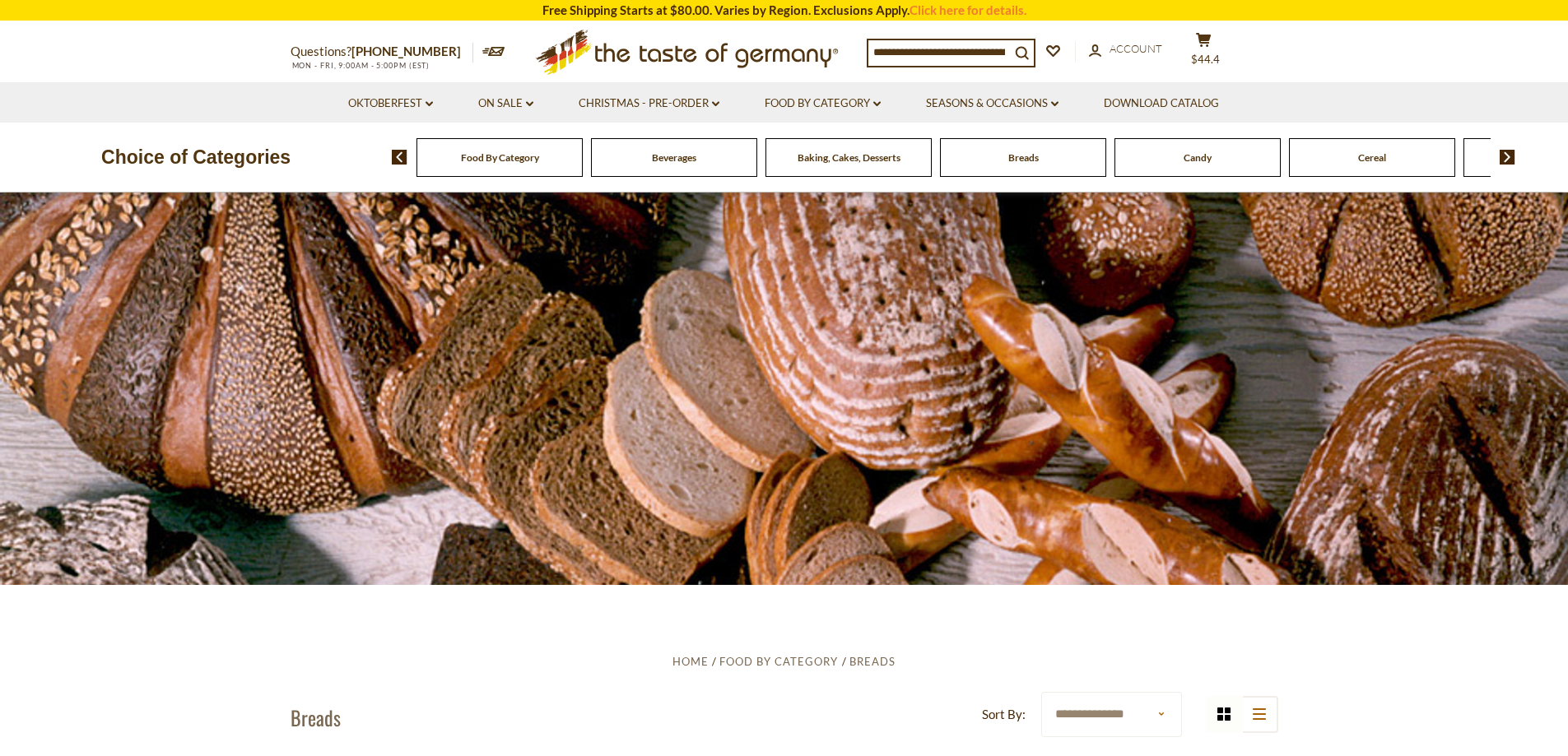
click at [622, 50] on icon at bounding box center [685, 49] width 302 height 38
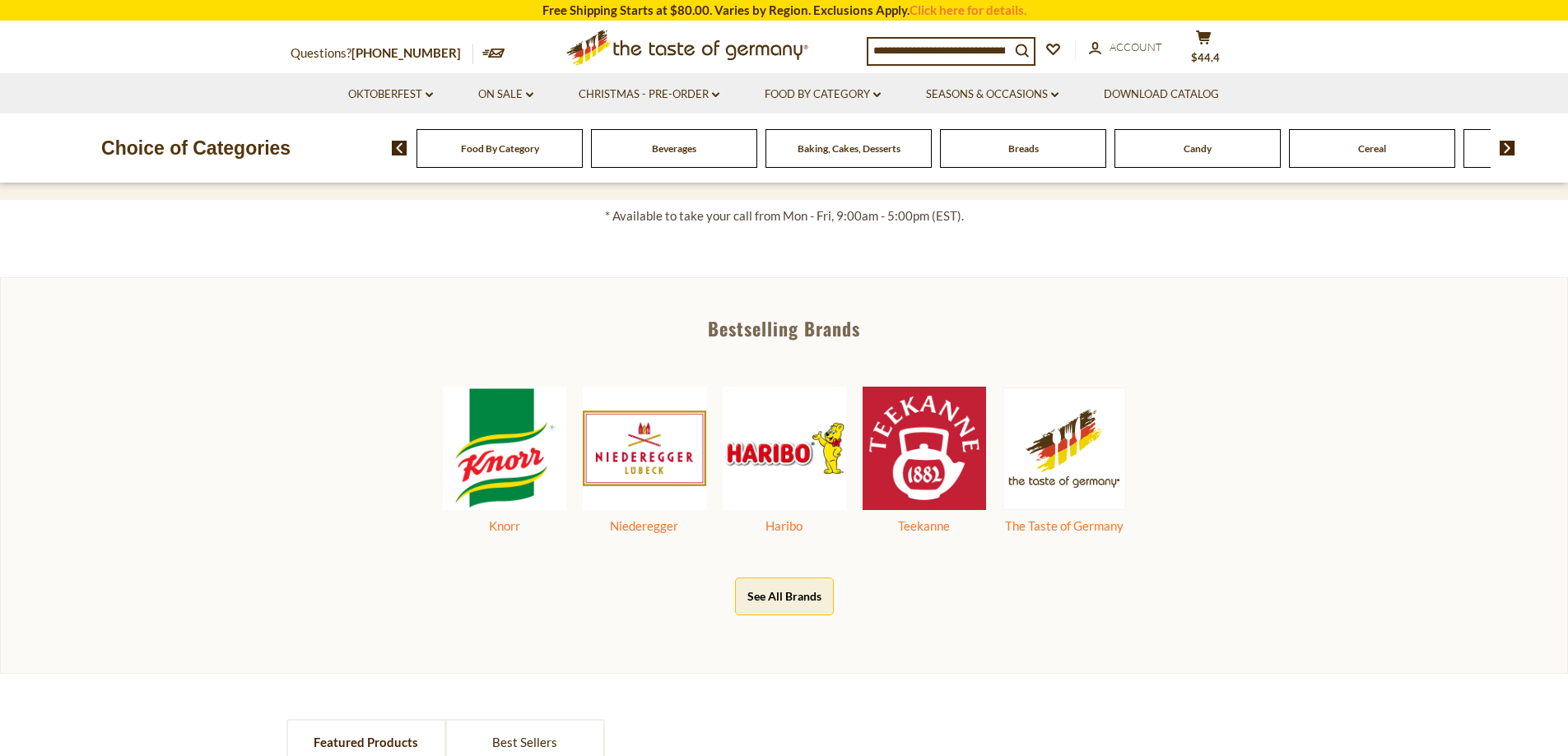
scroll to position [823, 0]
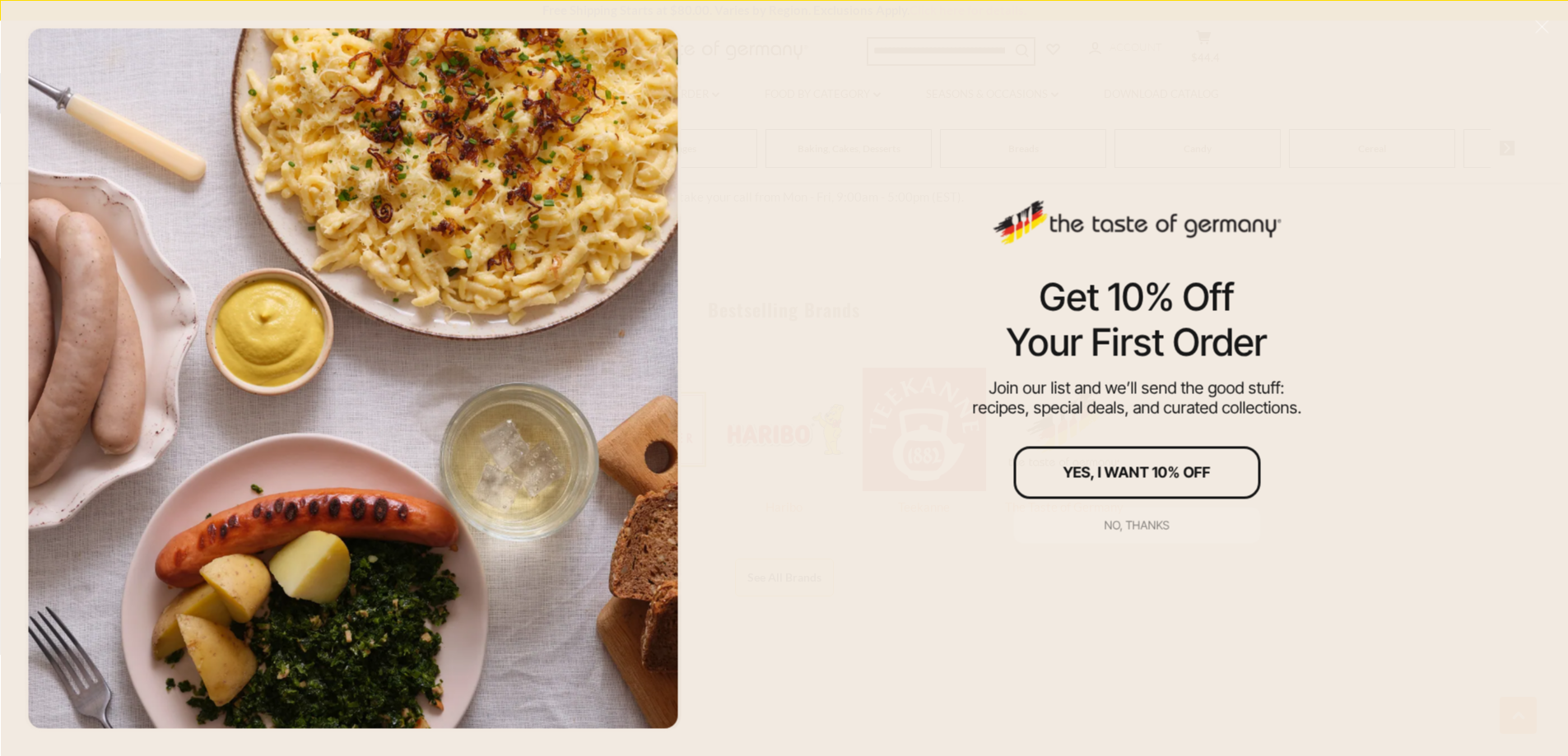
click at [1142, 529] on div "No, thanks" at bounding box center [1137, 524] width 65 height 11
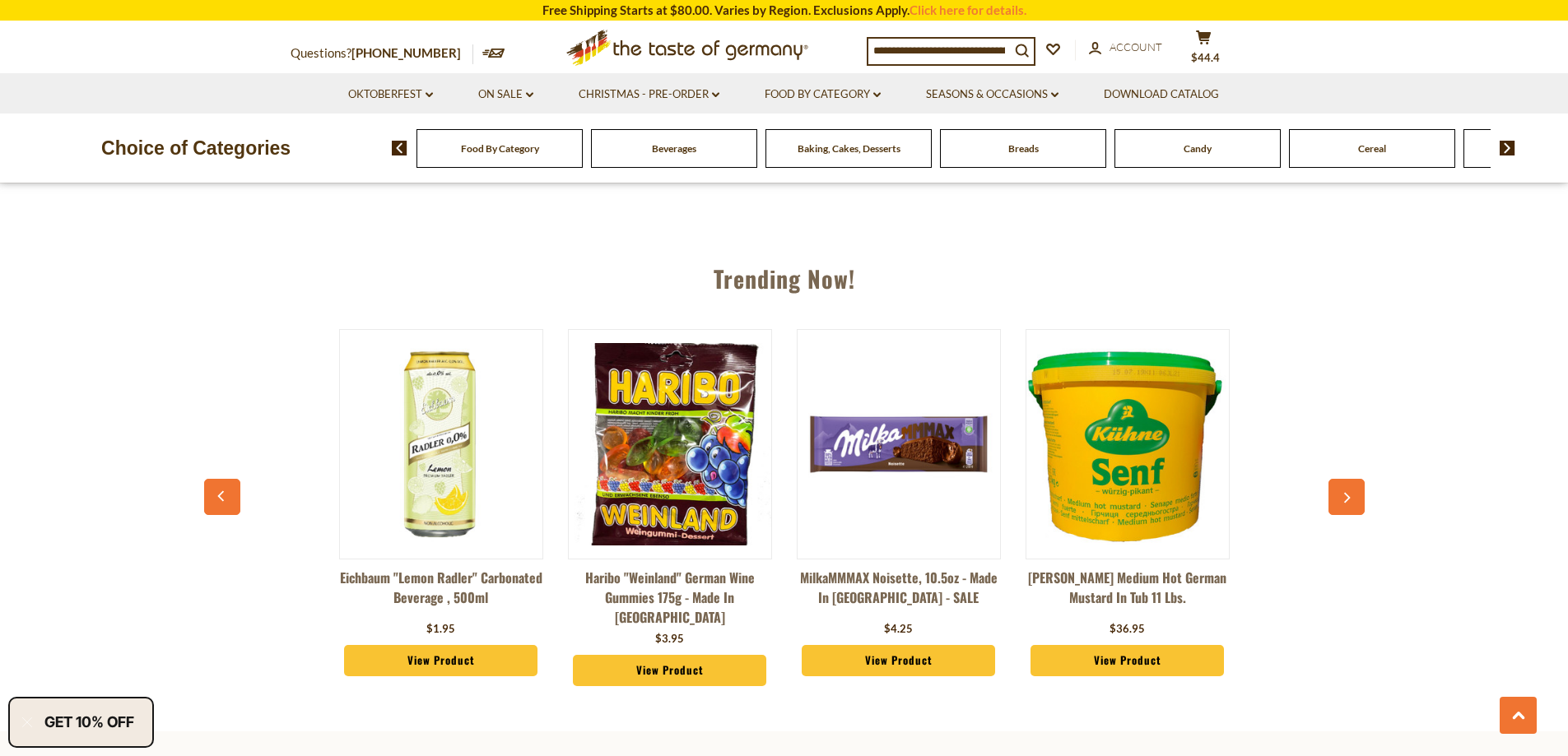
scroll to position [1810, 0]
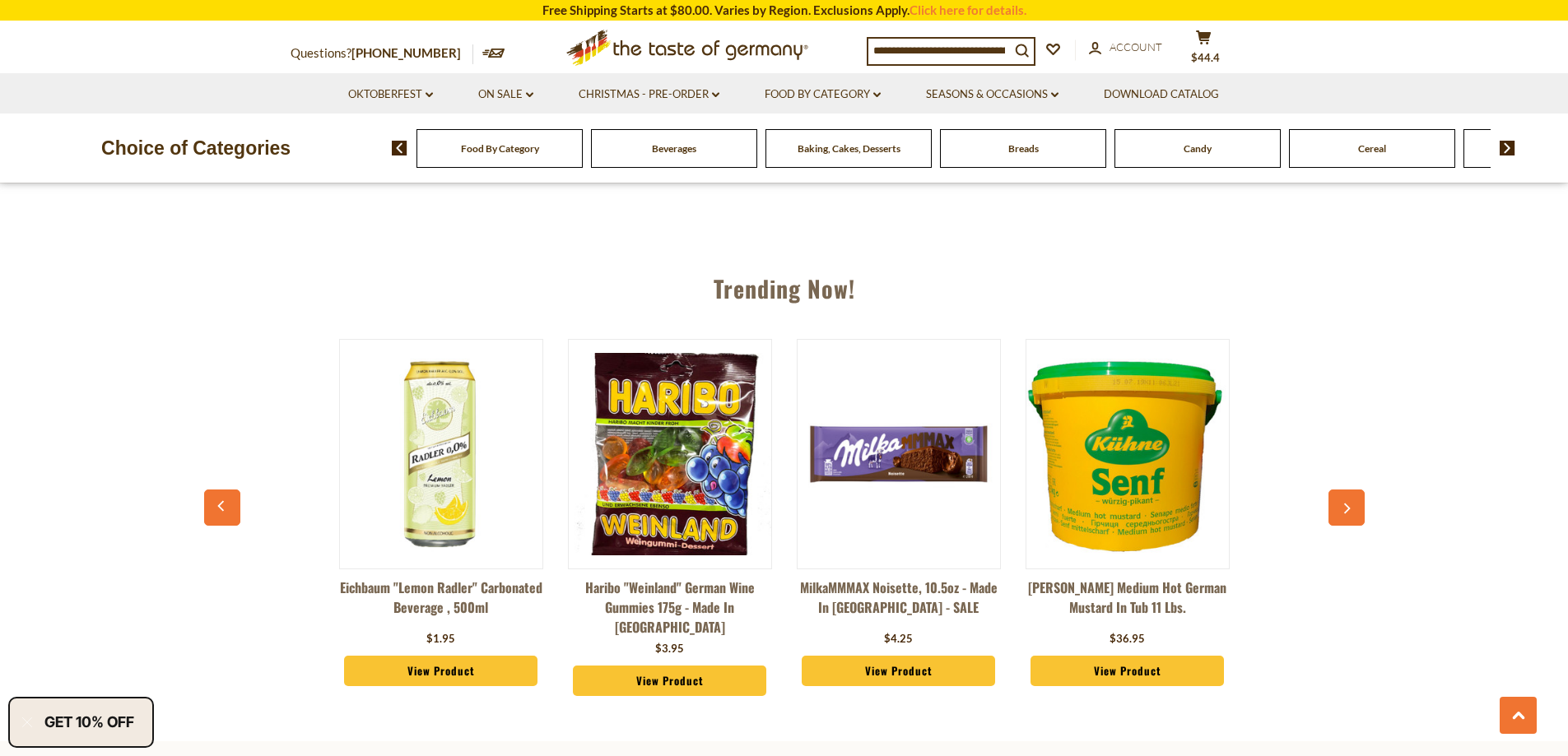
click at [1348, 503] on icon "button" at bounding box center [1345, 508] width 11 height 11
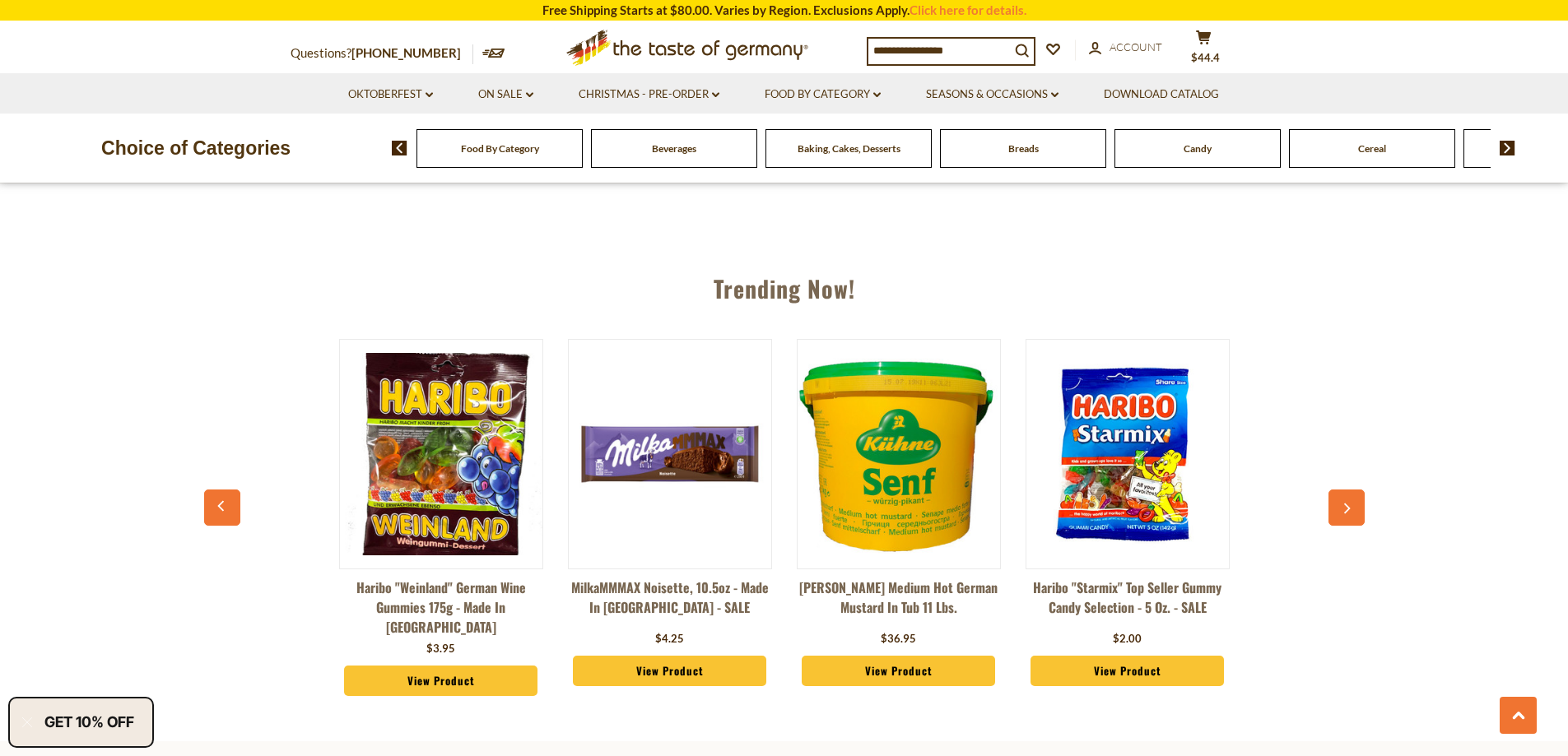
click at [1348, 503] on icon "button" at bounding box center [1345, 508] width 11 height 11
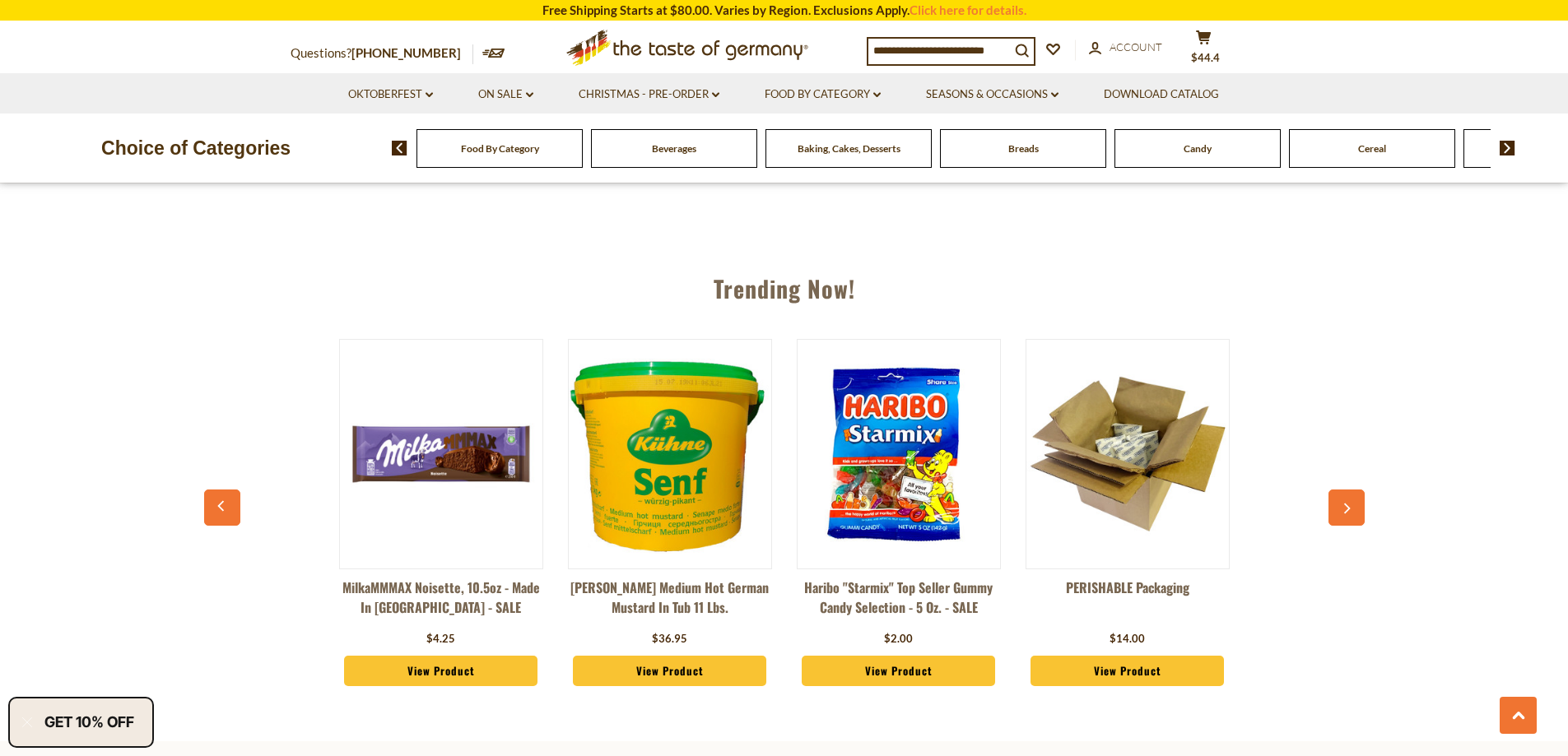
click at [1351, 497] on button "button" at bounding box center [1346, 507] width 36 height 36
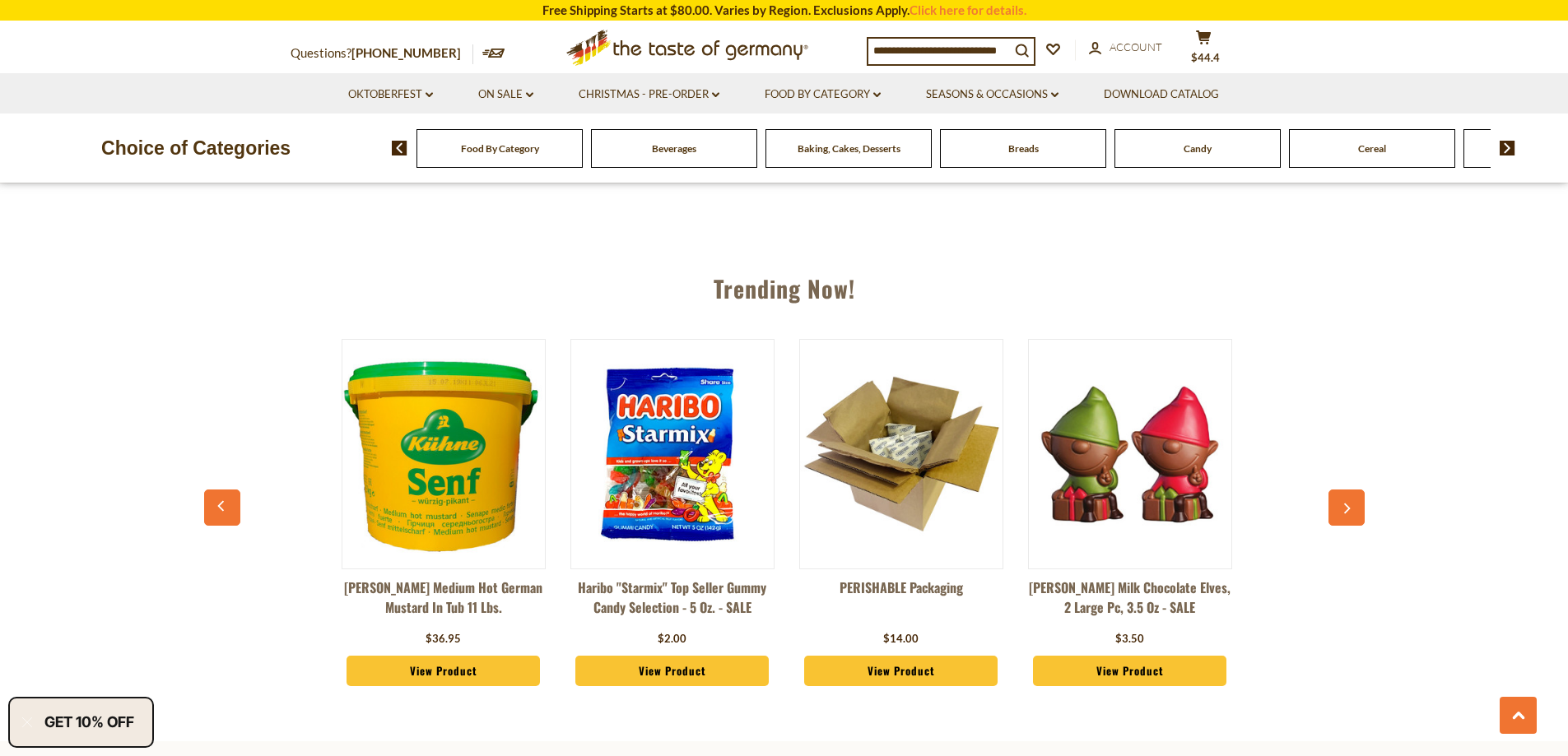
scroll to position [0, 686]
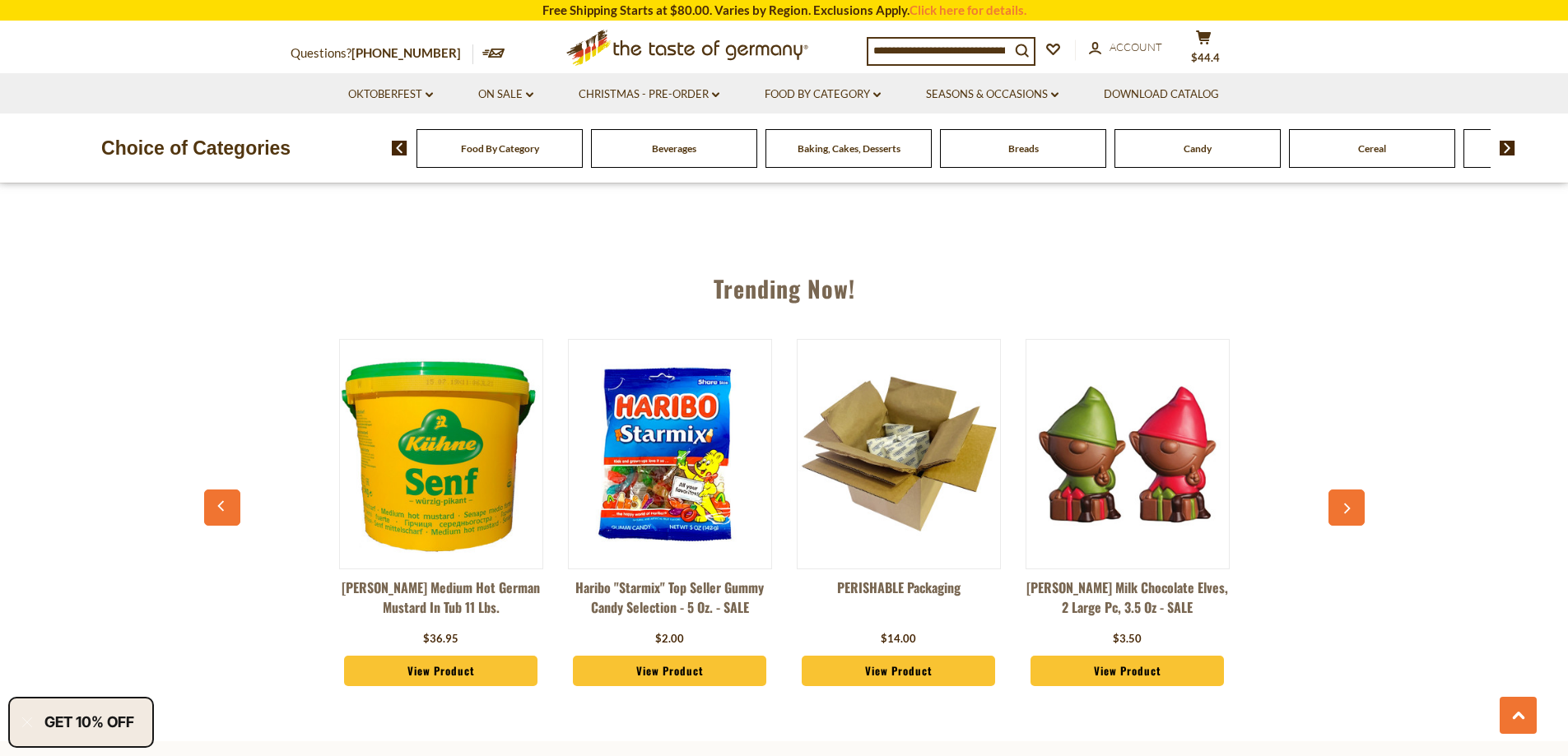
click at [1351, 497] on button "button" at bounding box center [1346, 507] width 36 height 36
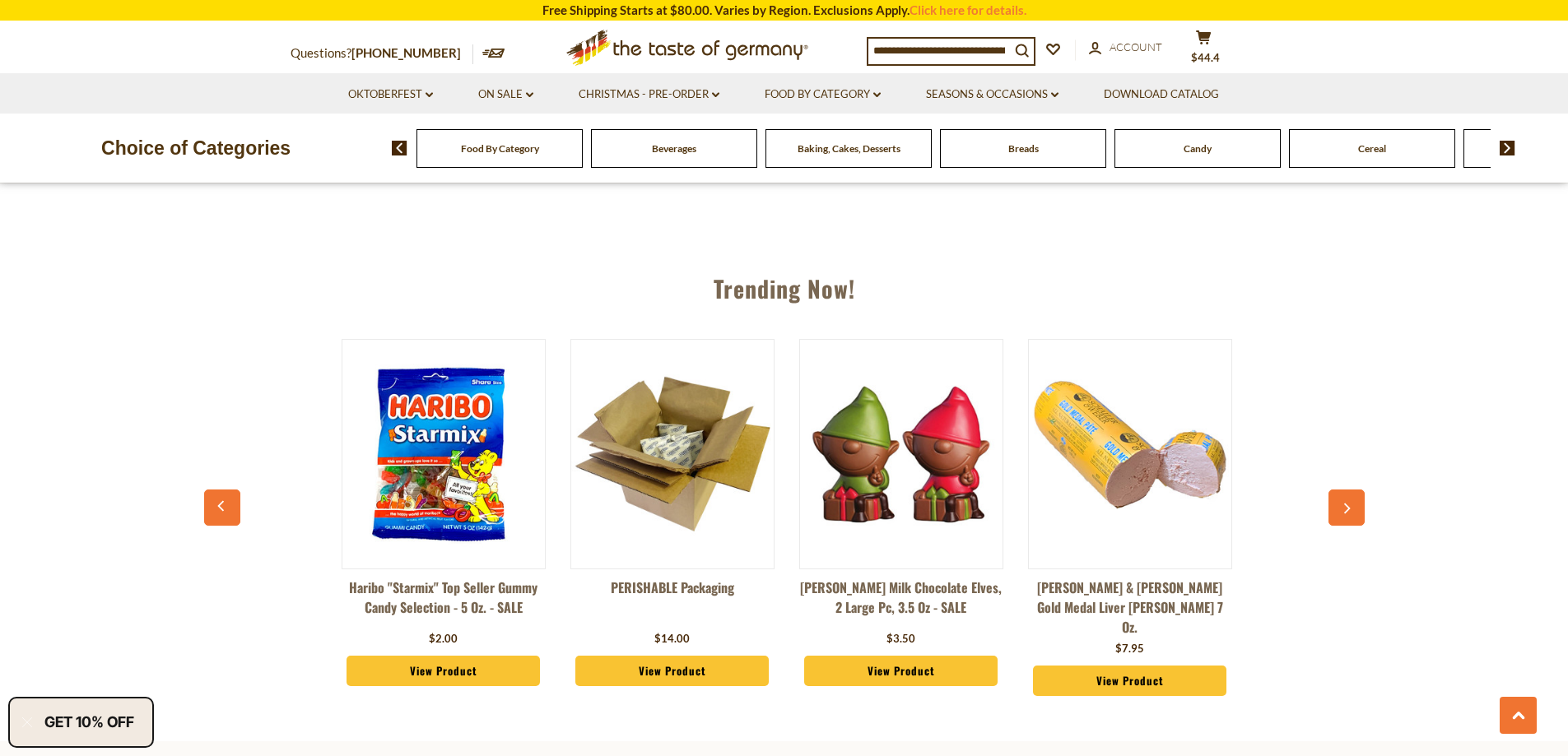
scroll to position [0, 915]
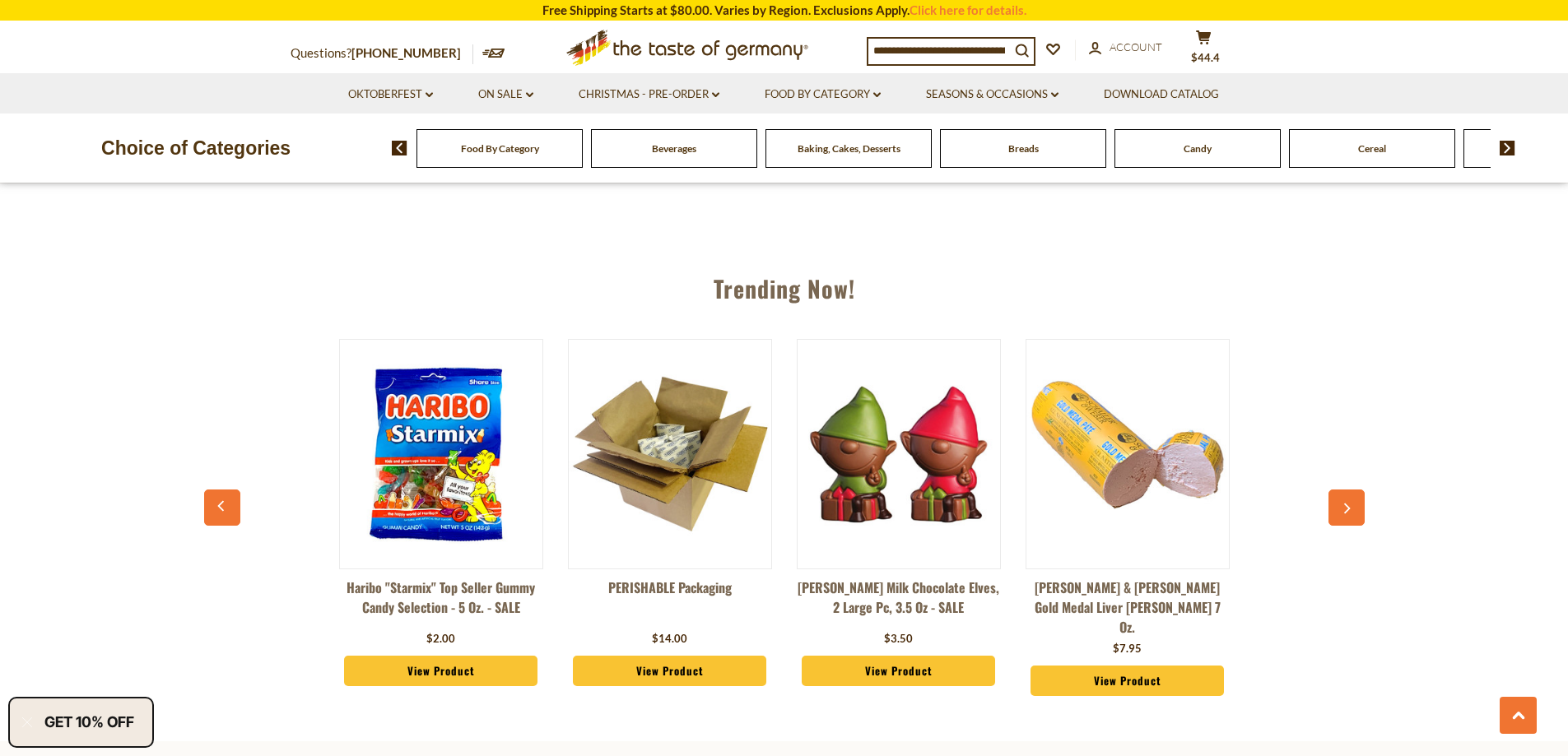
click at [1343, 496] on button "button" at bounding box center [1346, 507] width 36 height 36
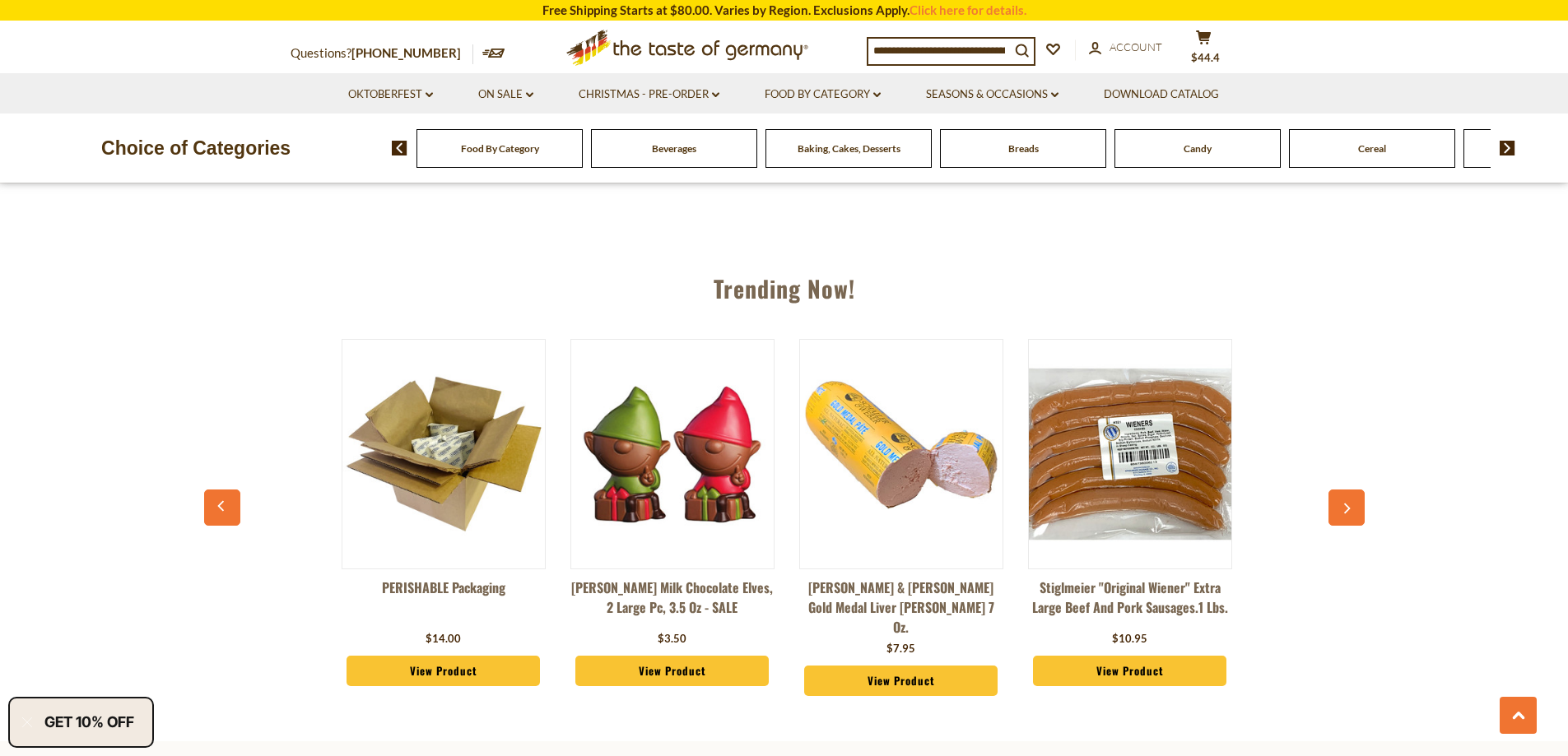
scroll to position [0, 1144]
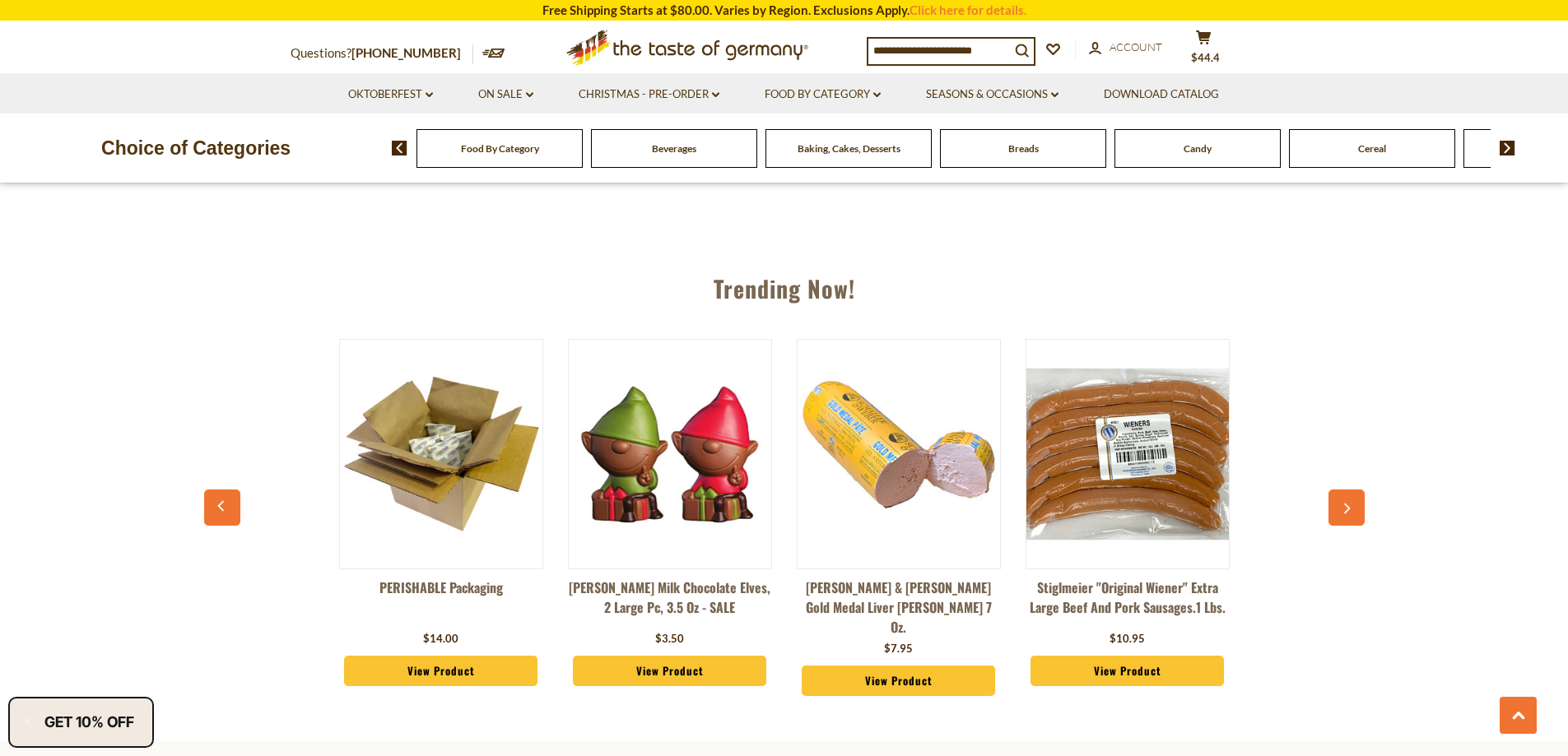
click at [1343, 496] on button "button" at bounding box center [1346, 507] width 36 height 36
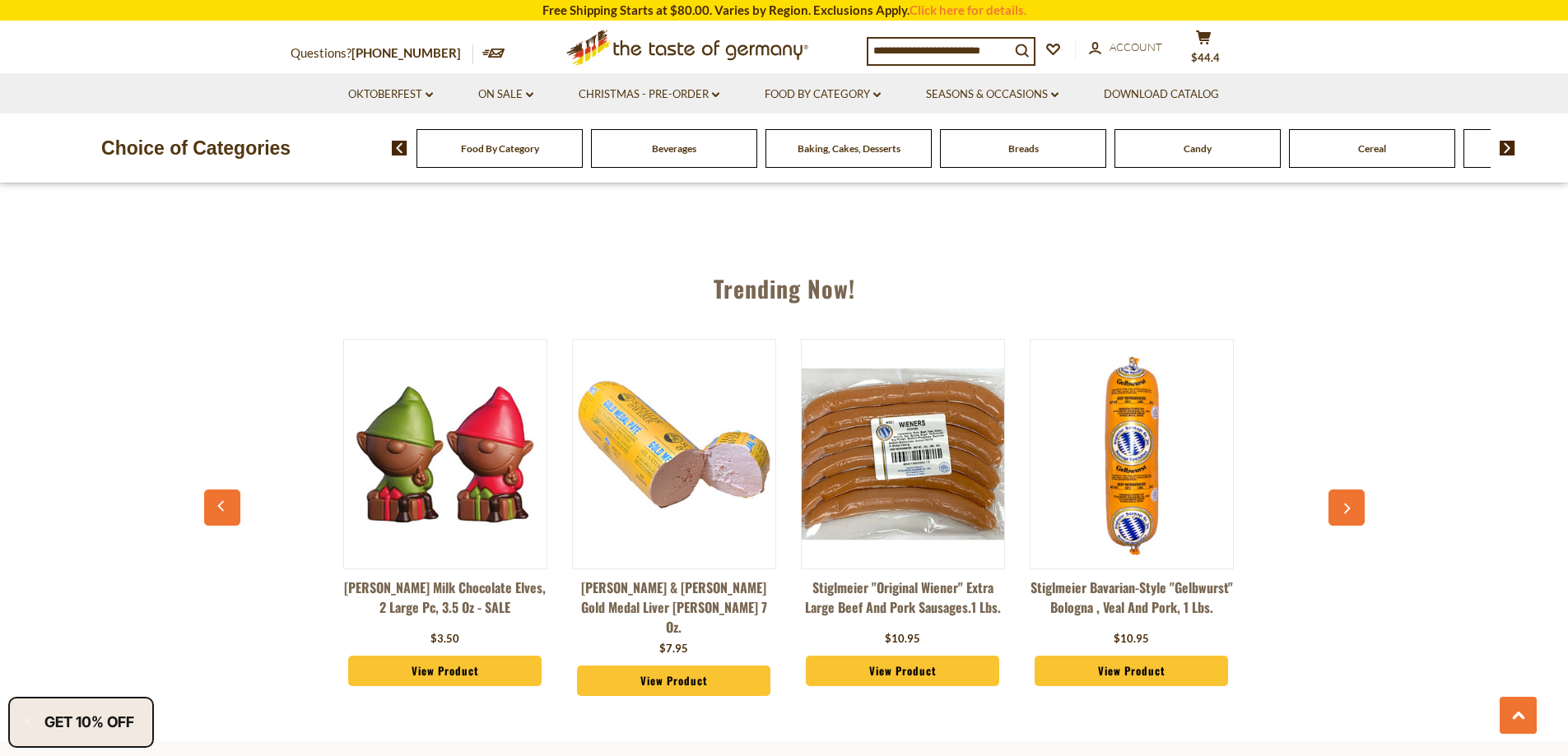
scroll to position [0, 1373]
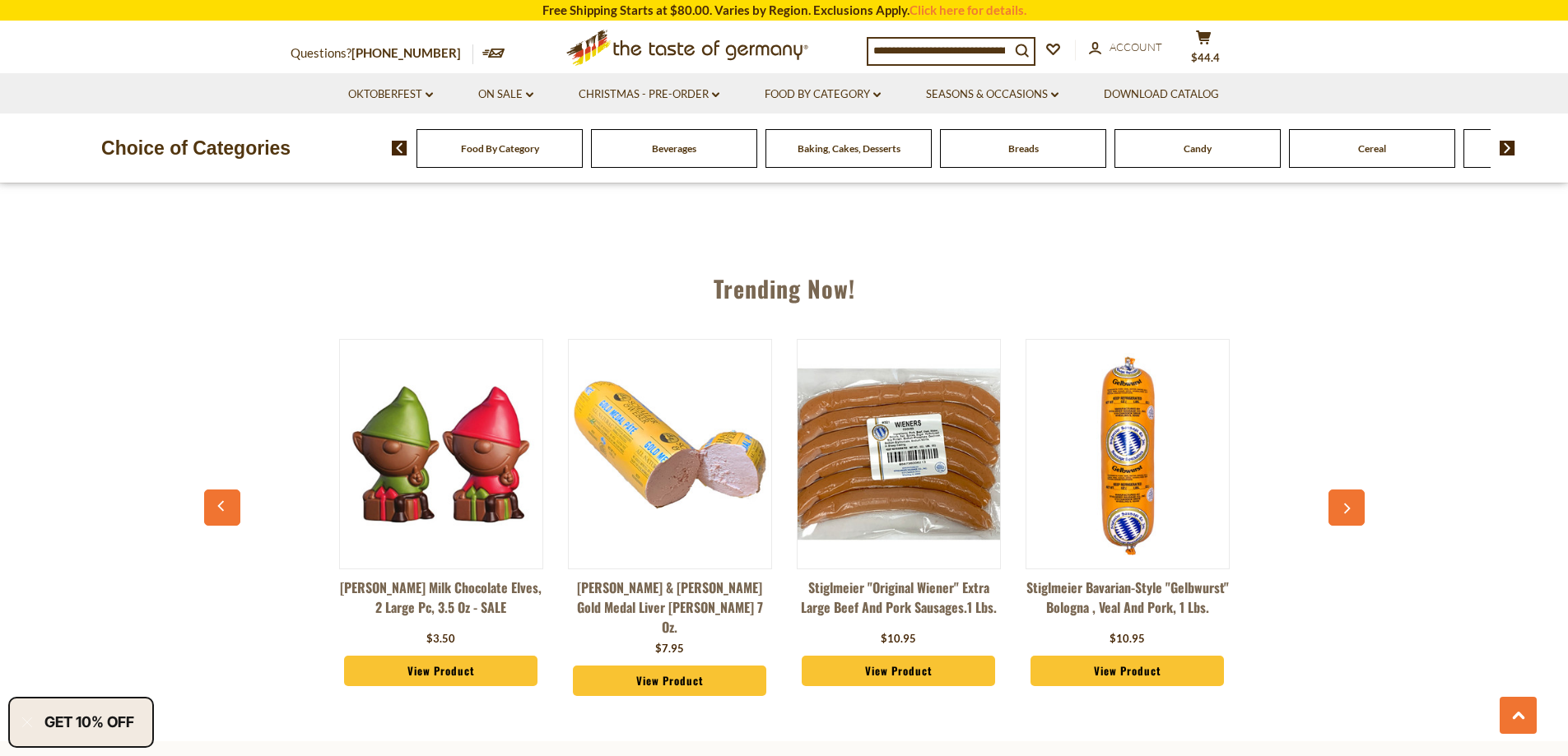
click at [1343, 496] on button "button" at bounding box center [1346, 507] width 36 height 36
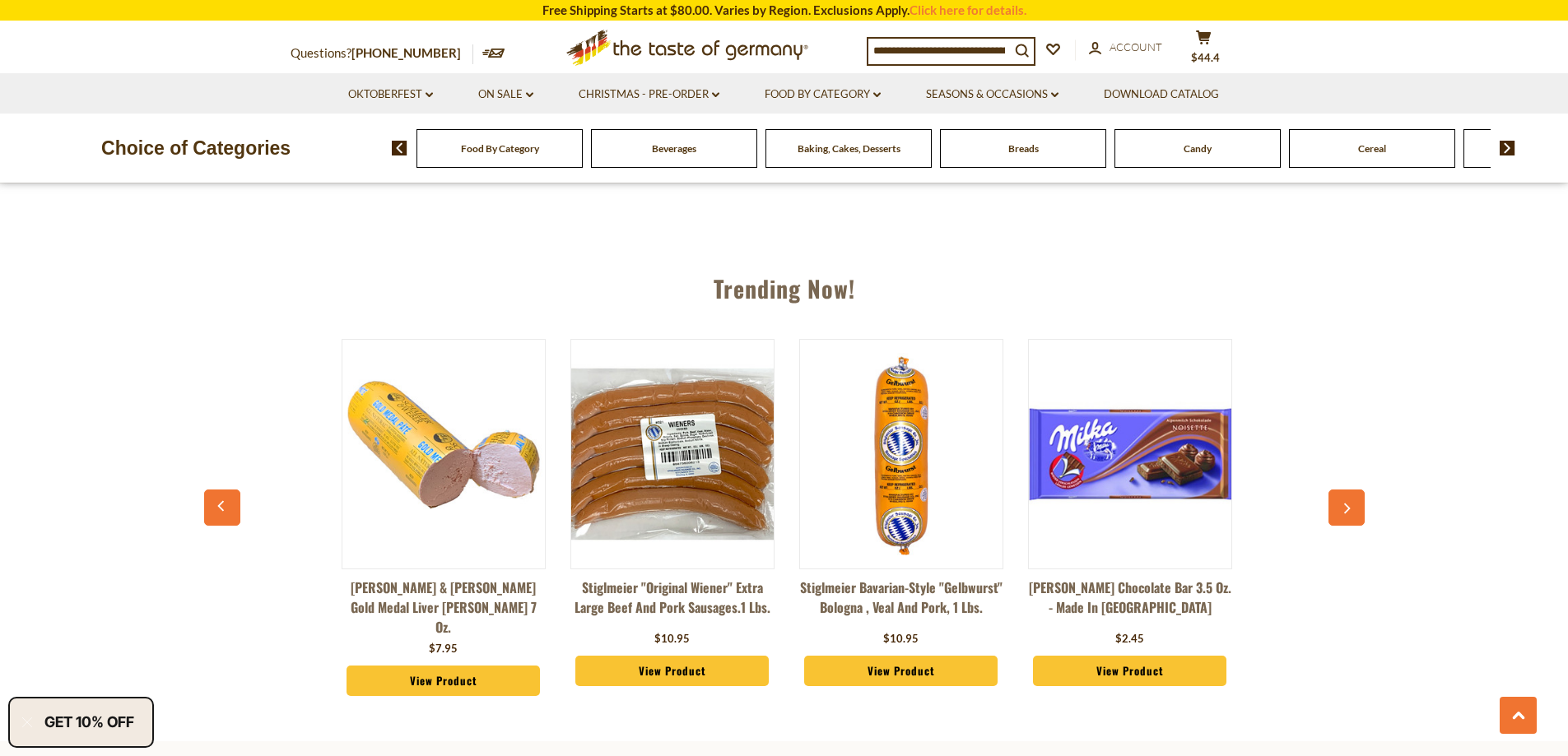
scroll to position [0, 1602]
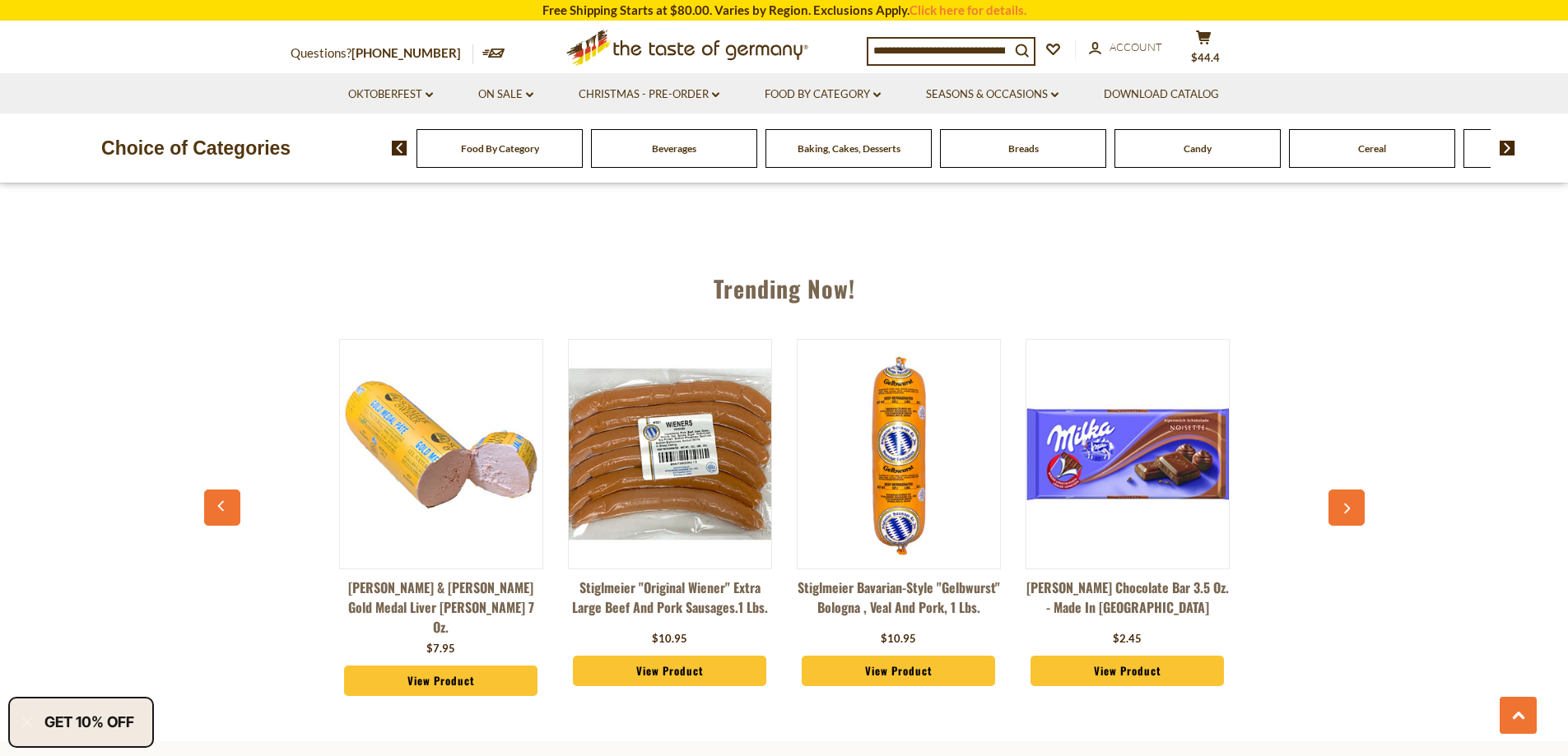
click at [1349, 493] on button "button" at bounding box center [1346, 507] width 36 height 36
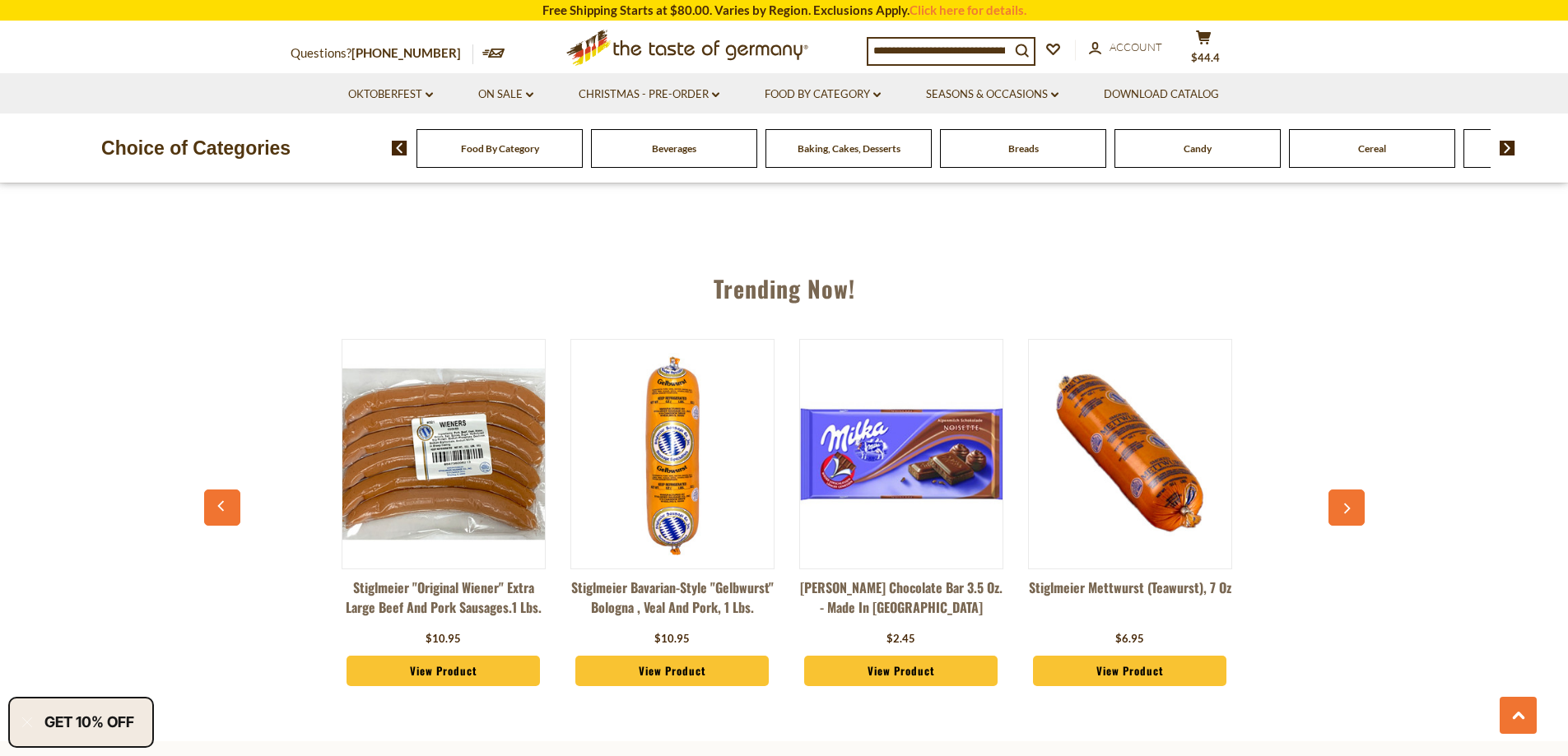
scroll to position [0, 1830]
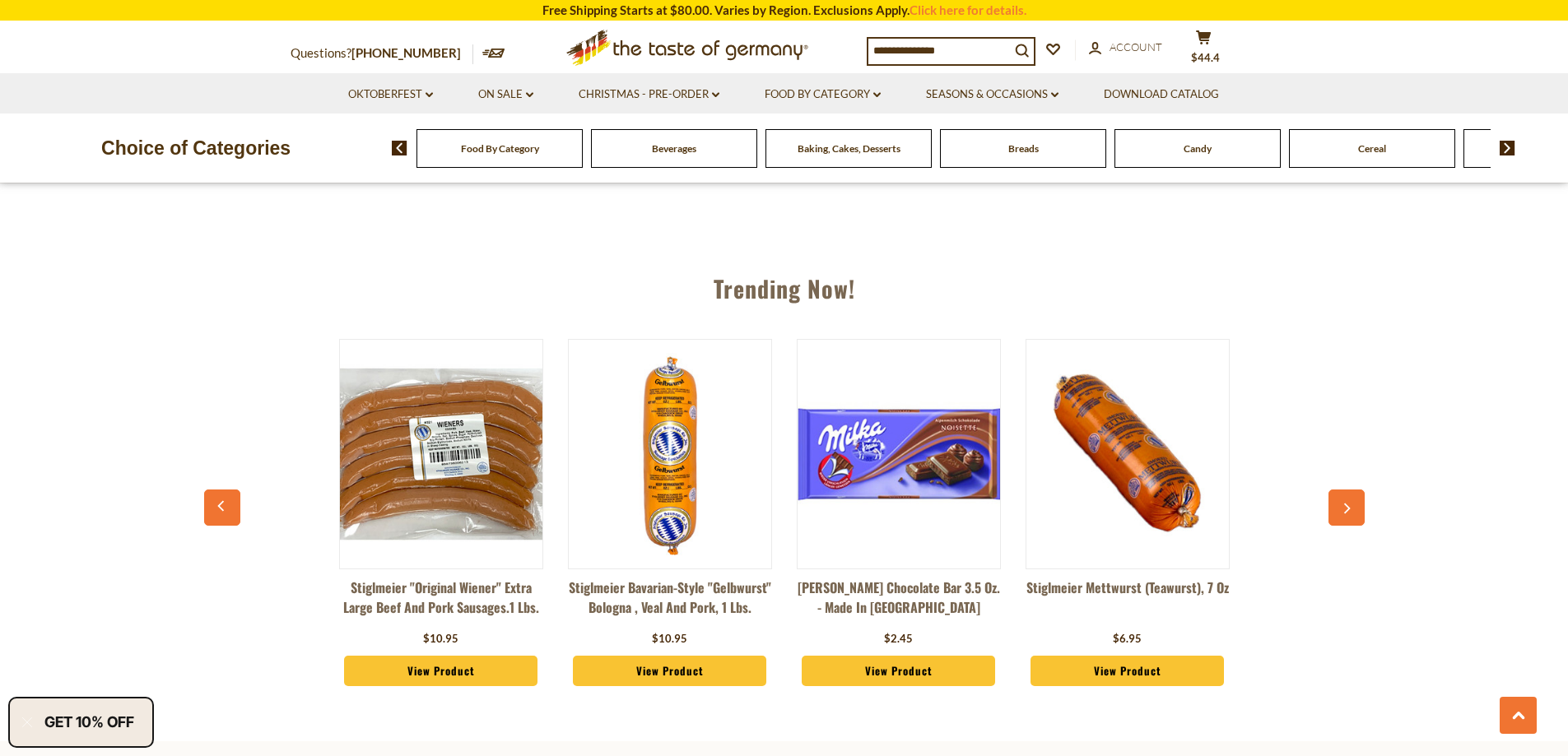
click at [1349, 493] on button "button" at bounding box center [1346, 507] width 36 height 36
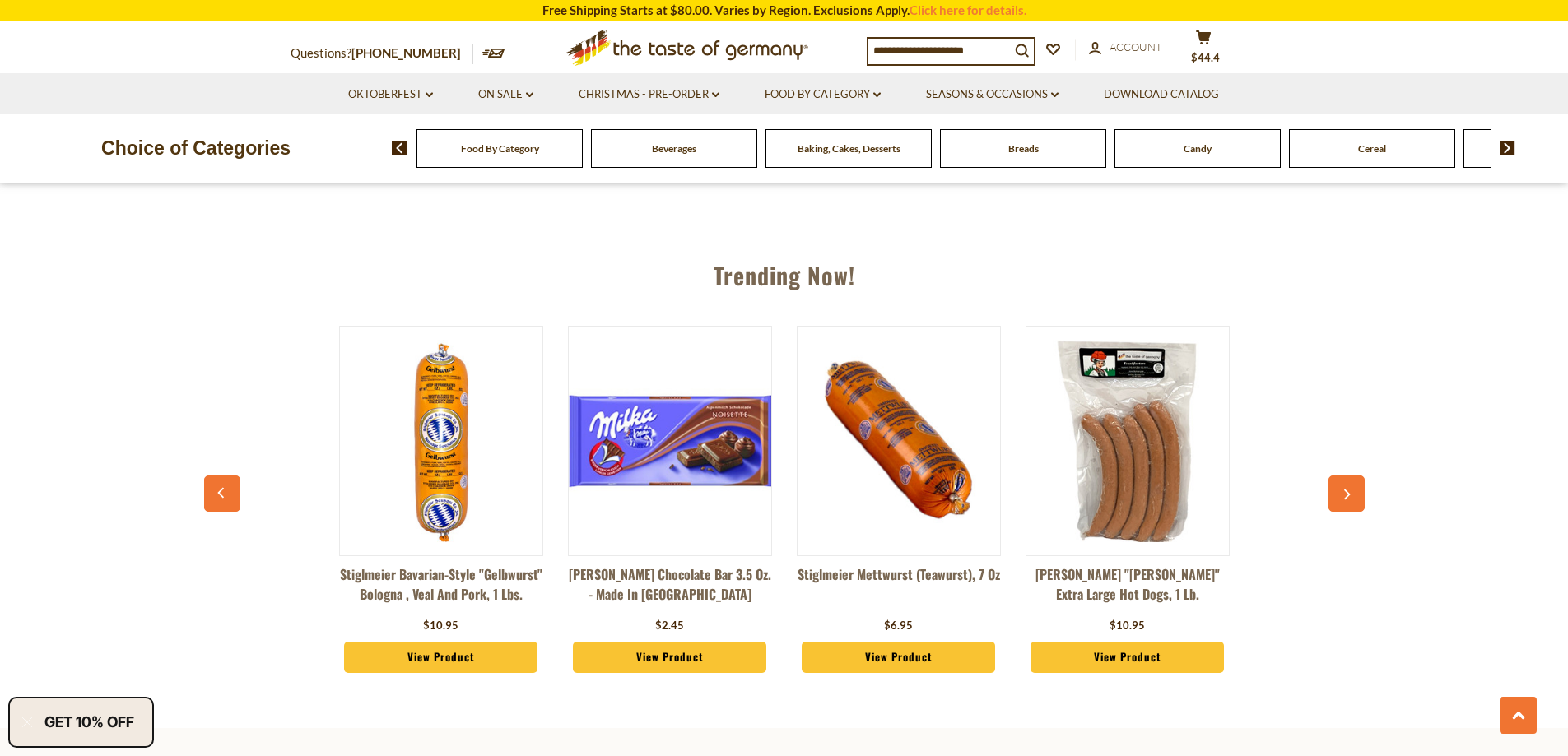
scroll to position [1849, 0]
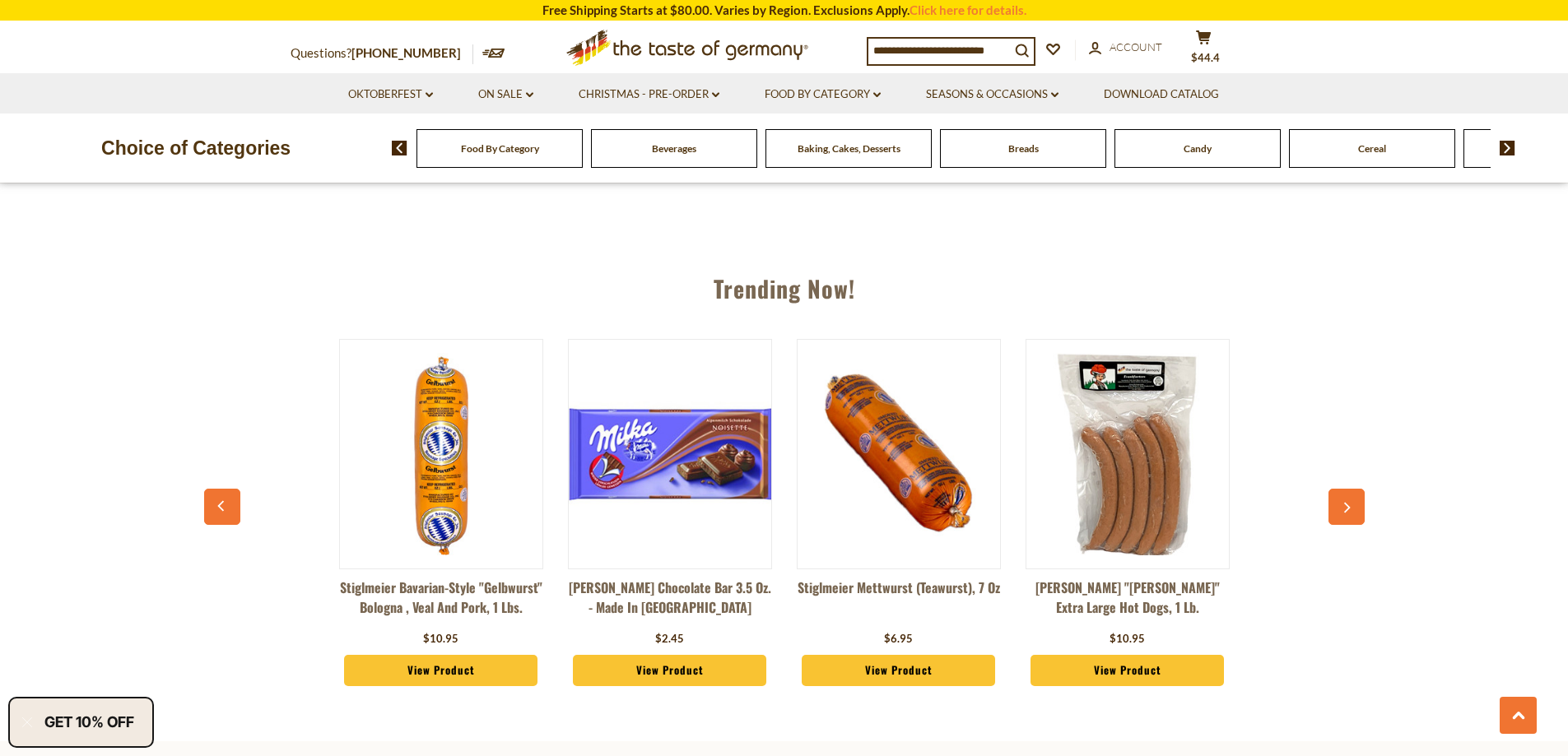
click at [1350, 493] on button "button" at bounding box center [1346, 507] width 36 height 36
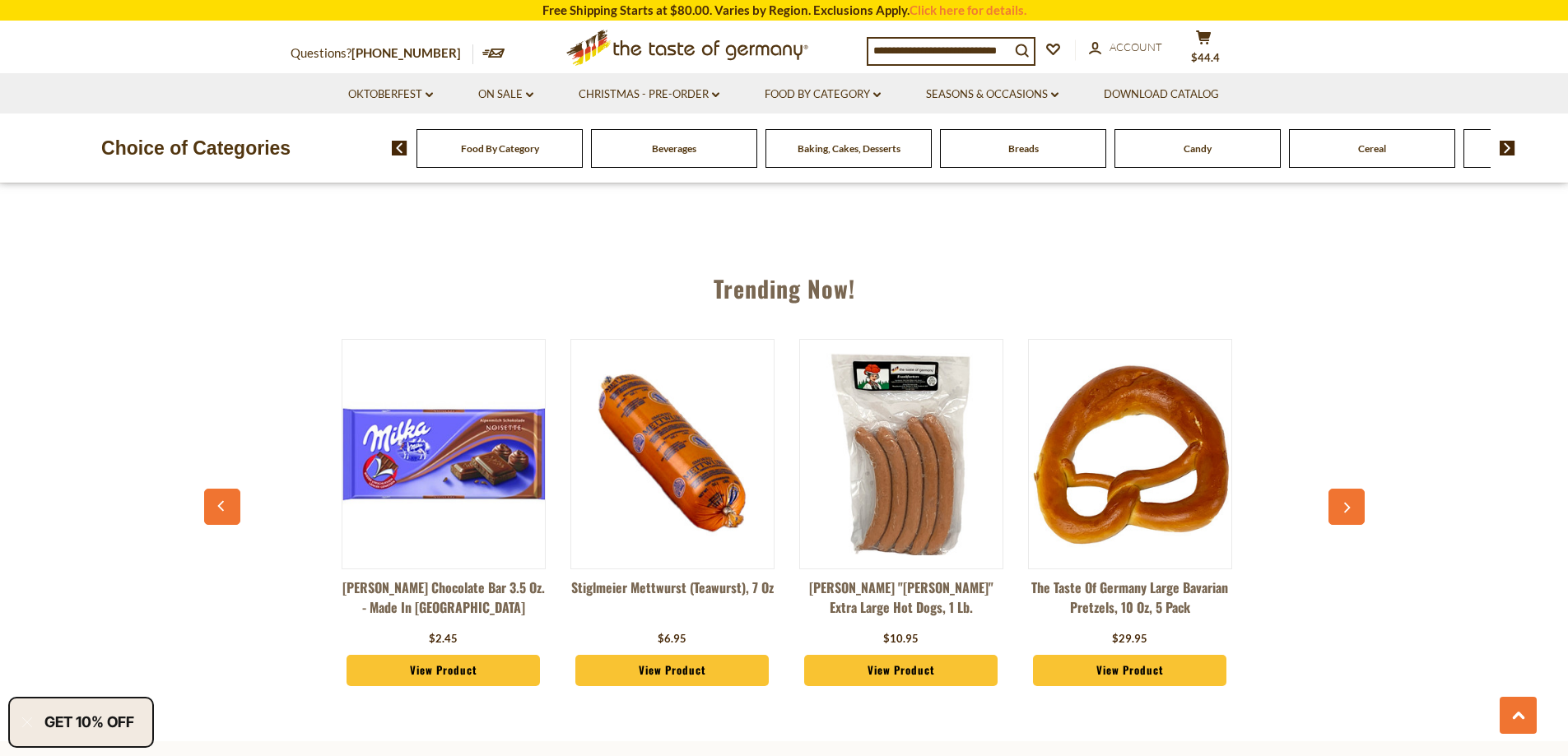
scroll to position [0, 2288]
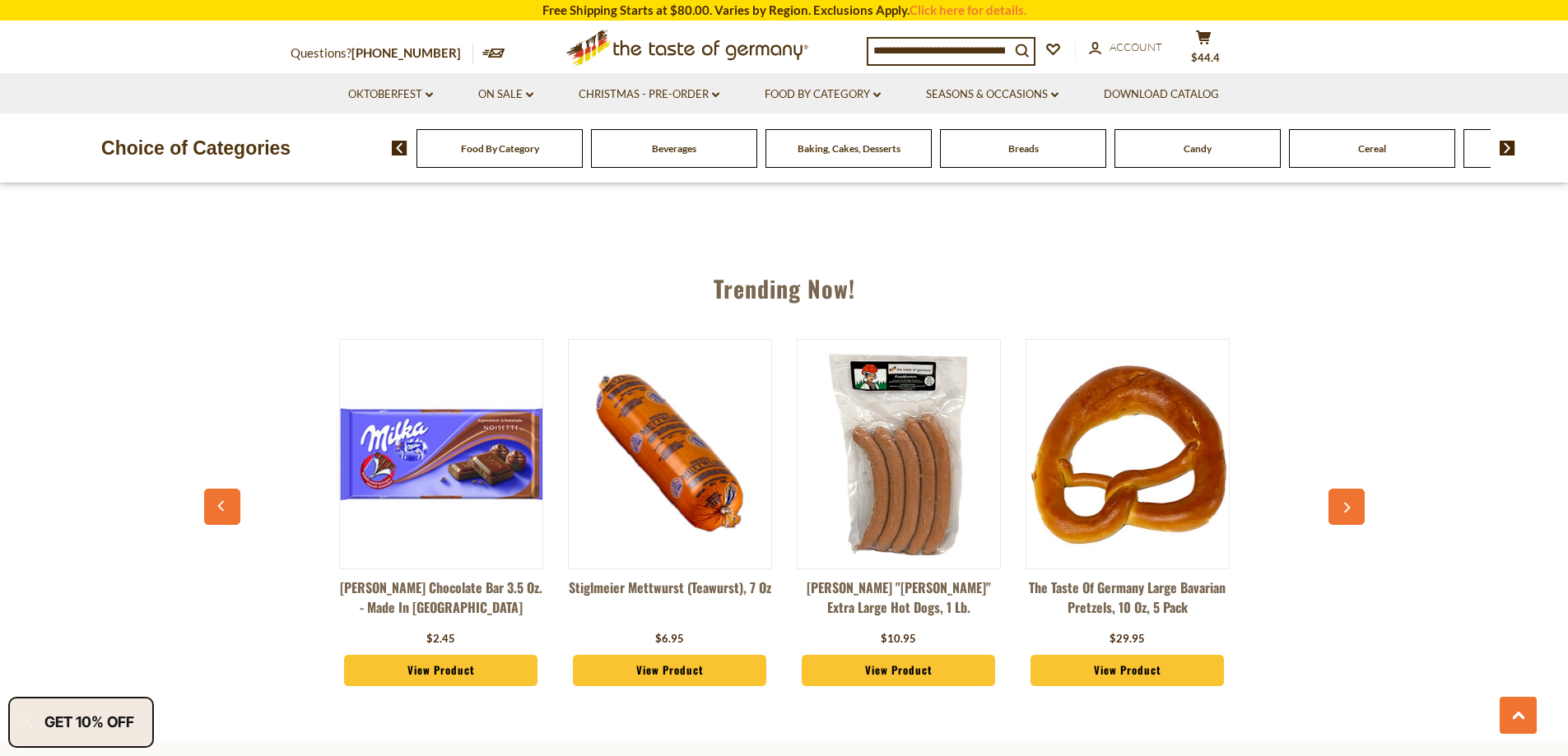
click at [1350, 493] on button "button" at bounding box center [1346, 507] width 36 height 36
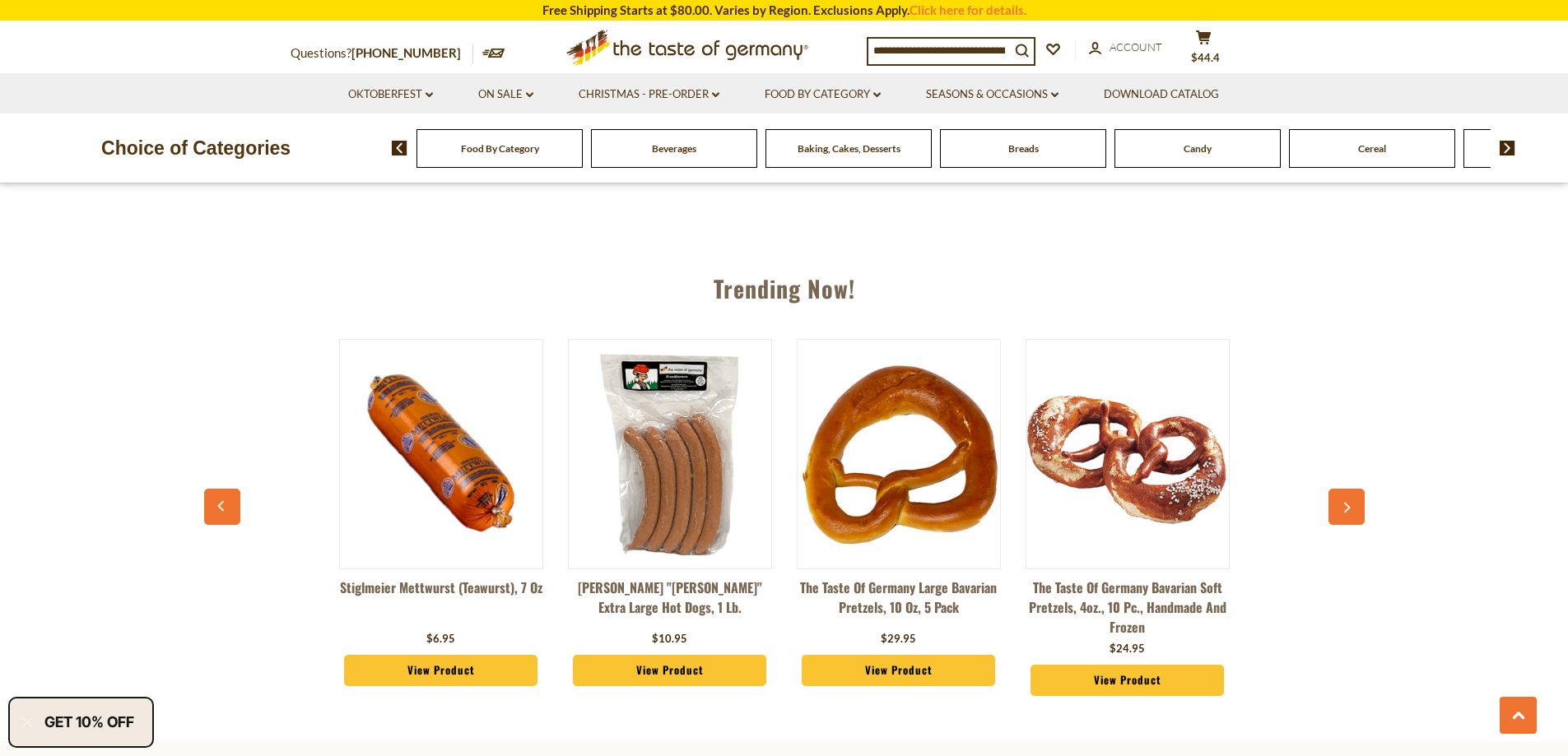
click at [1350, 493] on button "button" at bounding box center [1346, 507] width 36 height 36
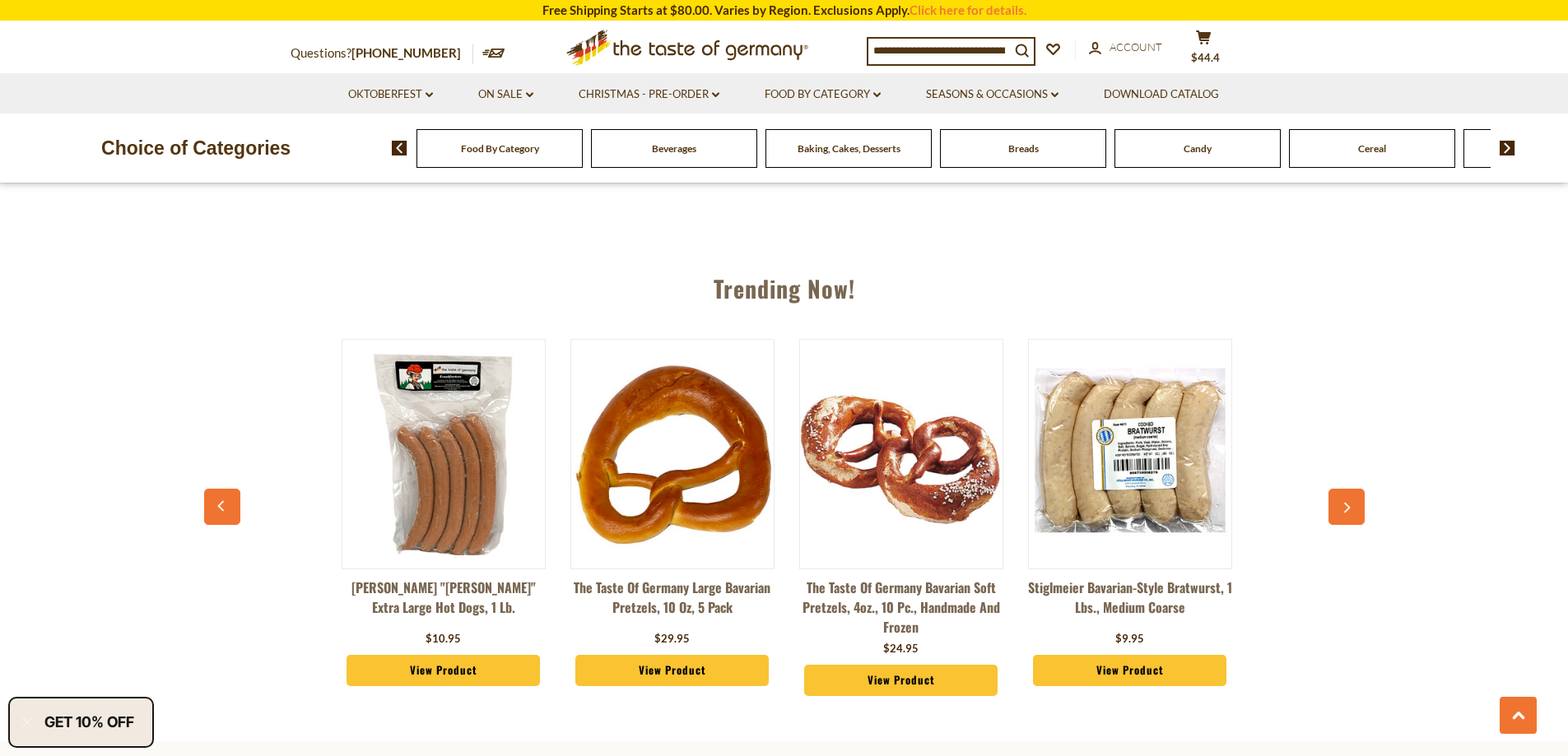
scroll to position [0, 2745]
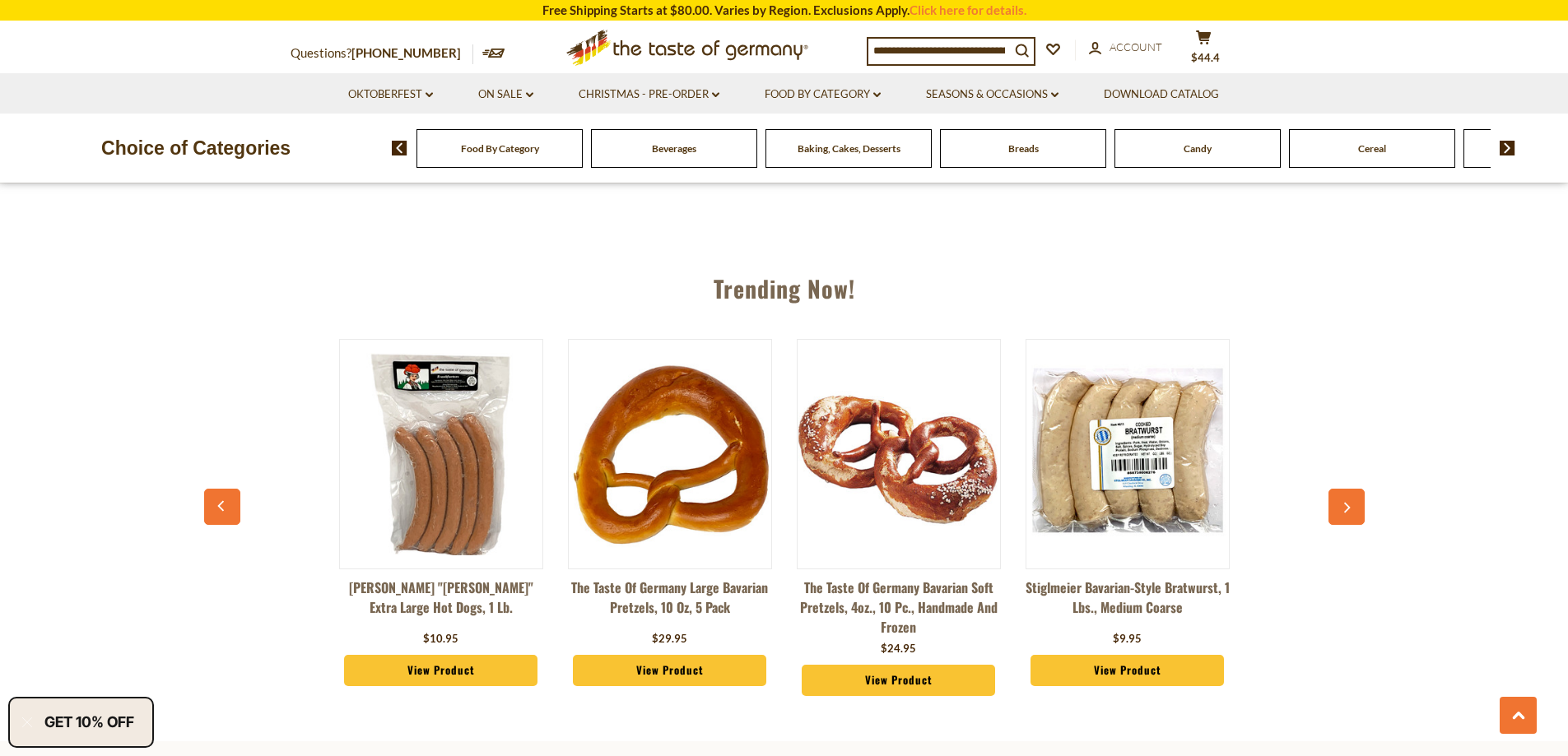
click at [1350, 493] on button "button" at bounding box center [1346, 507] width 36 height 36
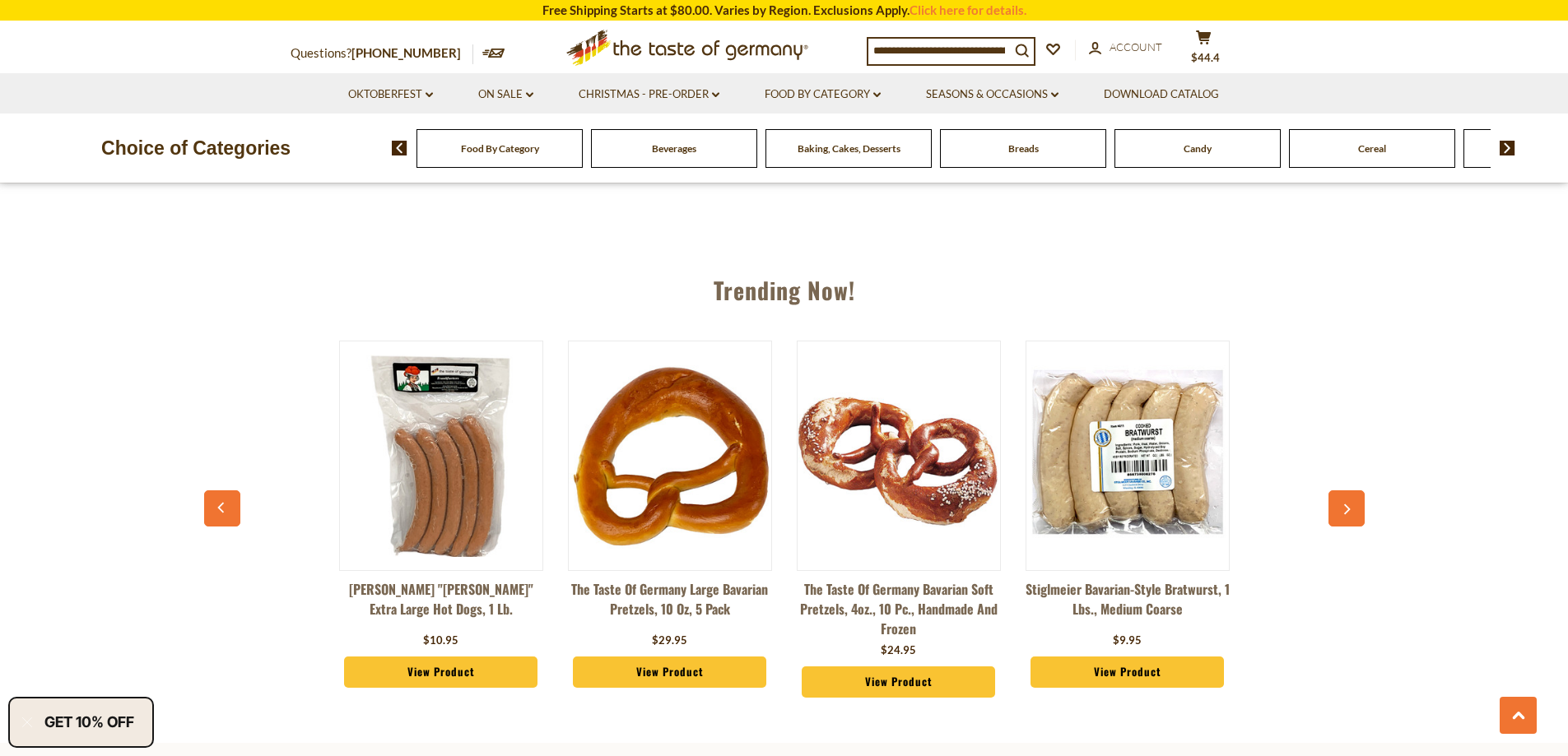
click at [1351, 507] on icon "button" at bounding box center [1345, 510] width 11 height 11
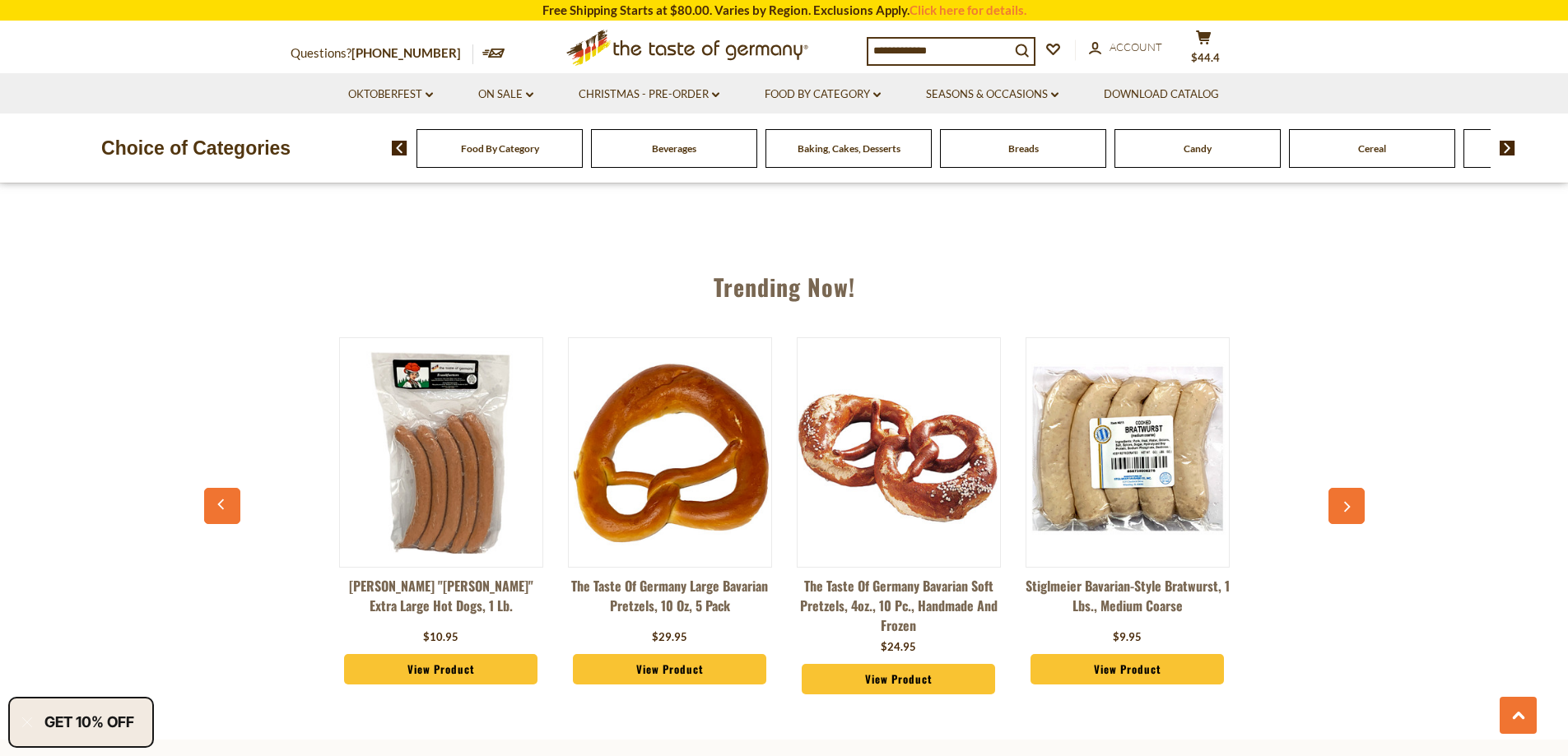
scroll to position [1810, 0]
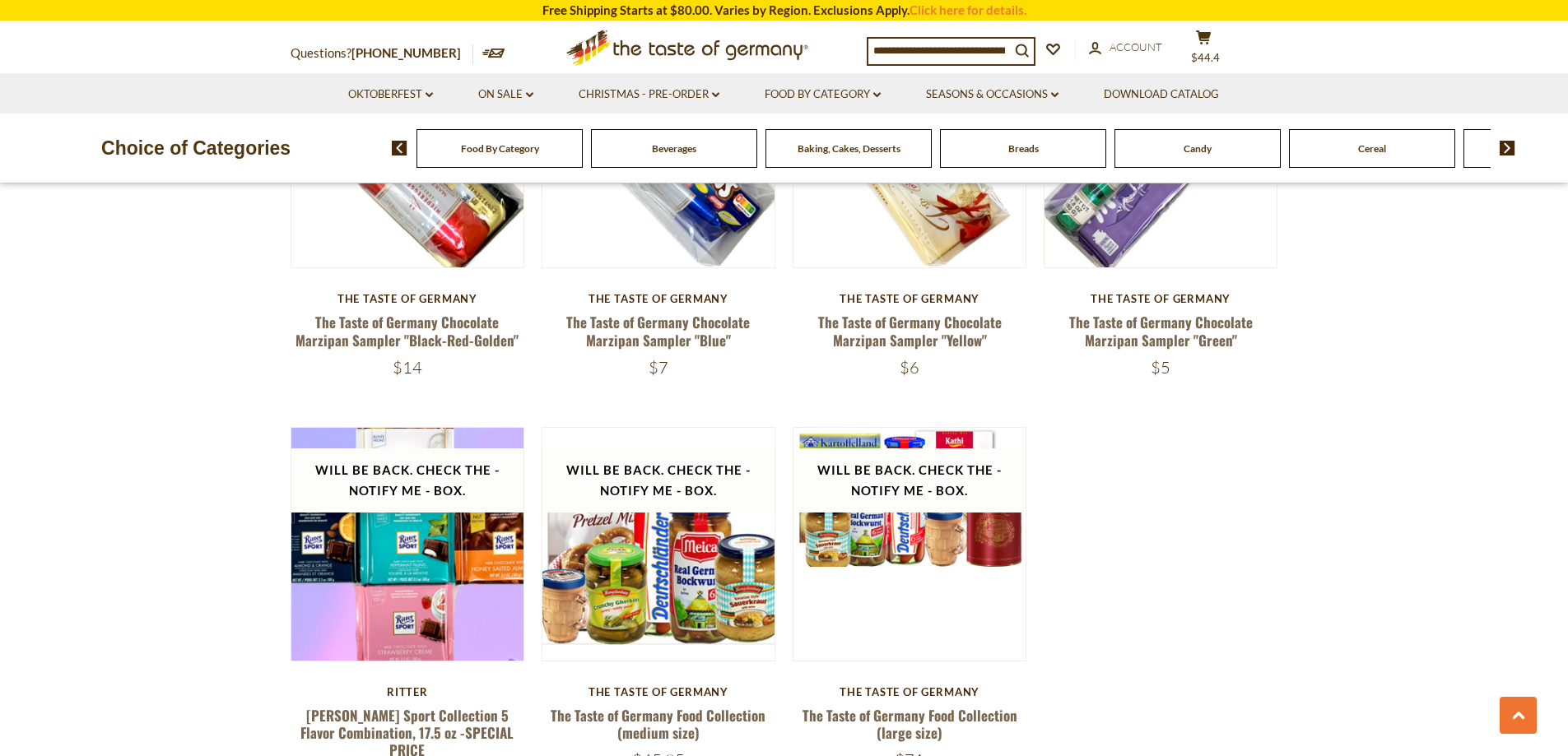
scroll to position [3208, 0]
